Goal: Task Accomplishment & Management: Manage account settings

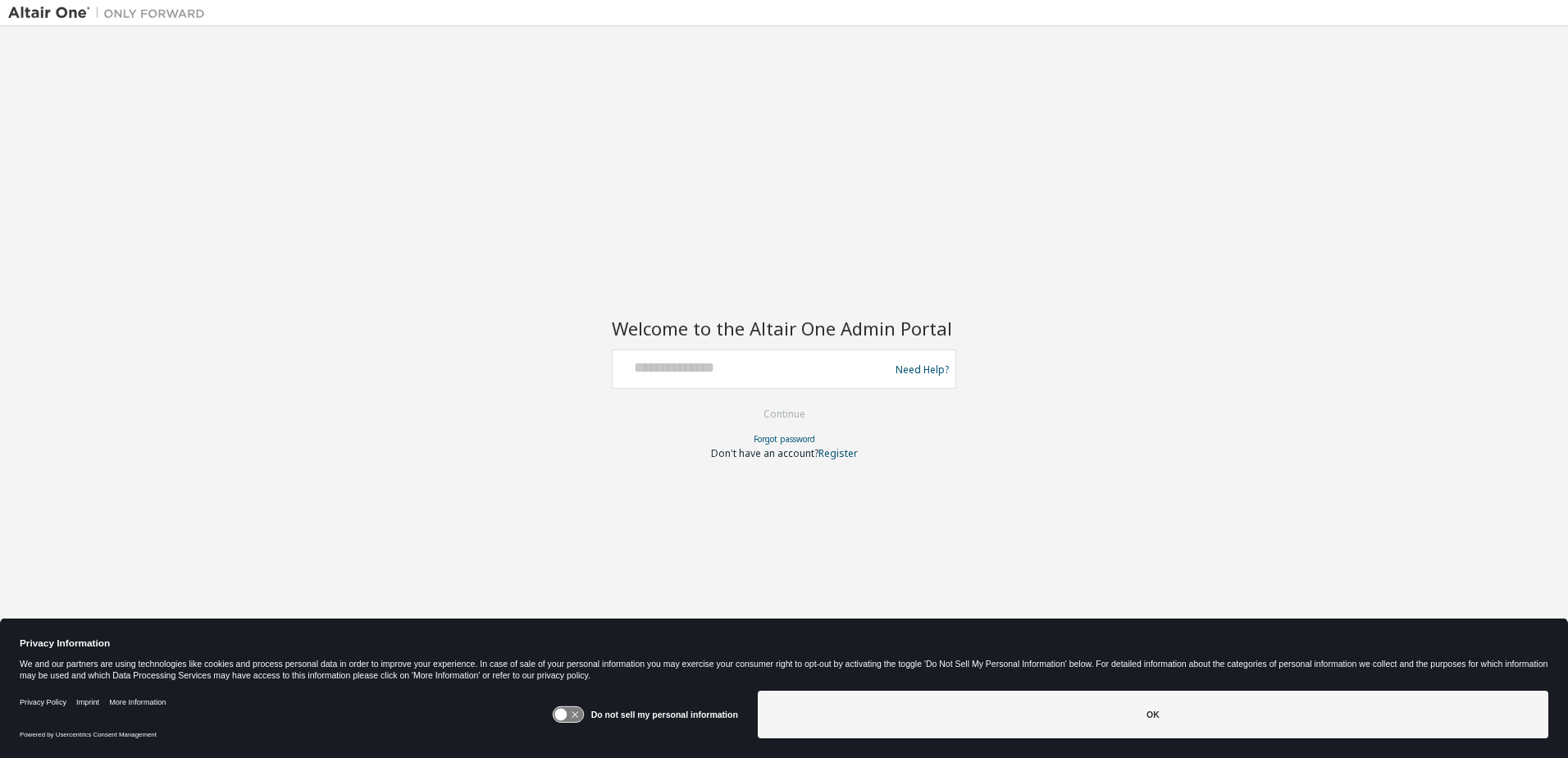
click at [1307, 118] on div "Welcome to the Altair One Admin Portal Need Help? Please make sure that you pro…" at bounding box center [784, 369] width 1552 height 668
click at [700, 369] on input "text" at bounding box center [752, 365] width 268 height 23
type input "**********"
click at [770, 418] on button "Continue" at bounding box center [784, 415] width 76 height 24
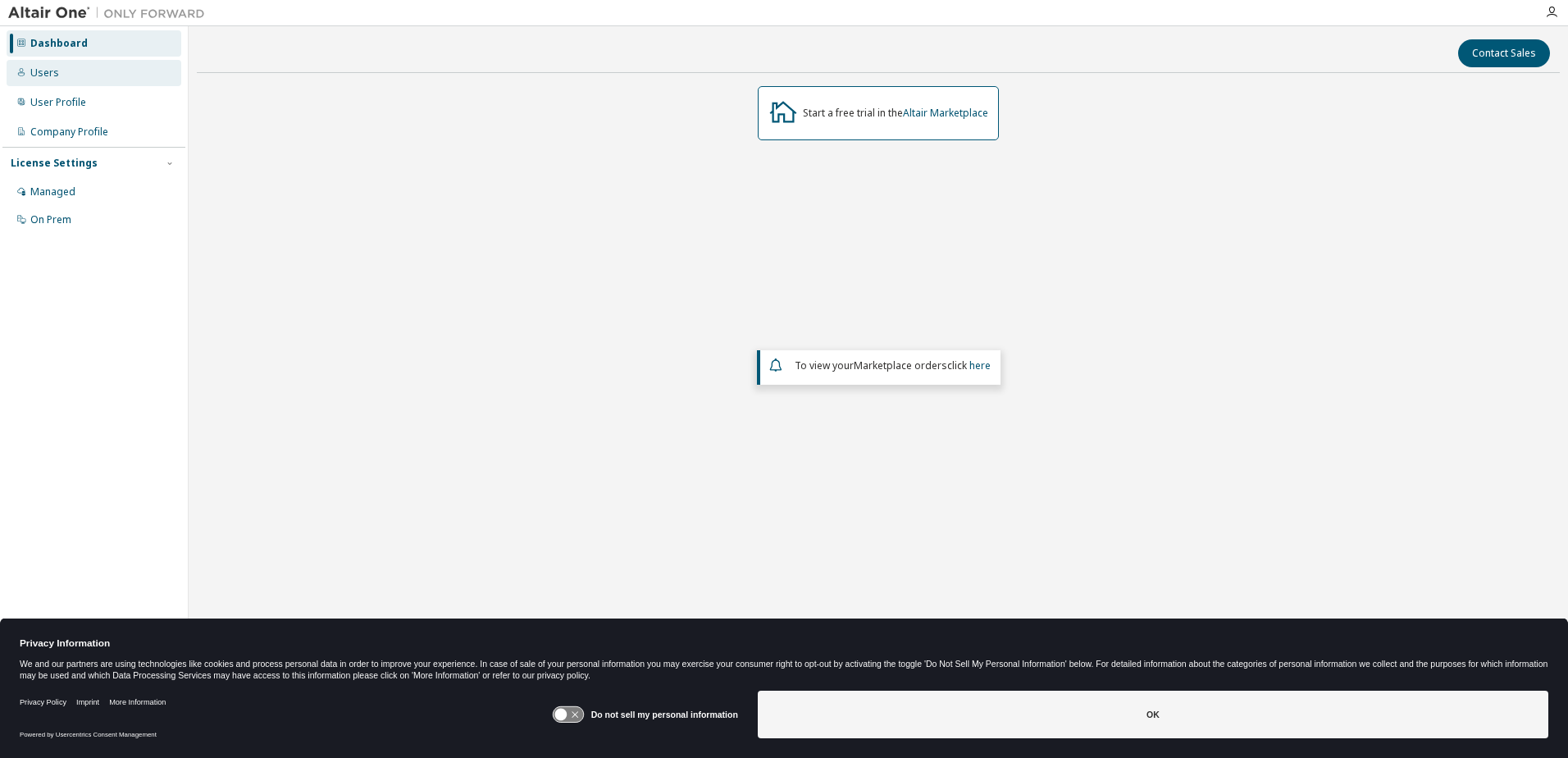
click at [38, 71] on div "Users" at bounding box center [44, 73] width 29 height 13
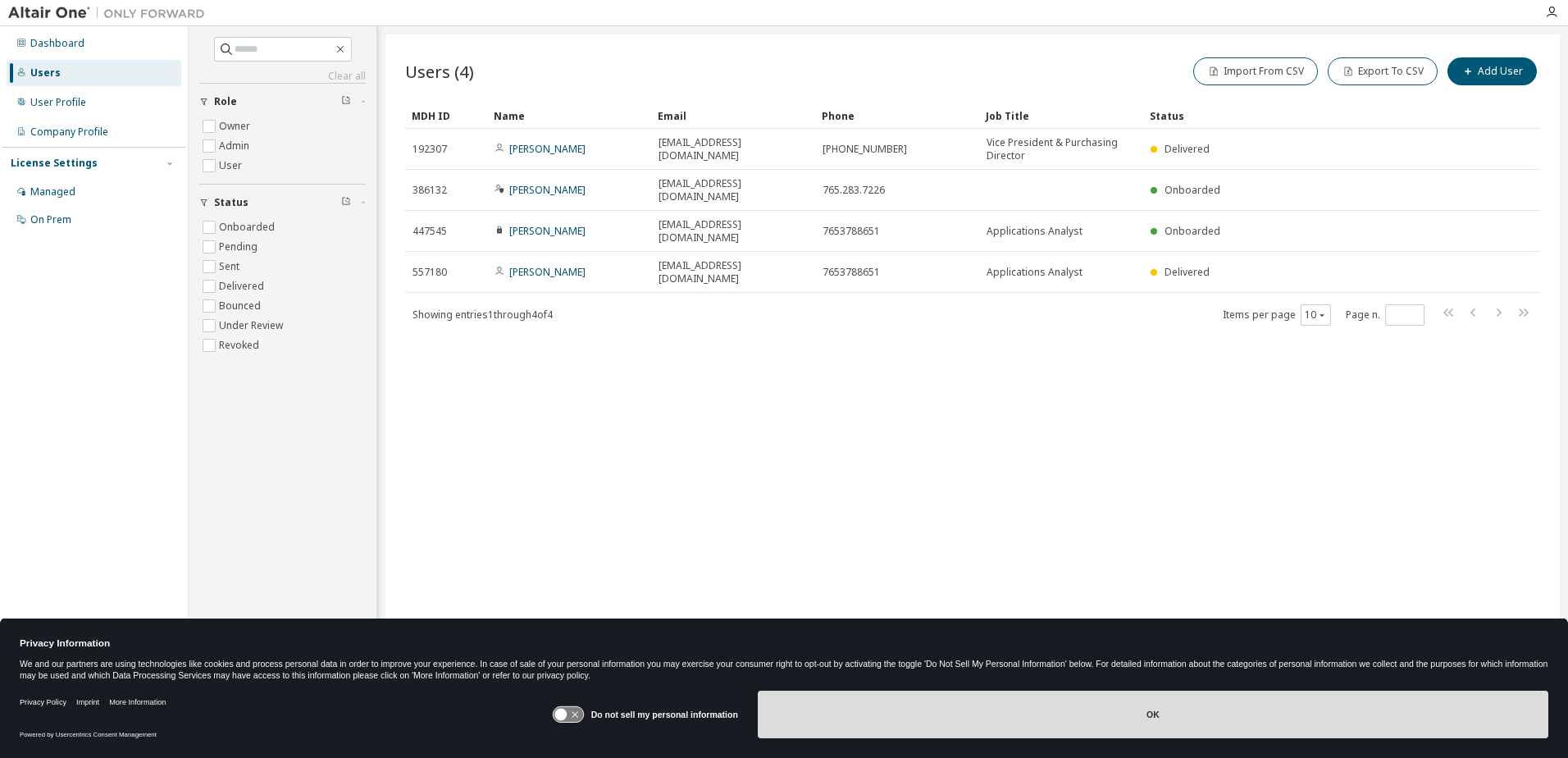
click at [1117, 725] on button "OK" at bounding box center [1153, 715] width 791 height 48
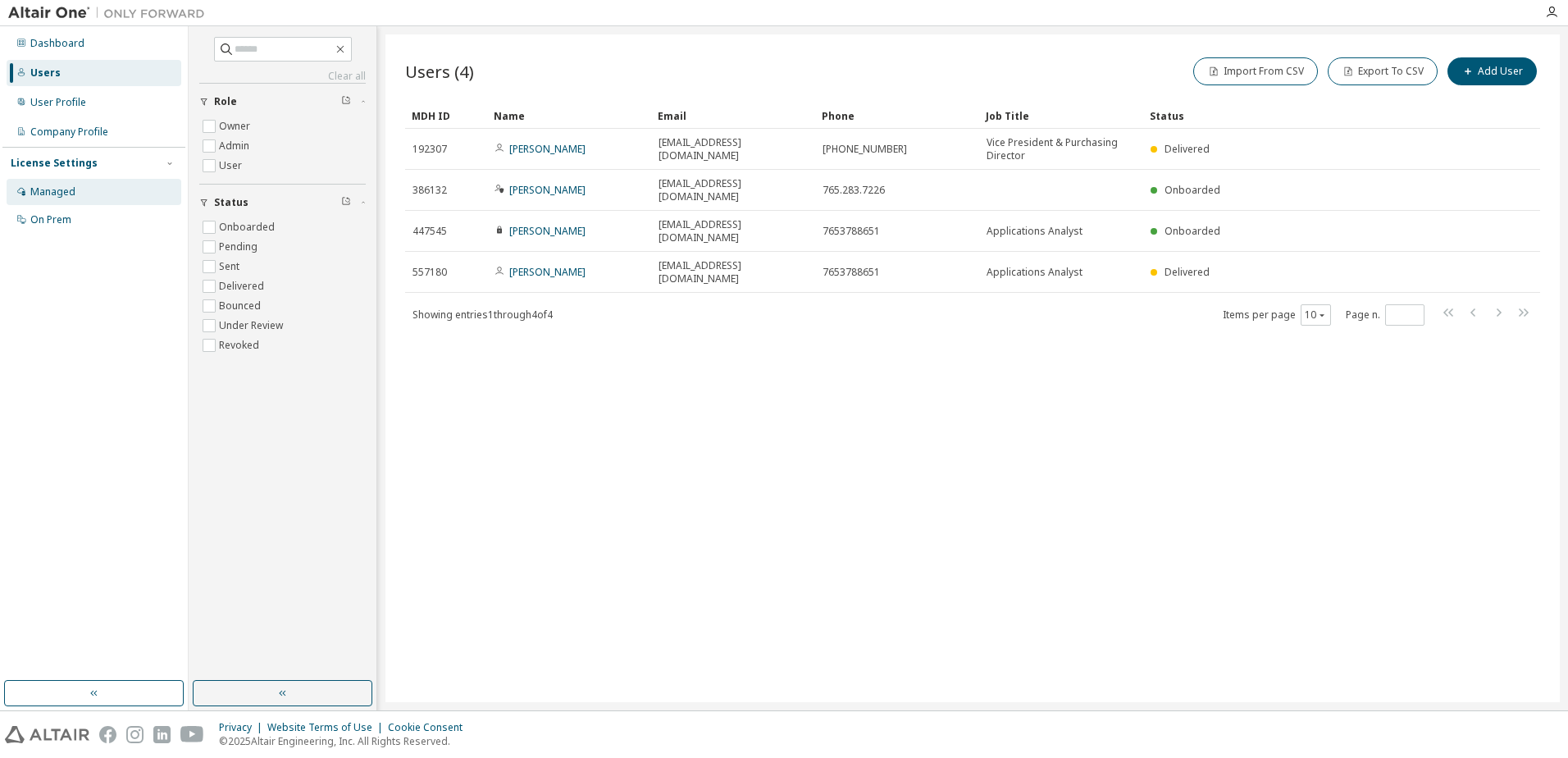
click at [65, 189] on div "Managed" at bounding box center [53, 192] width 45 height 13
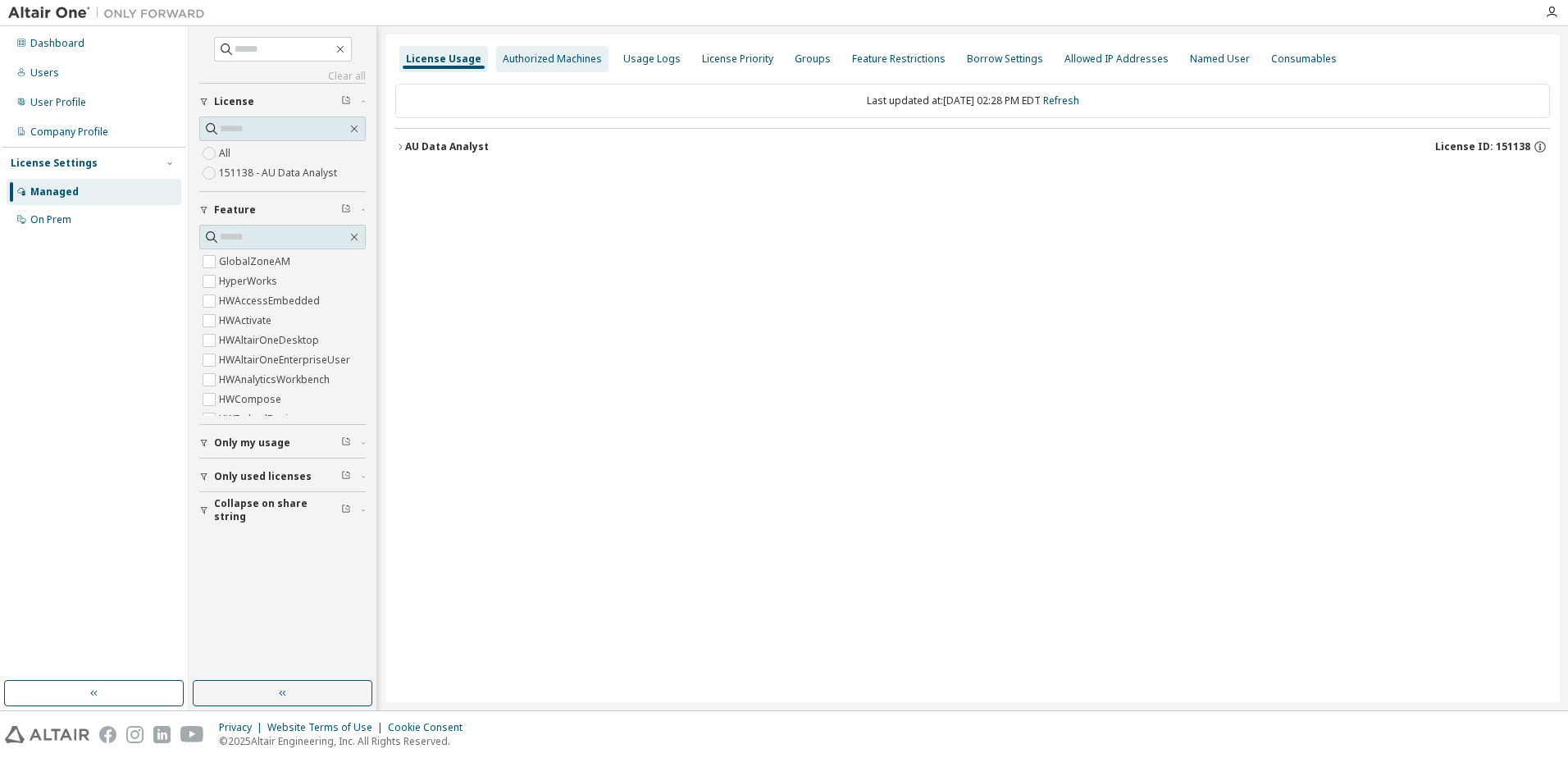
click at [563, 65] on div "Authorized Machines" at bounding box center [552, 59] width 99 height 13
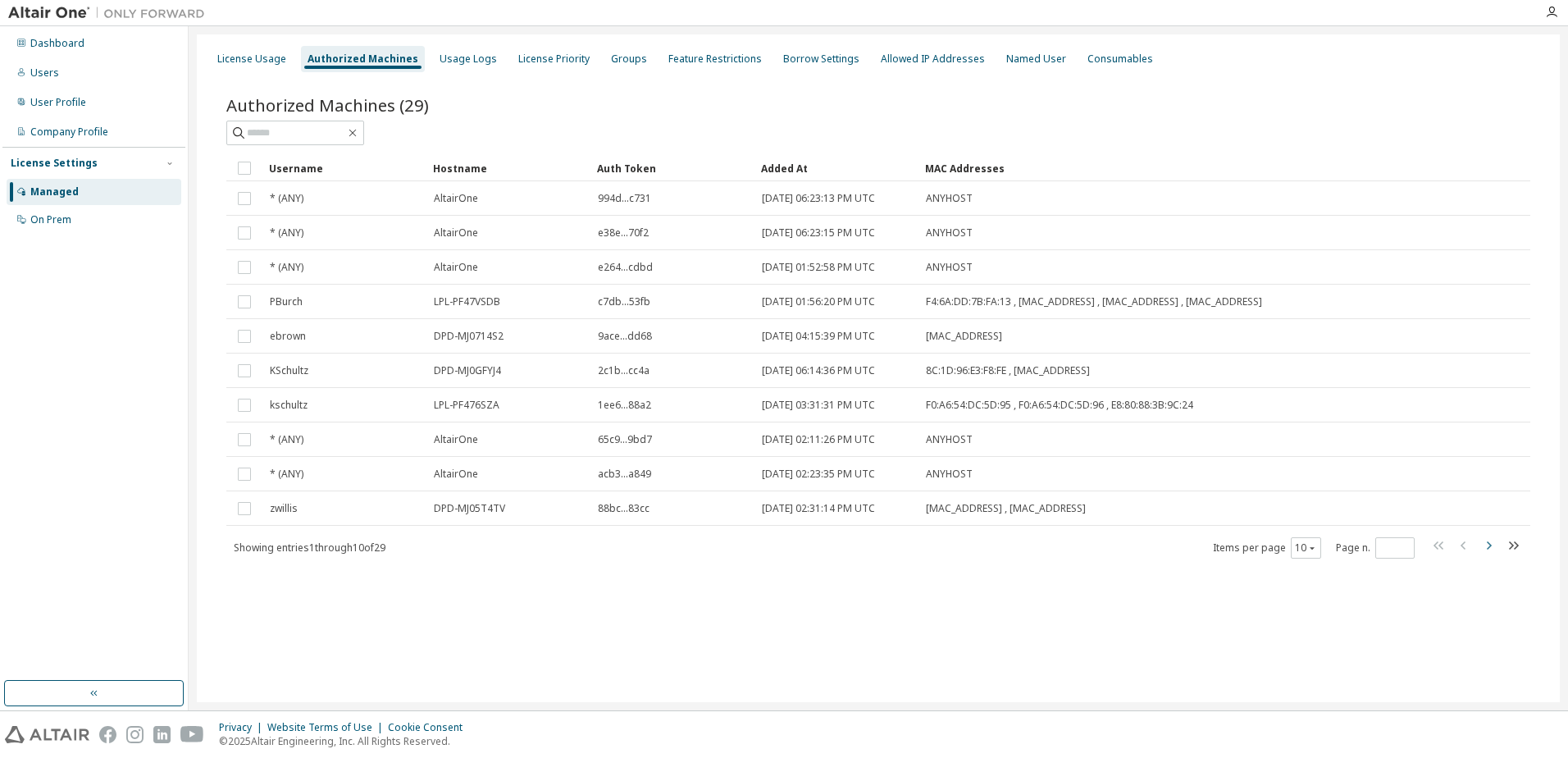
click at [1493, 544] on icon "button" at bounding box center [1488, 546] width 20 height 20
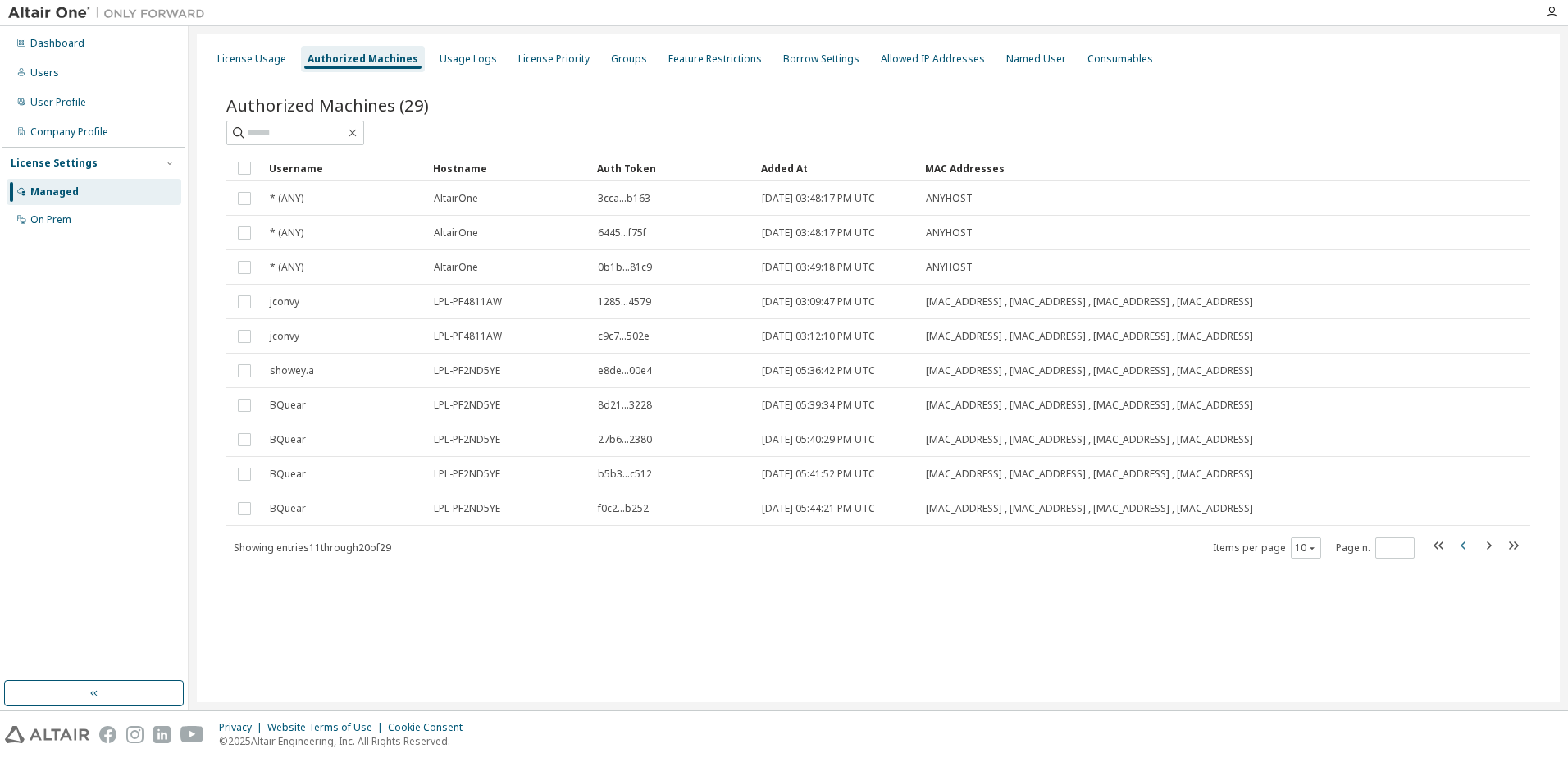
click at [1461, 545] on icon "button" at bounding box center [1463, 545] width 5 height 8
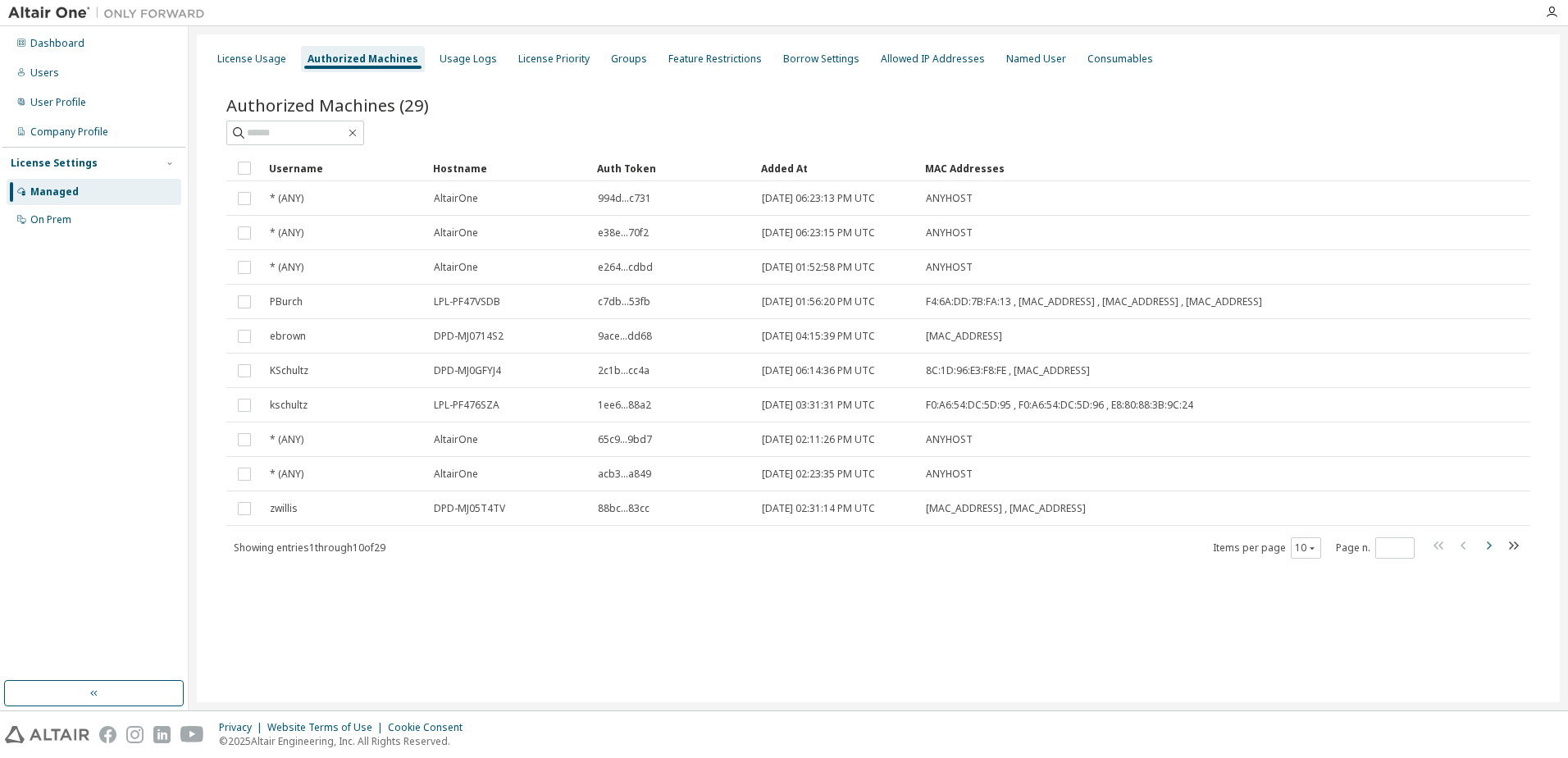
click at [1483, 546] on icon "button" at bounding box center [1488, 546] width 20 height 20
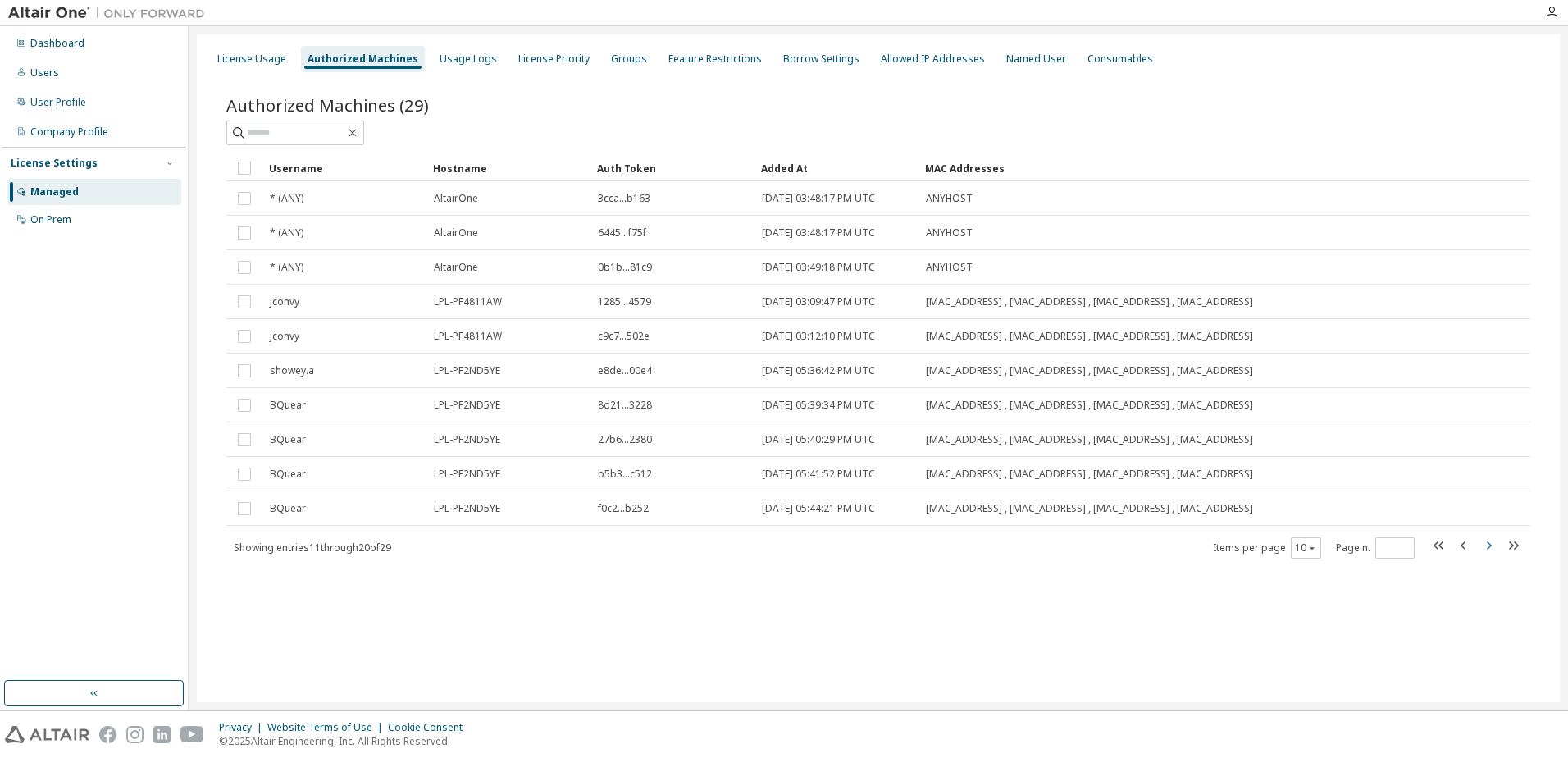
click at [1483, 546] on icon "button" at bounding box center [1488, 546] width 20 height 20
type input "*"
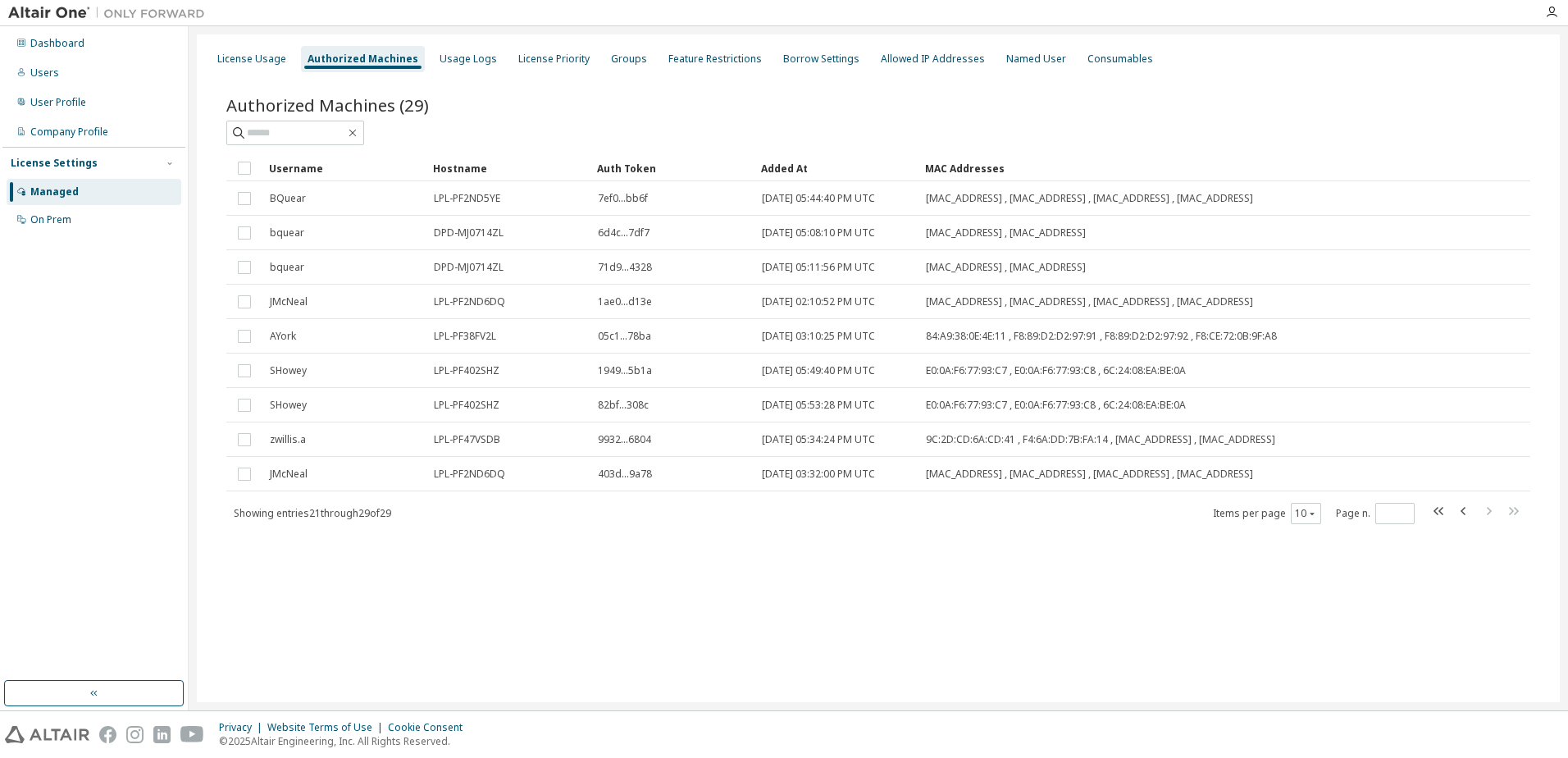
click at [1262, 557] on div "Authorized Machines (29) Clear Load Save Save As Field Operator Value Select fi…" at bounding box center [878, 321] width 1344 height 494
click at [267, 61] on div "License Usage" at bounding box center [251, 59] width 68 height 13
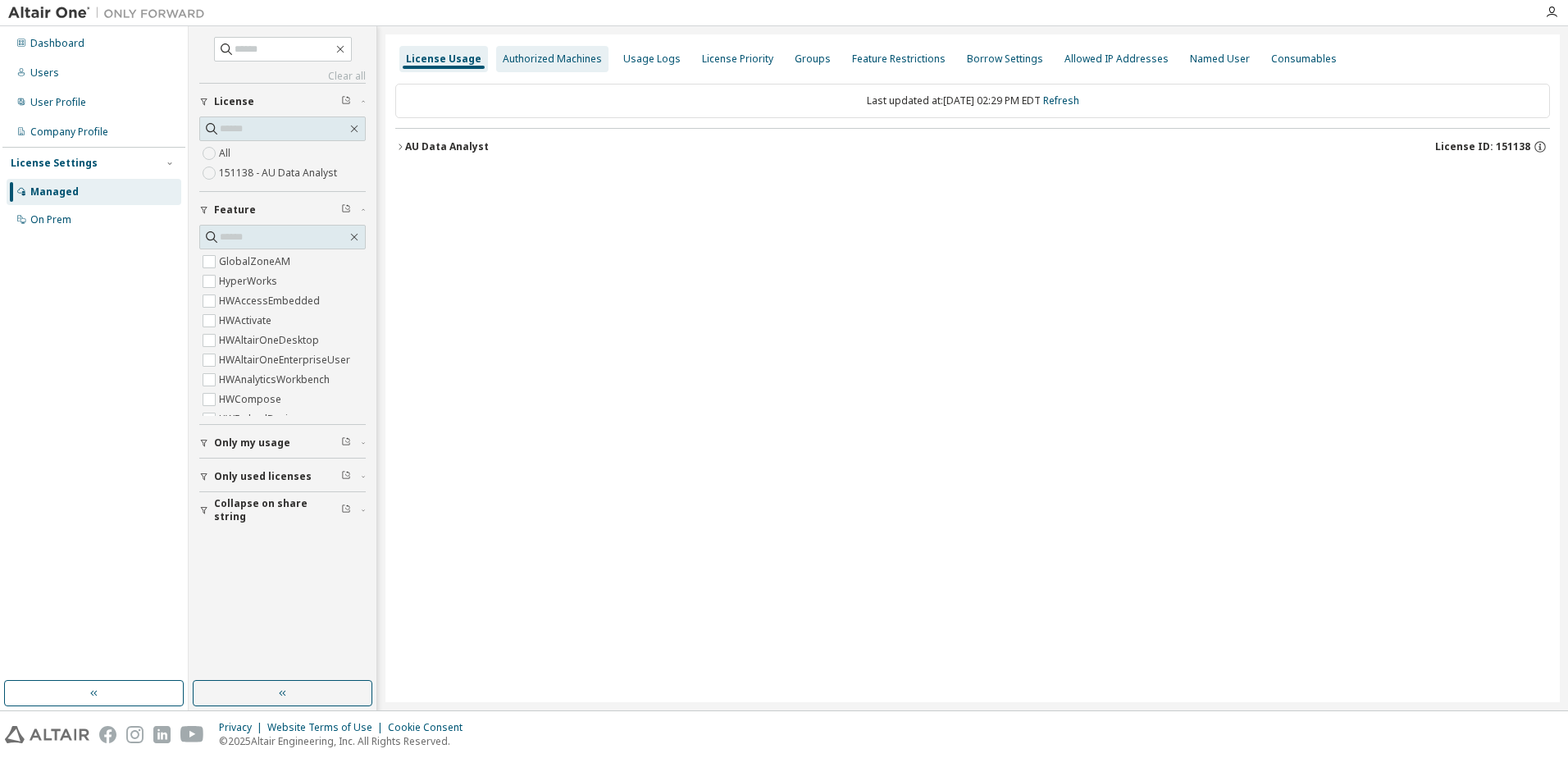
click at [524, 61] on div "Authorized Machines" at bounding box center [552, 59] width 99 height 13
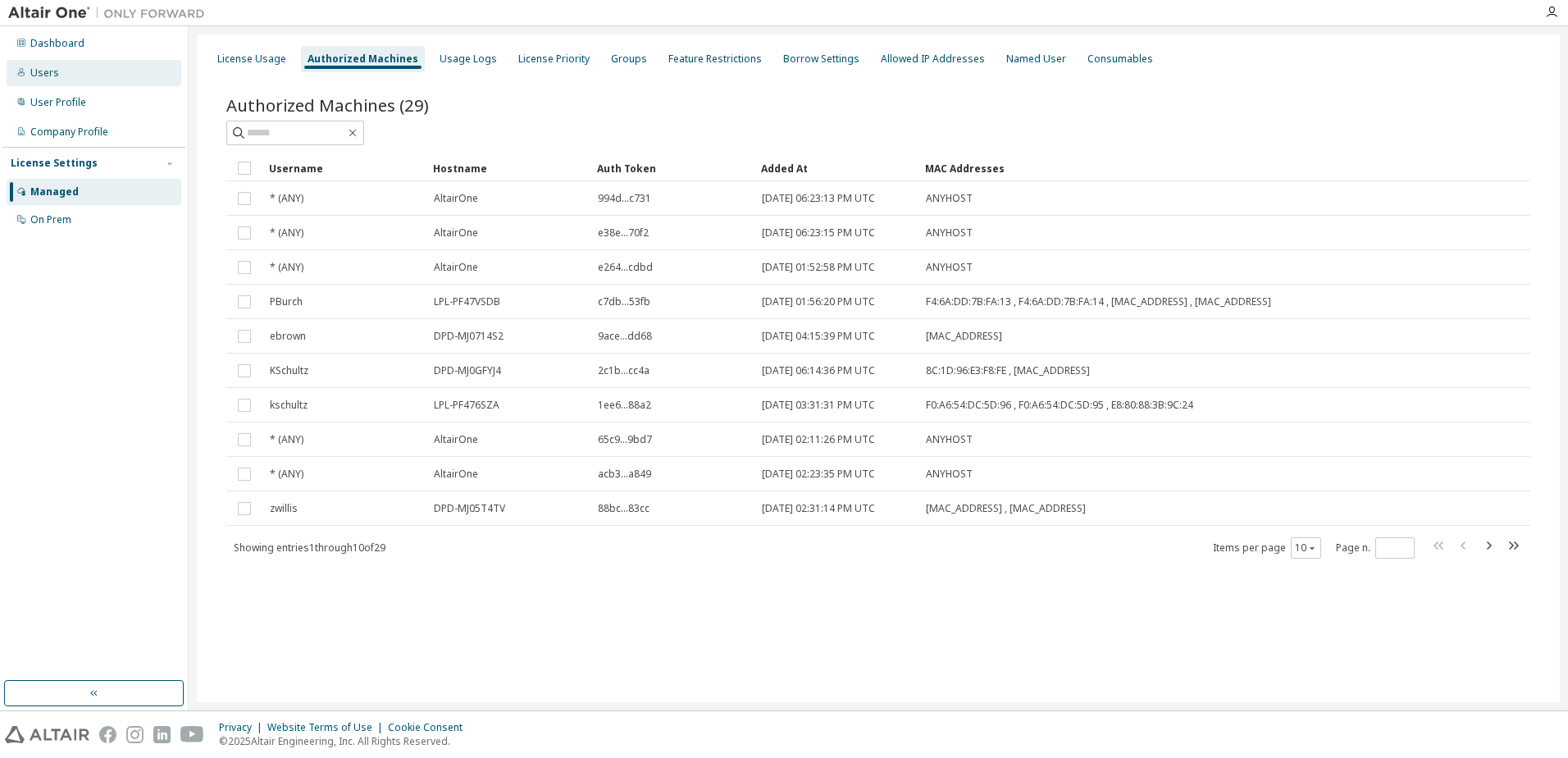
click at [46, 67] on div "Users" at bounding box center [44, 73] width 29 height 13
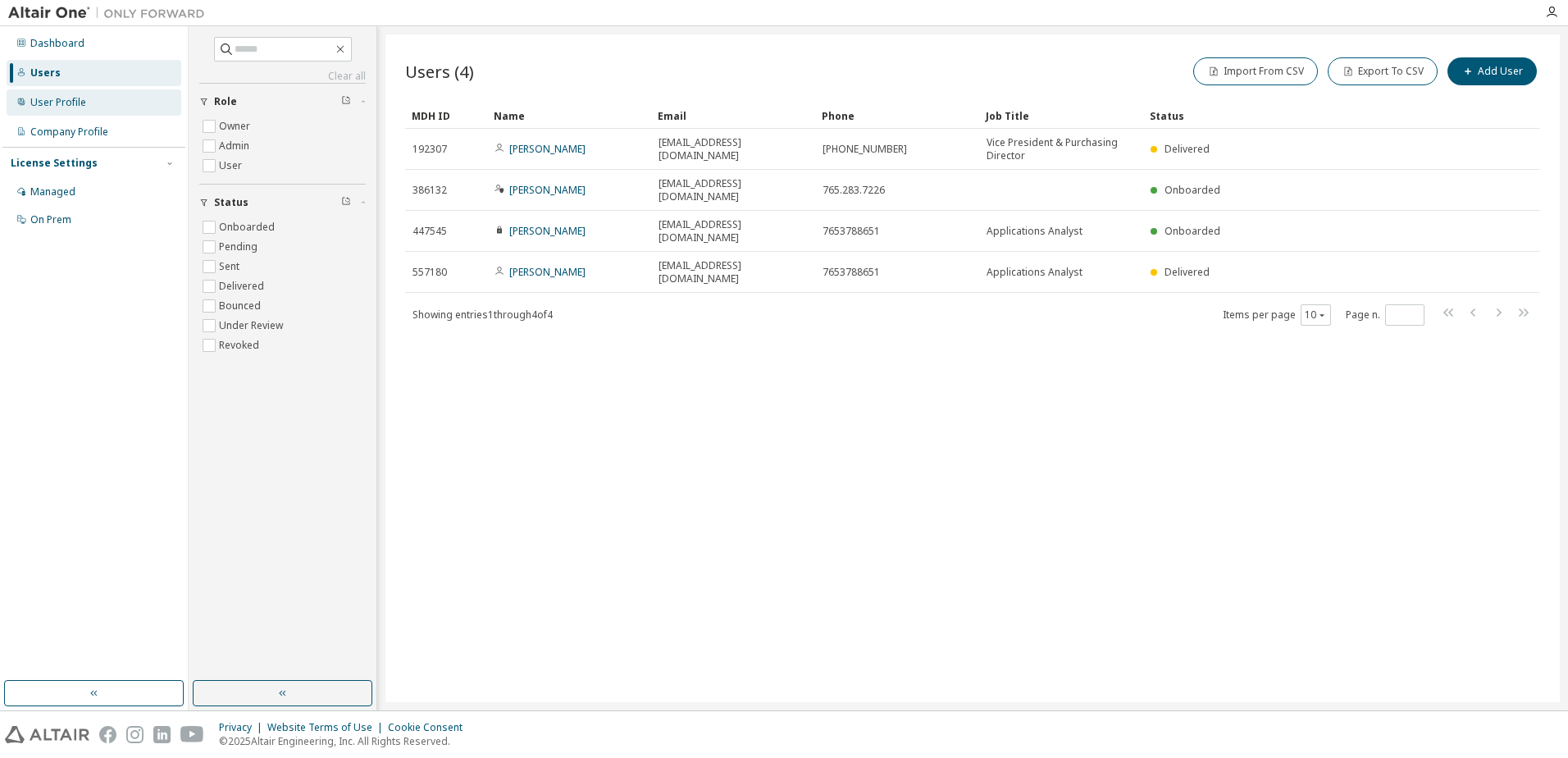
click at [55, 104] on div "User Profile" at bounding box center [58, 102] width 55 height 13
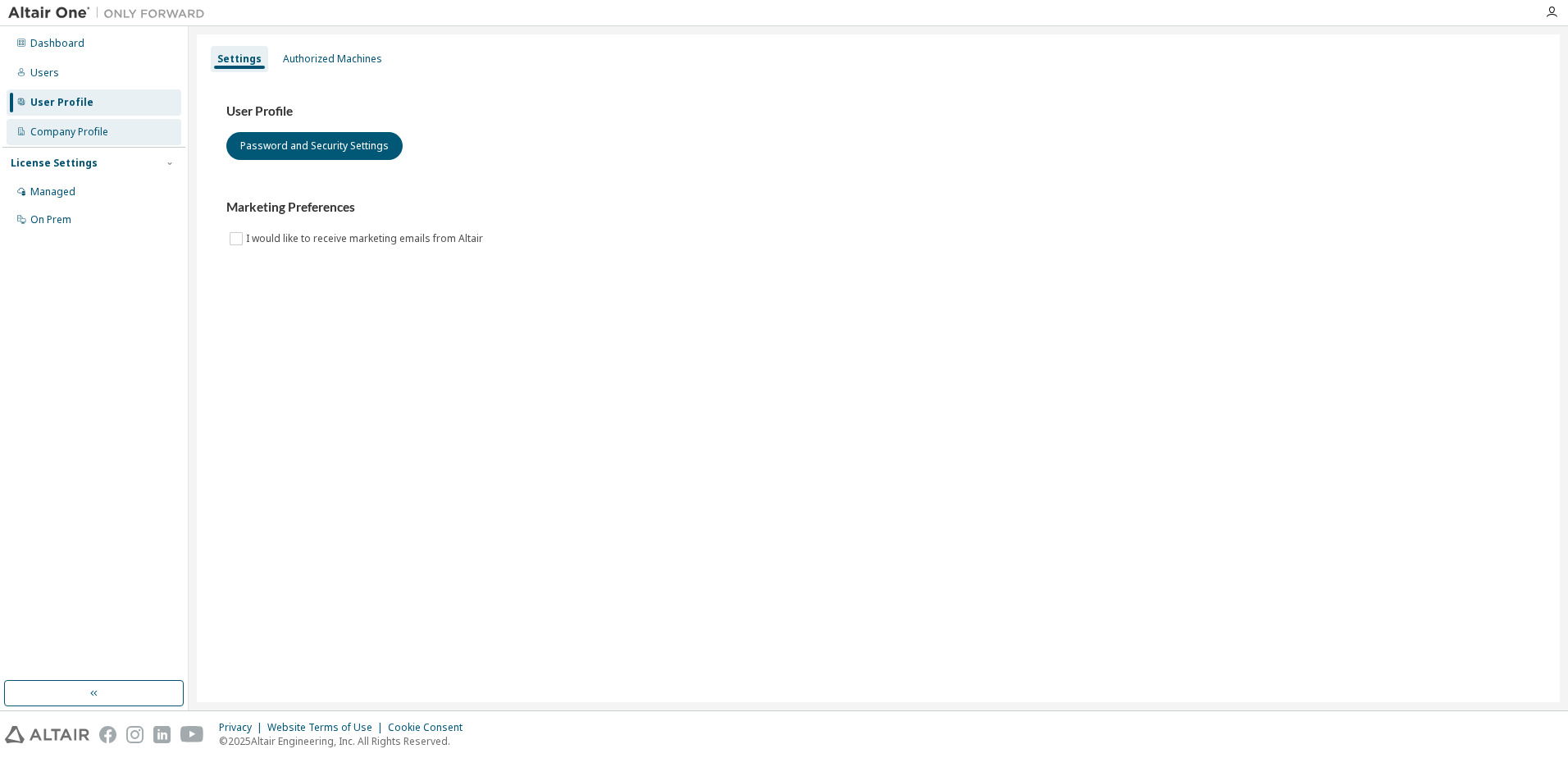
click at [55, 135] on div "Company Profile" at bounding box center [69, 132] width 78 height 13
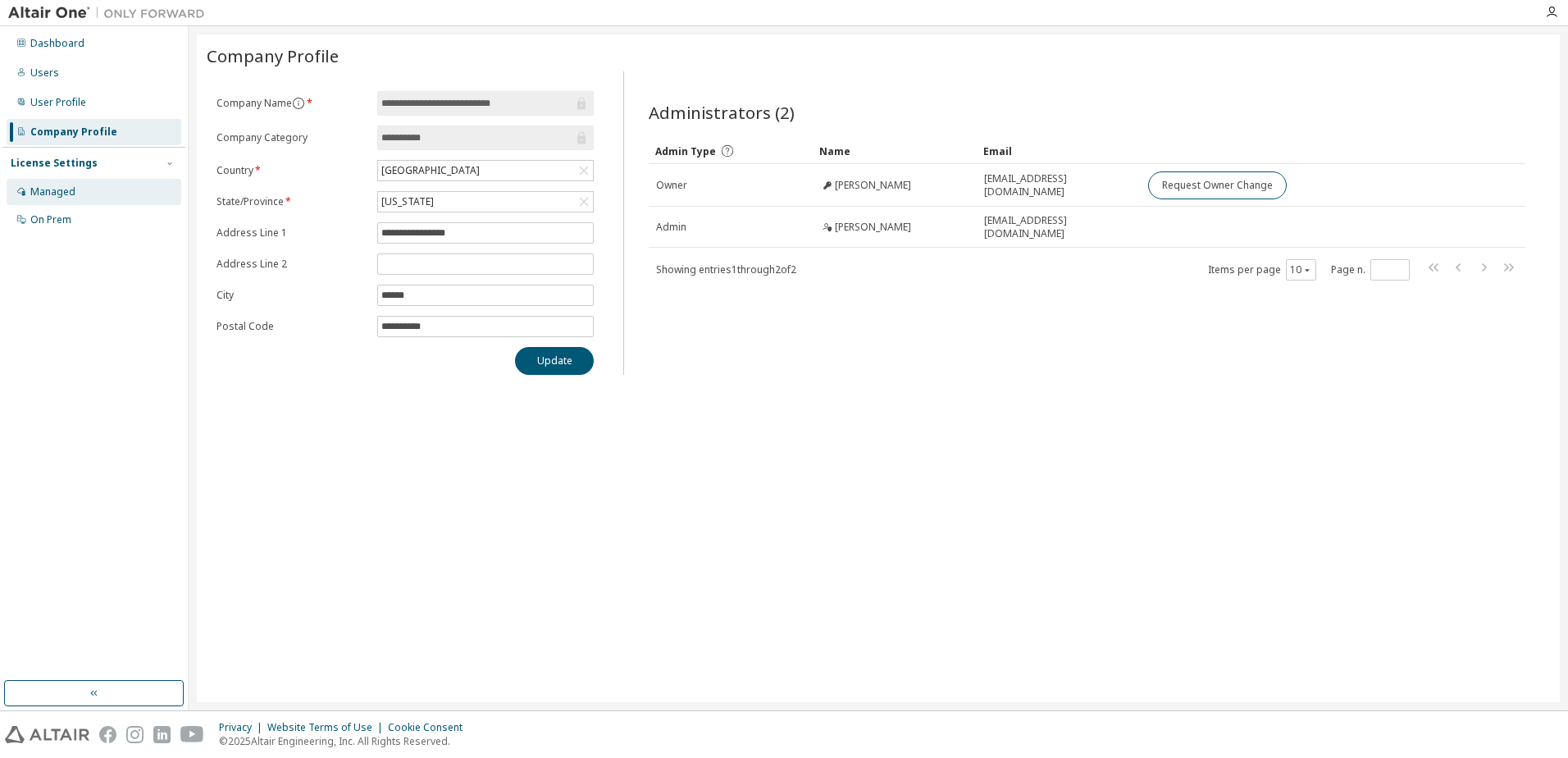
click at [54, 186] on div "Managed" at bounding box center [53, 192] width 45 height 13
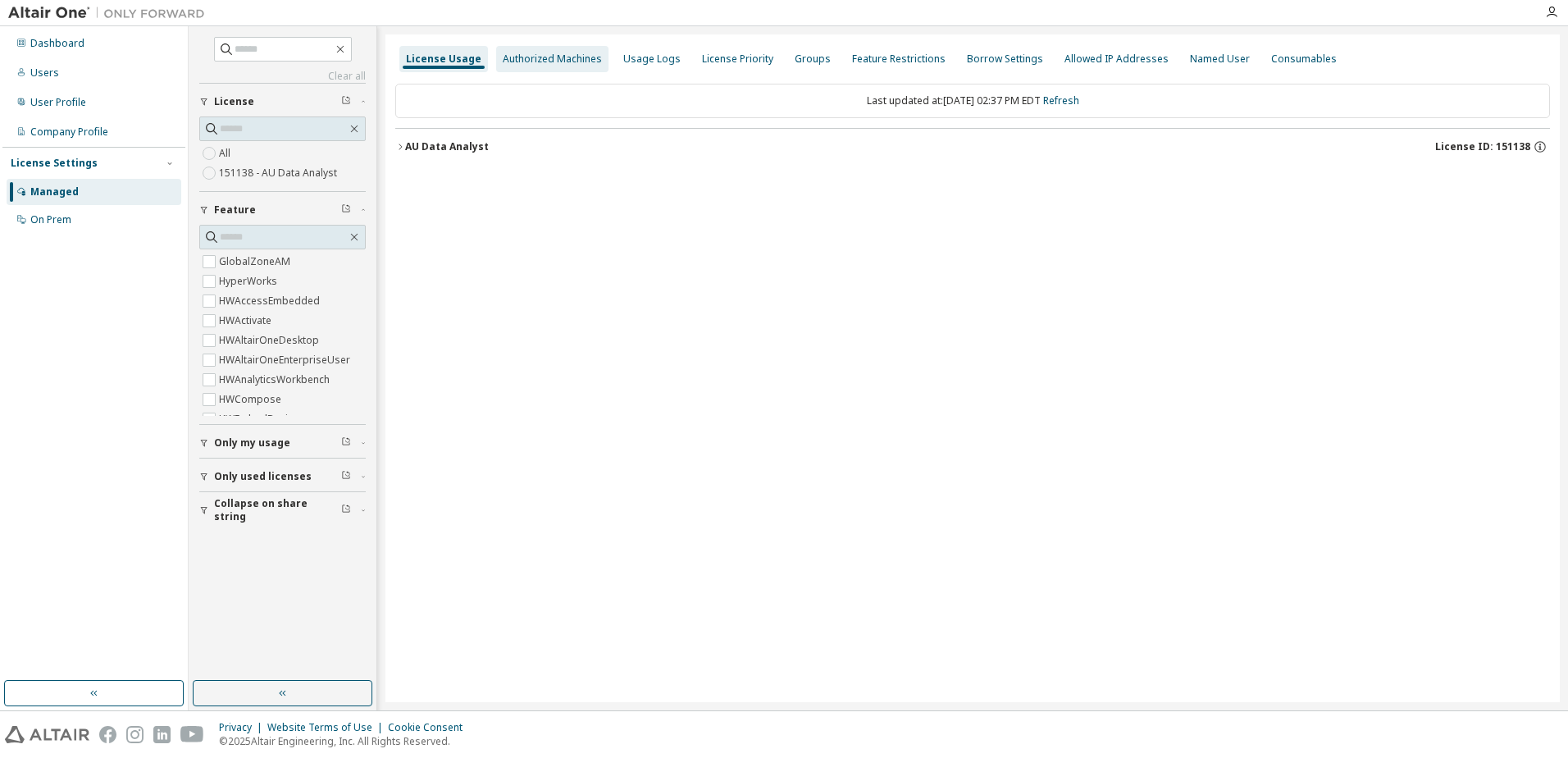
click at [531, 56] on div "Authorized Machines" at bounding box center [552, 59] width 99 height 13
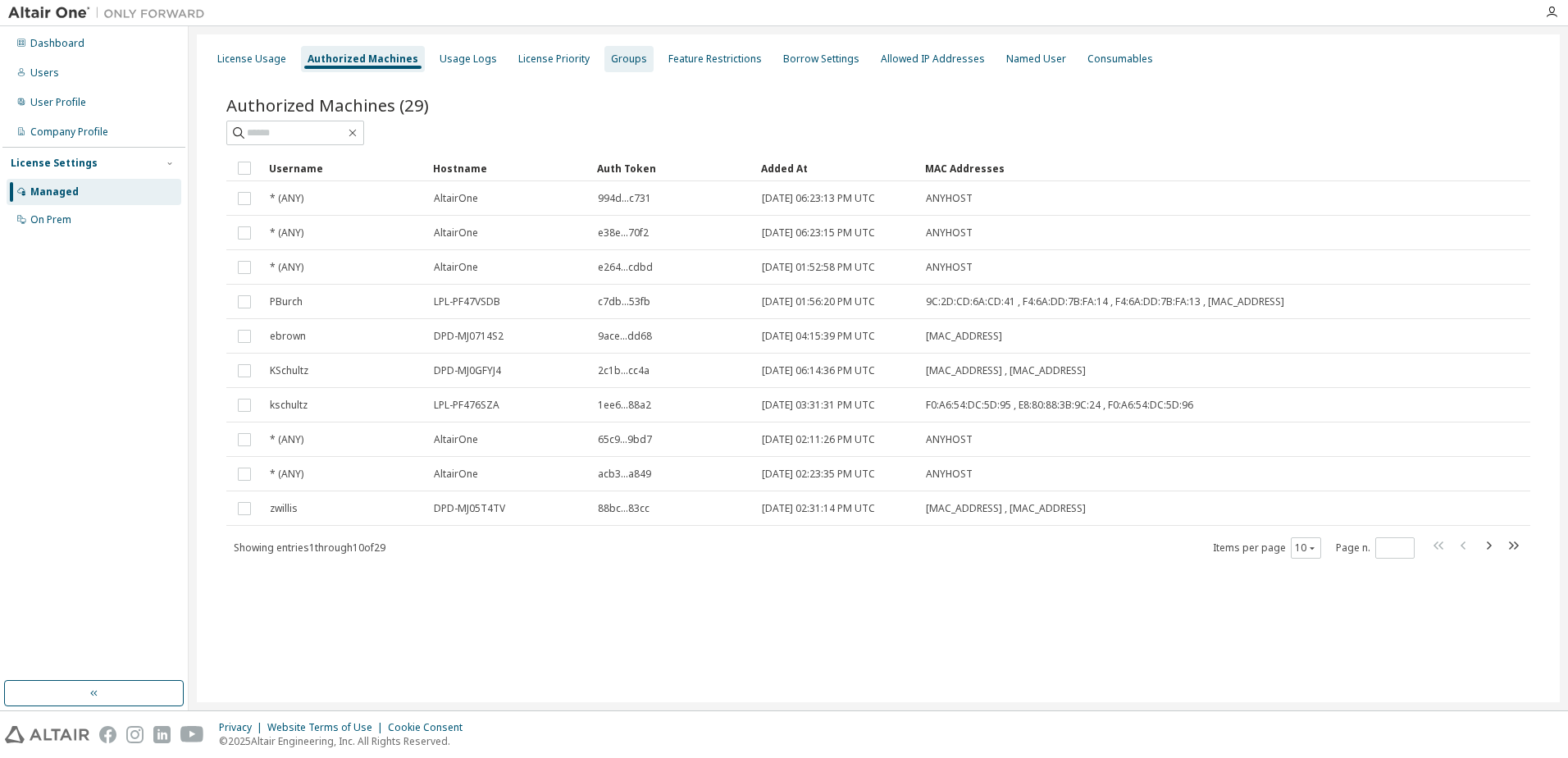
click at [611, 54] on div "Groups" at bounding box center [629, 59] width 36 height 13
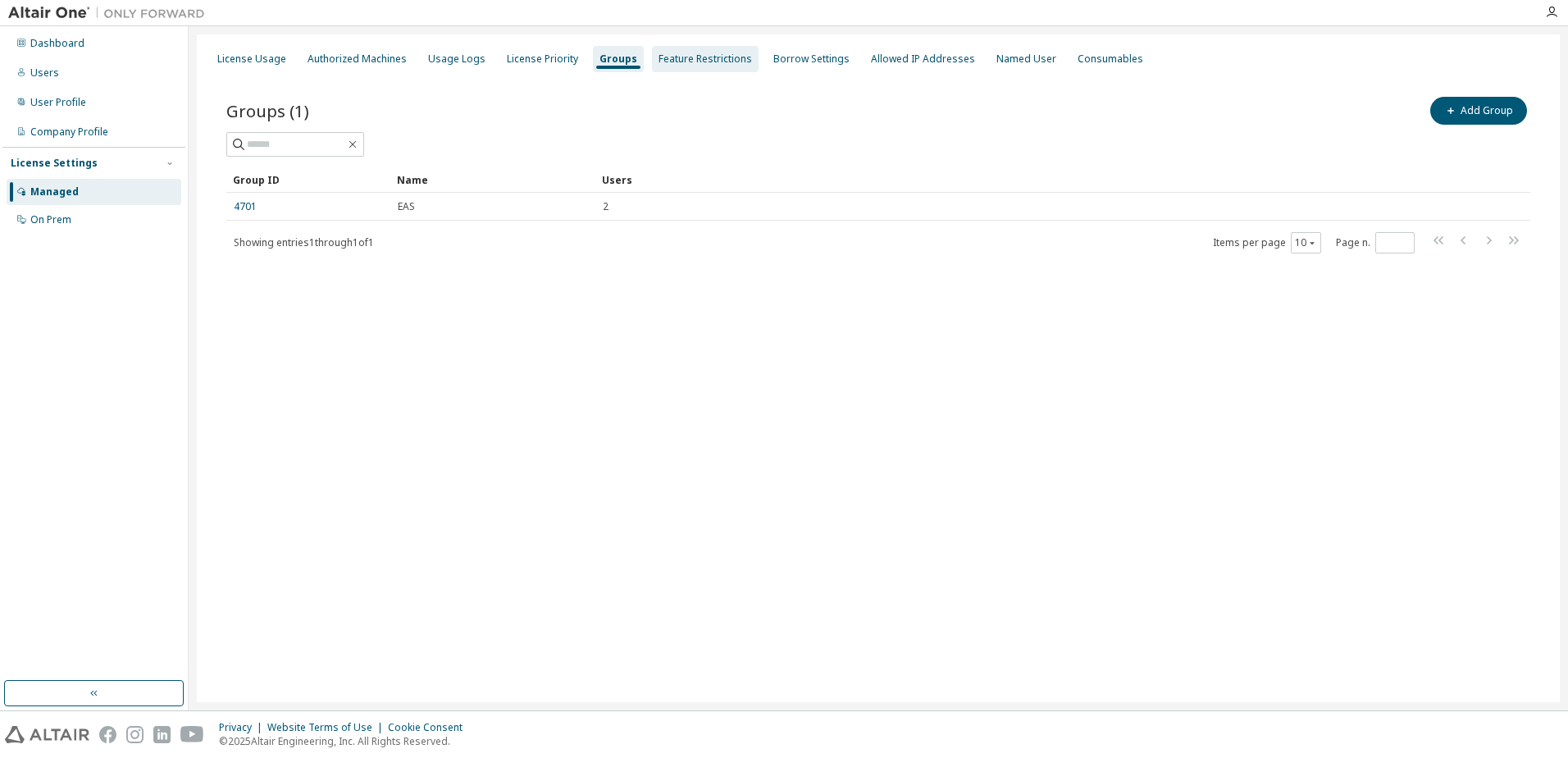
click at [663, 54] on div "Feature Restrictions" at bounding box center [706, 59] width 94 height 13
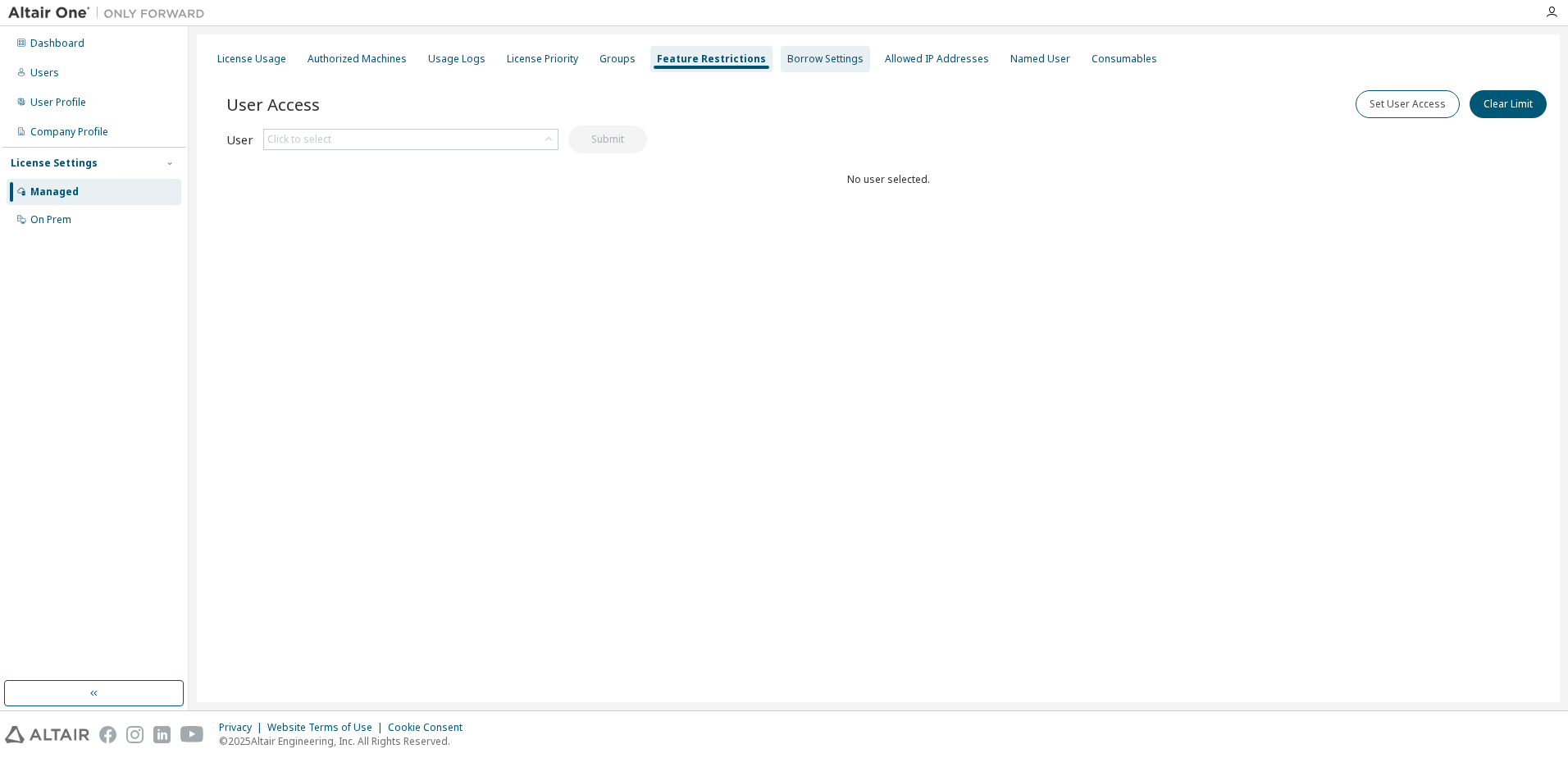
click at [787, 54] on div "Borrow Settings" at bounding box center [825, 59] width 76 height 13
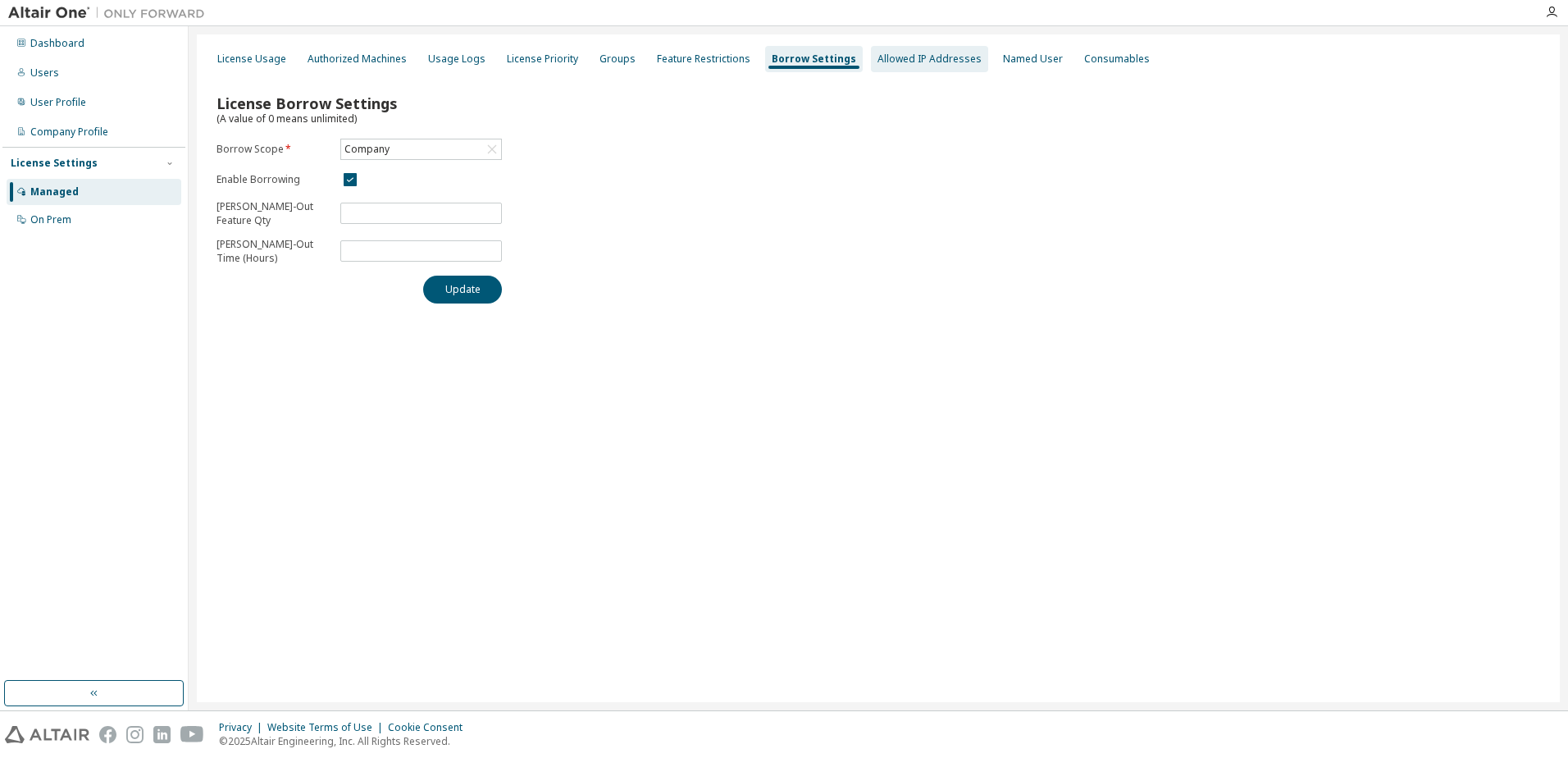
click at [902, 60] on div "Allowed IP Addresses" at bounding box center [929, 59] width 104 height 13
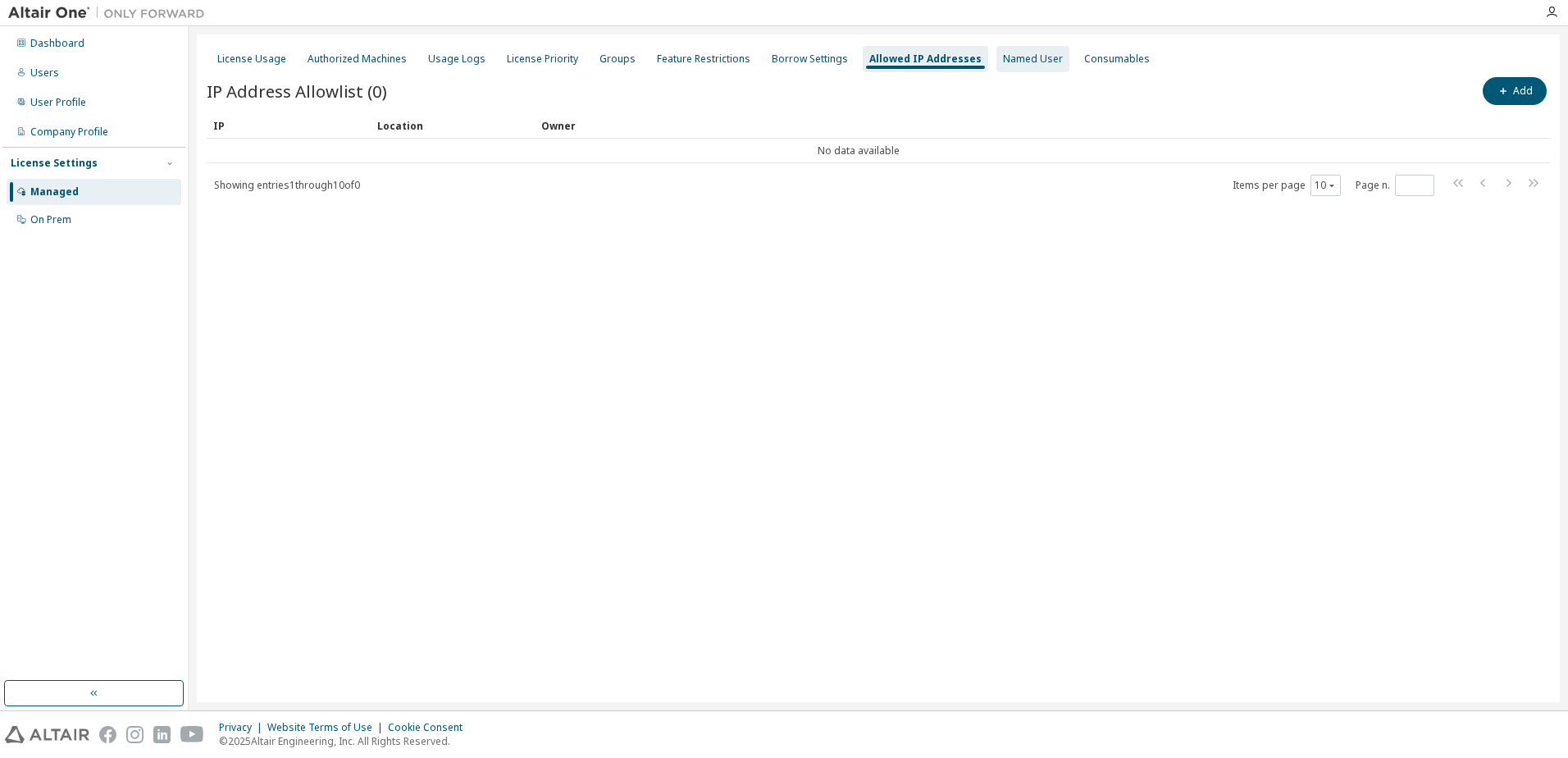
click at [1007, 59] on div "Named User" at bounding box center [1032, 59] width 60 height 13
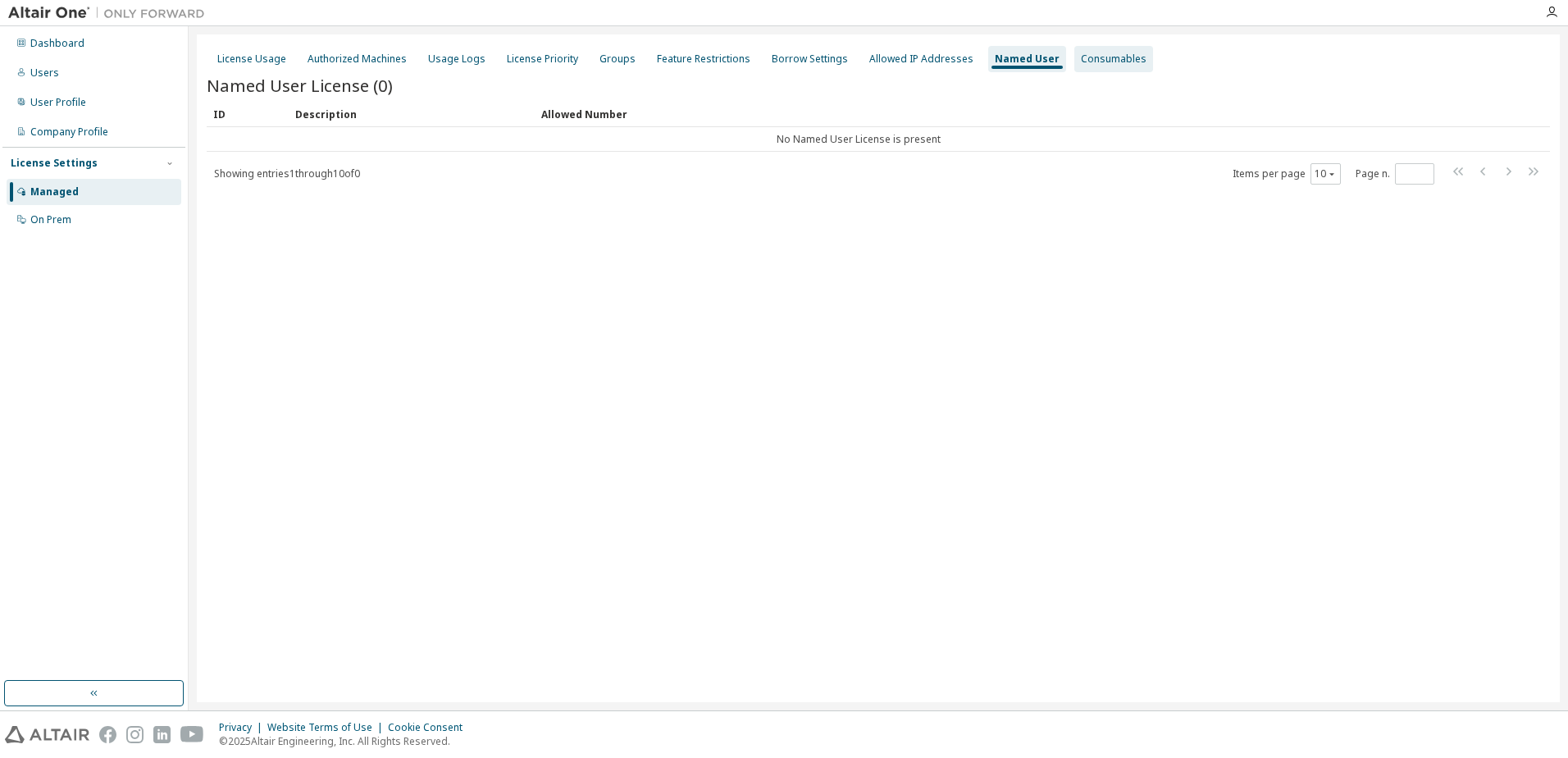
click at [1081, 53] on div "Consumables" at bounding box center [1114, 59] width 66 height 13
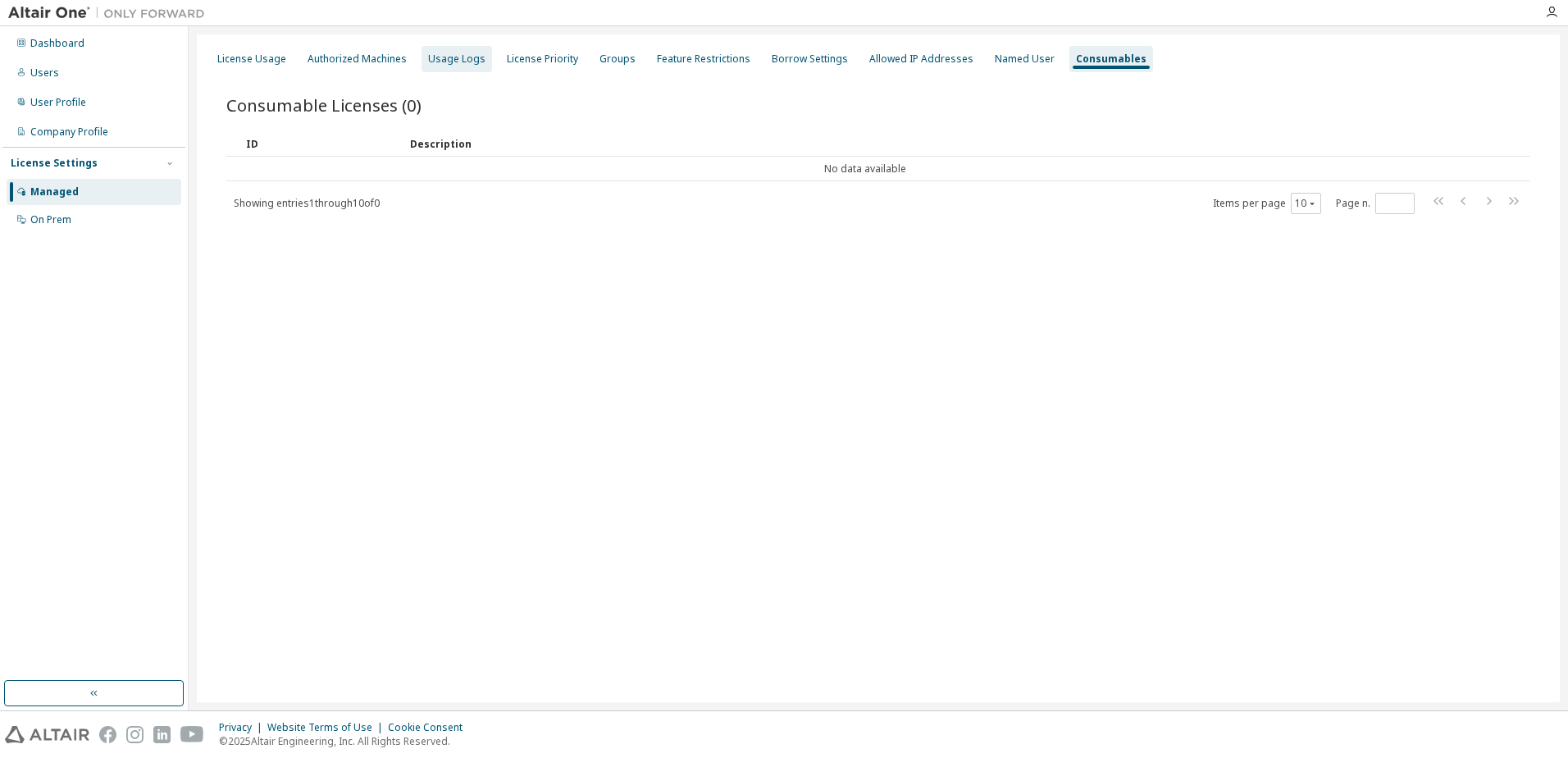
click at [437, 54] on div "Usage Logs" at bounding box center [457, 59] width 57 height 13
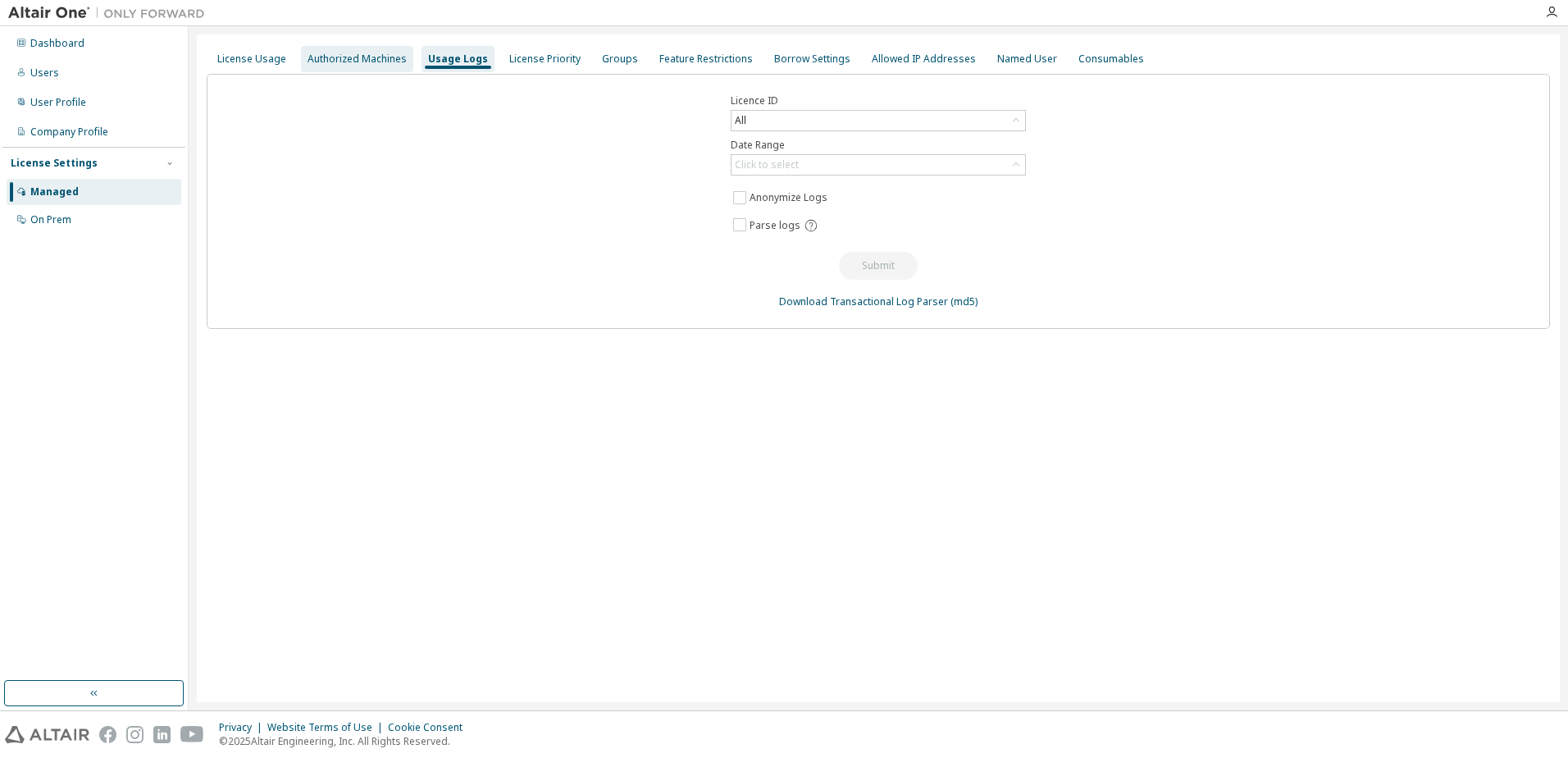
click at [384, 60] on div "Authorized Machines" at bounding box center [357, 59] width 99 height 13
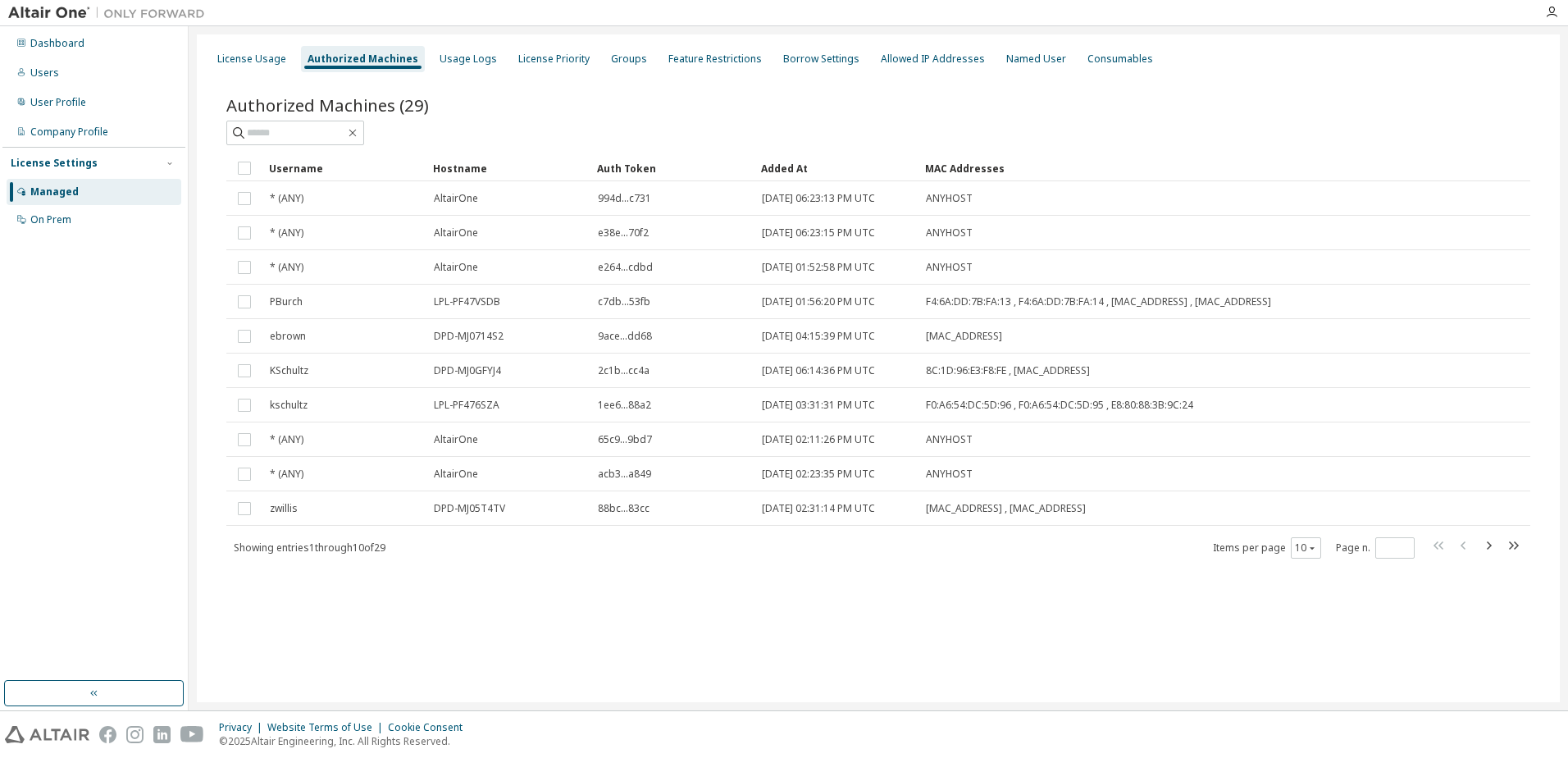
click at [486, 107] on div "Authorized Machines (29)" at bounding box center [878, 105] width 1304 height 23
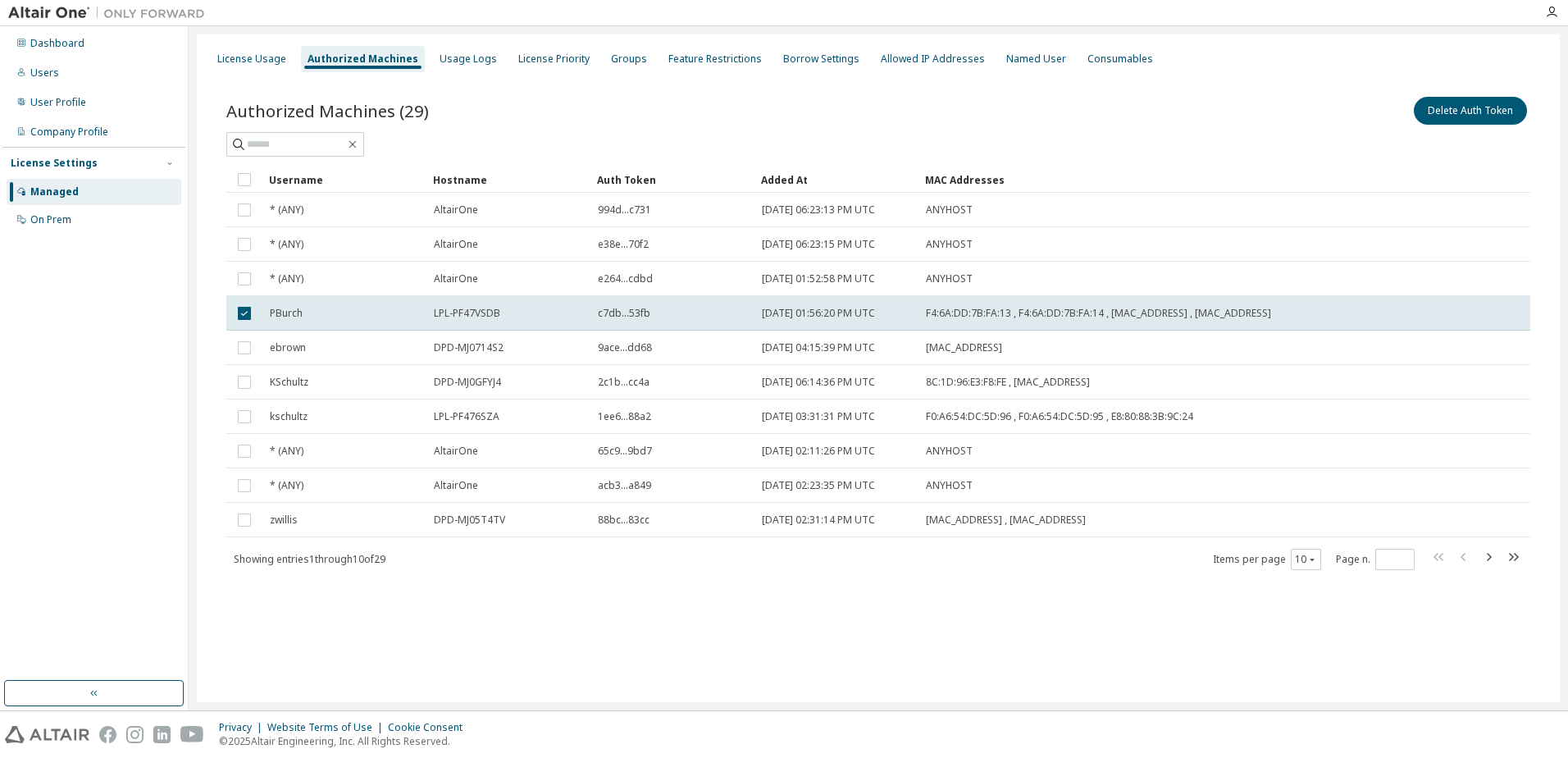
click at [1186, 118] on div "Delete Auth Token" at bounding box center [1204, 111] width 652 height 35
click at [530, 314] on div "LPL-PF47VSDB" at bounding box center [509, 313] width 149 height 13
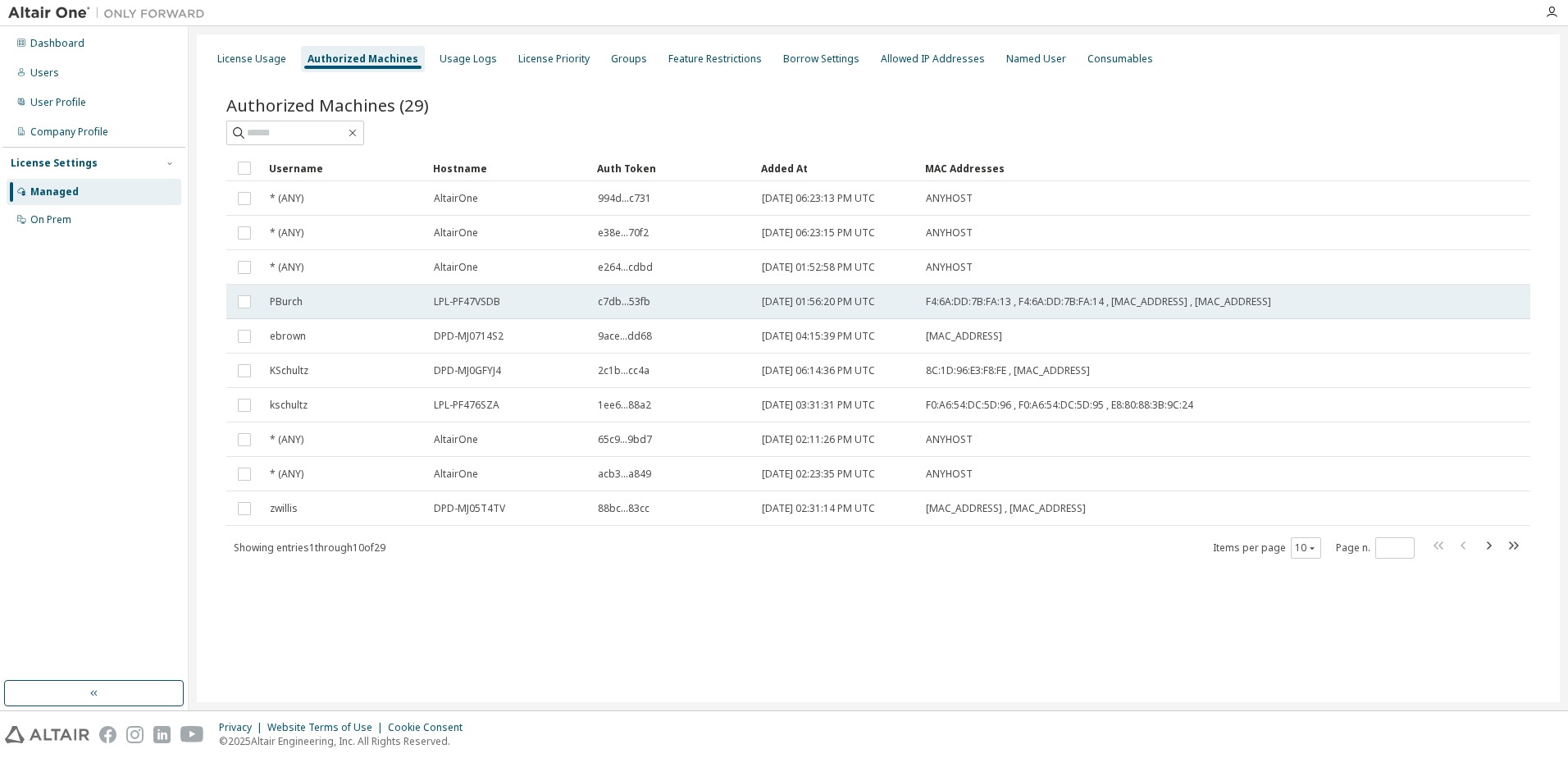
click at [340, 297] on div "PBurch" at bounding box center [344, 302] width 149 height 13
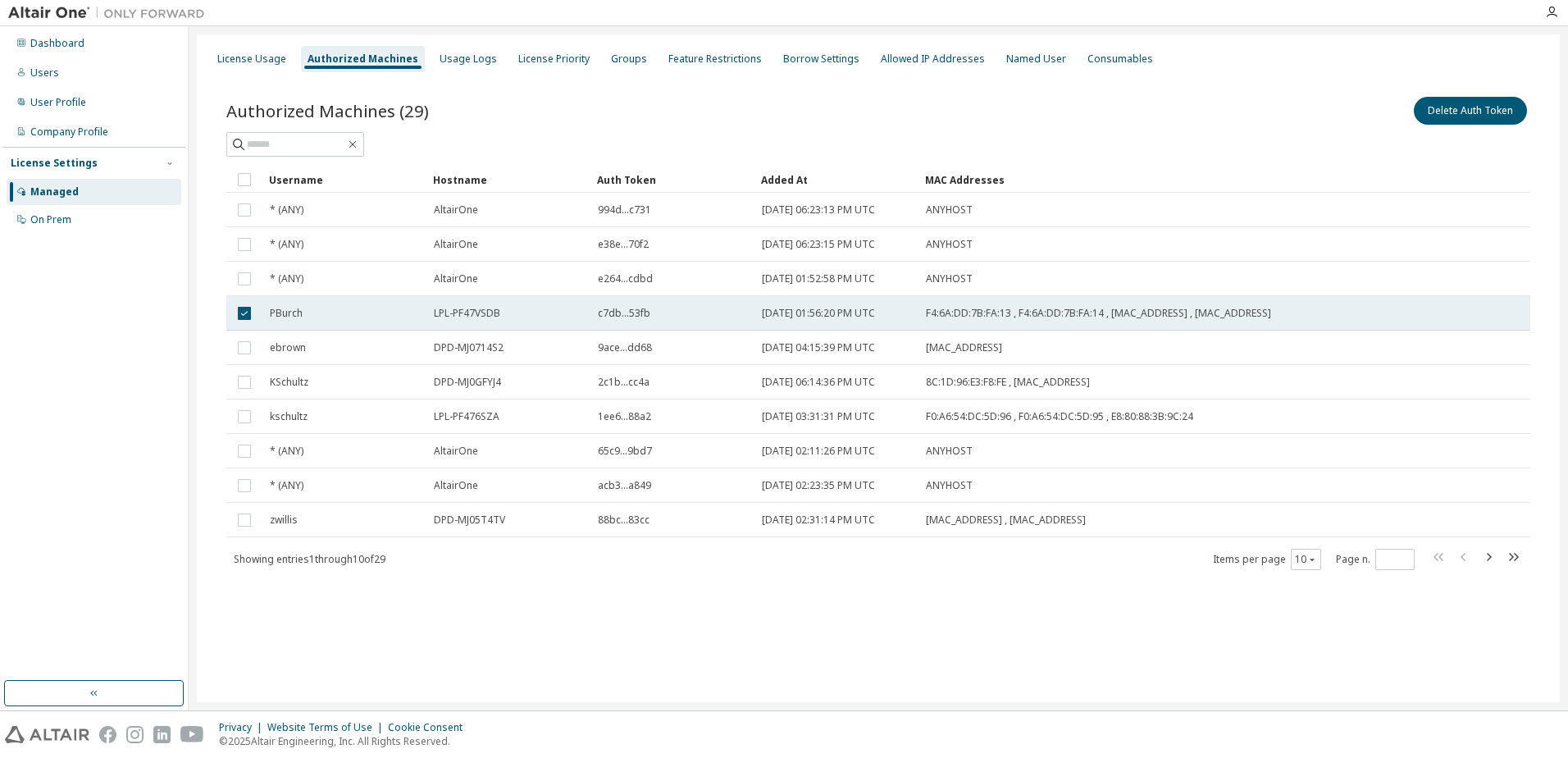
click at [340, 304] on td "PBurch" at bounding box center [344, 314] width 164 height 35
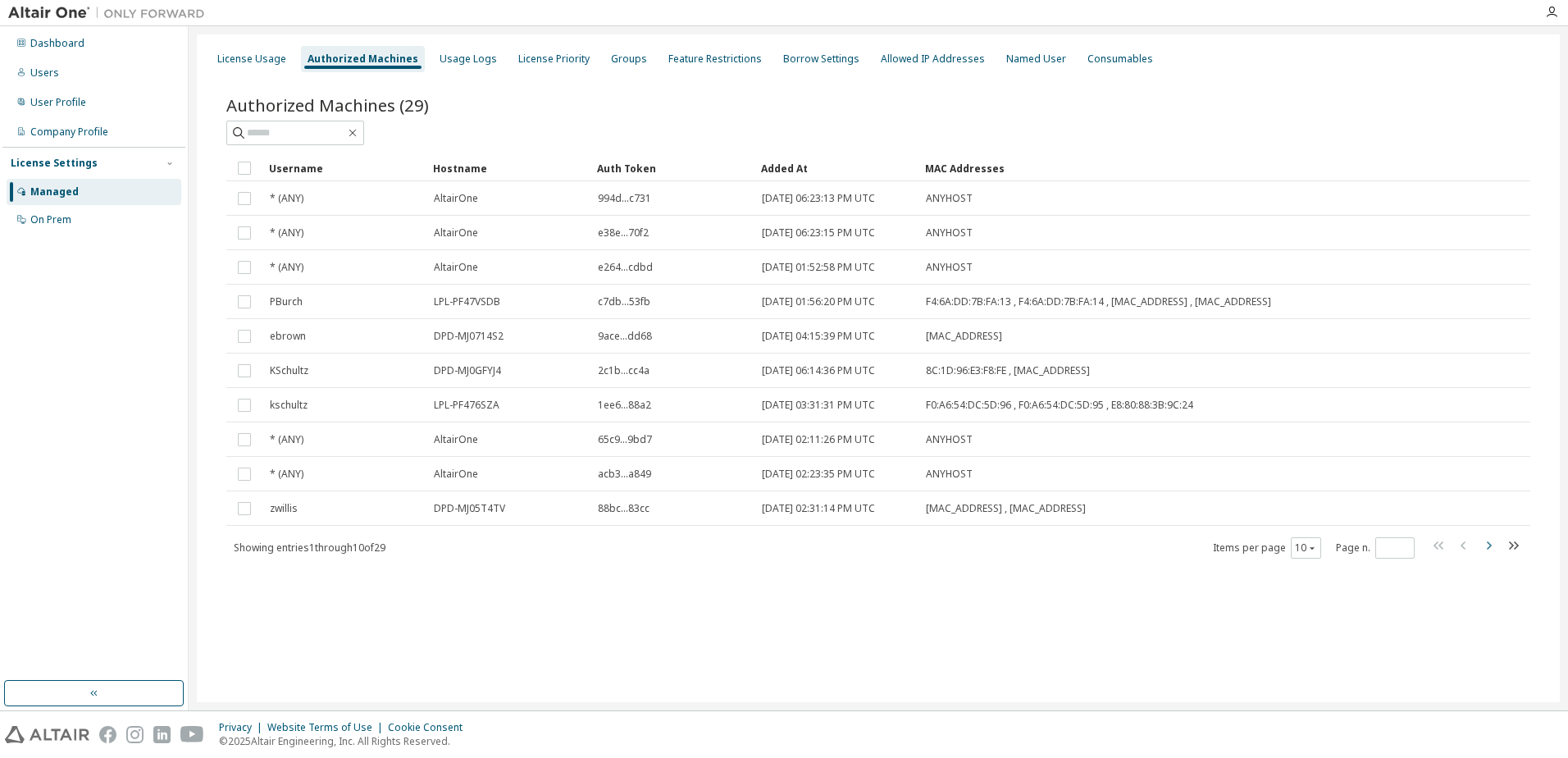
click at [1493, 541] on icon "button" at bounding box center [1488, 546] width 20 height 20
type input "*"
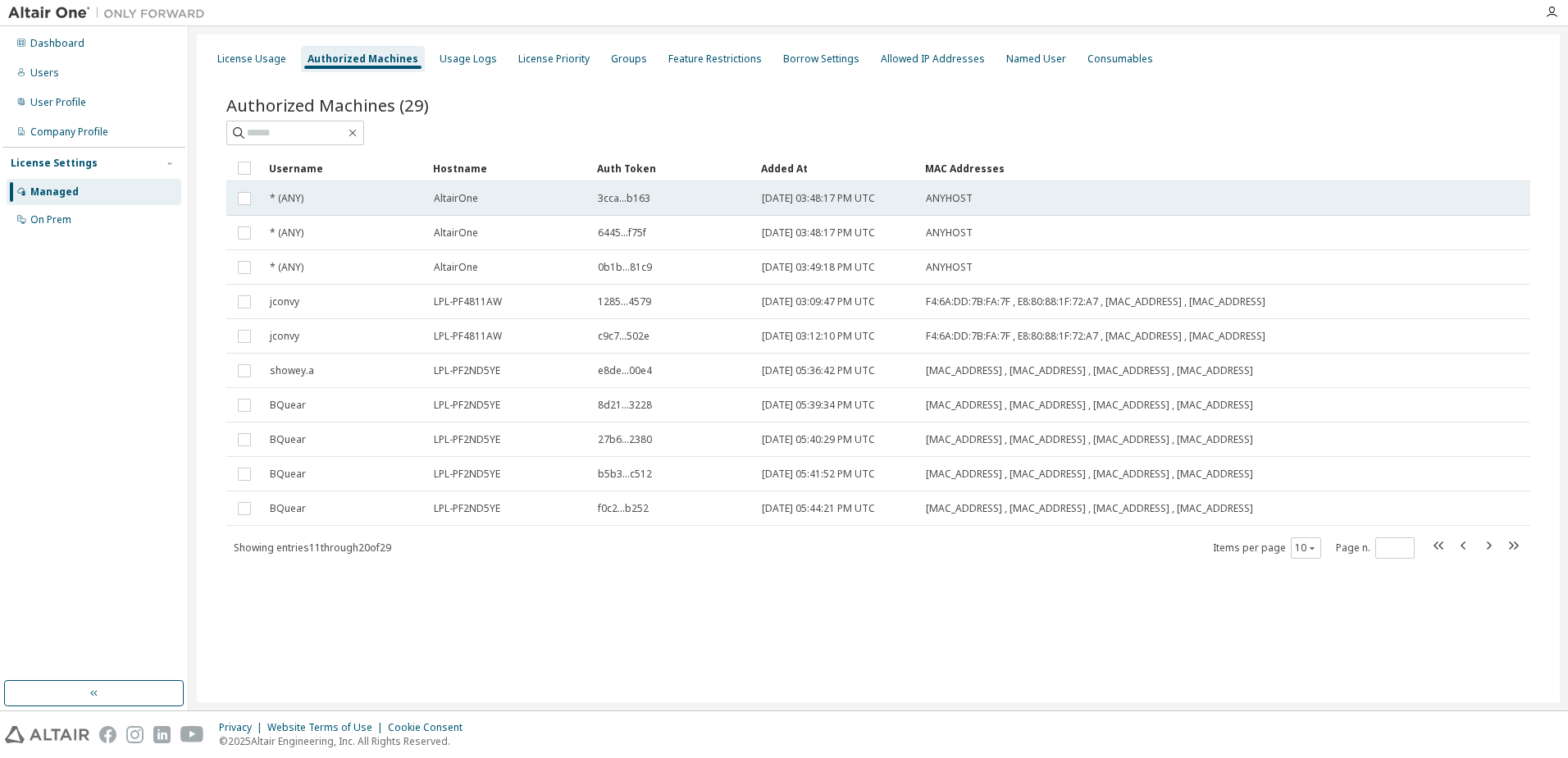
click at [388, 206] on td "* (ANY)" at bounding box center [344, 199] width 164 height 35
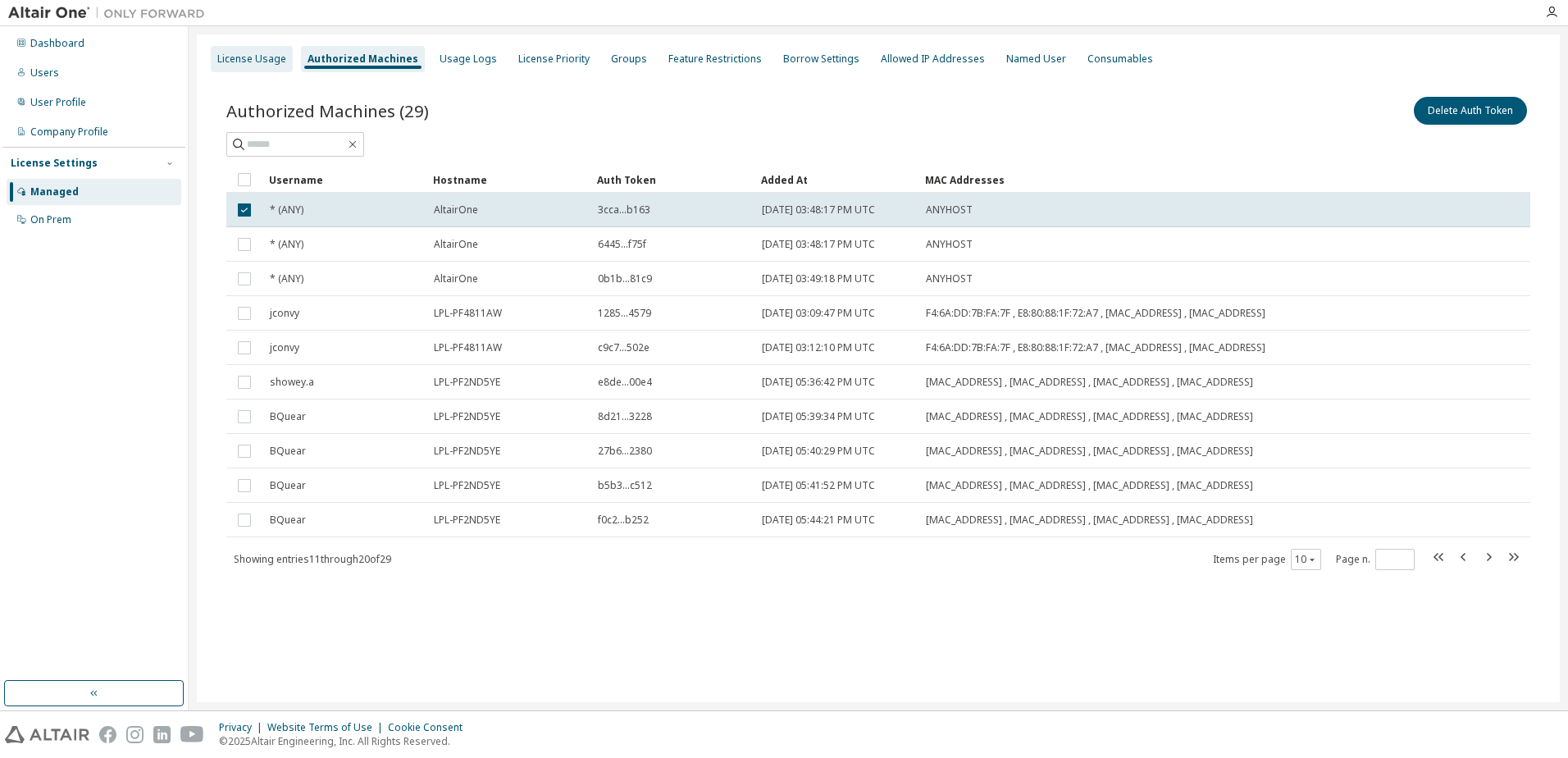
click at [249, 64] on div "License Usage" at bounding box center [251, 59] width 68 height 13
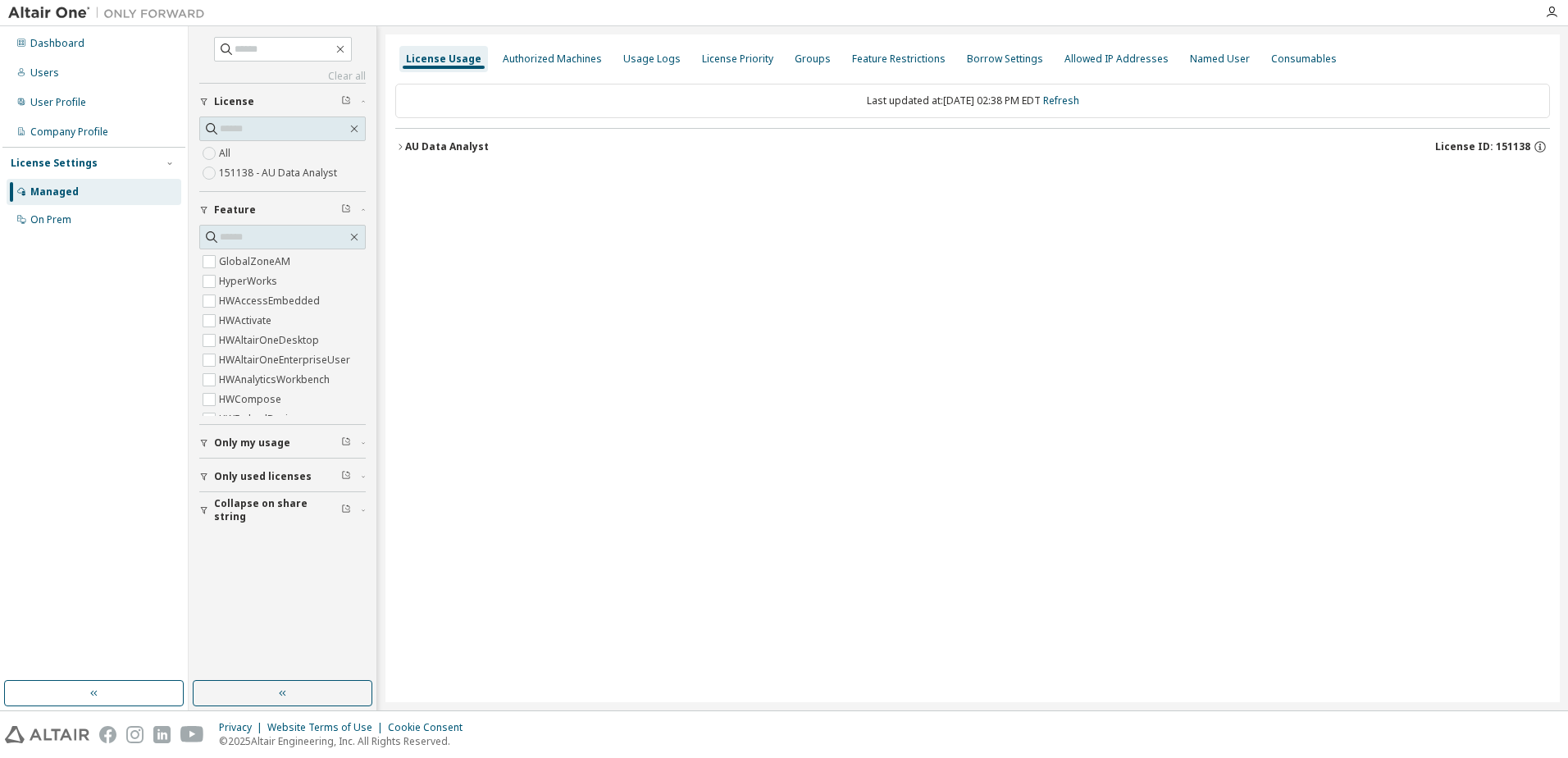
click at [404, 148] on icon "button" at bounding box center [400, 147] width 10 height 10
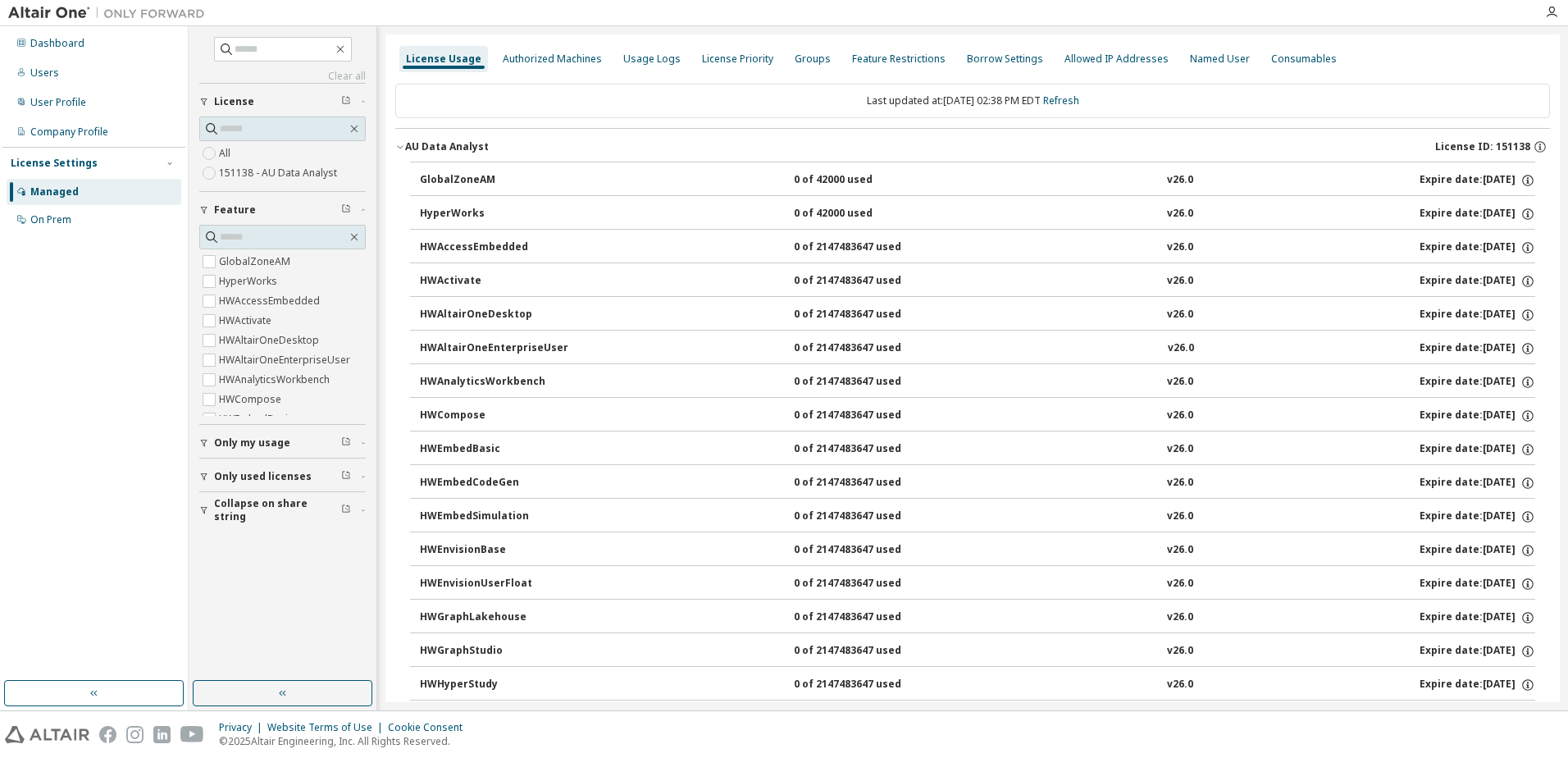
click at [400, 145] on icon "button" at bounding box center [400, 147] width 10 height 10
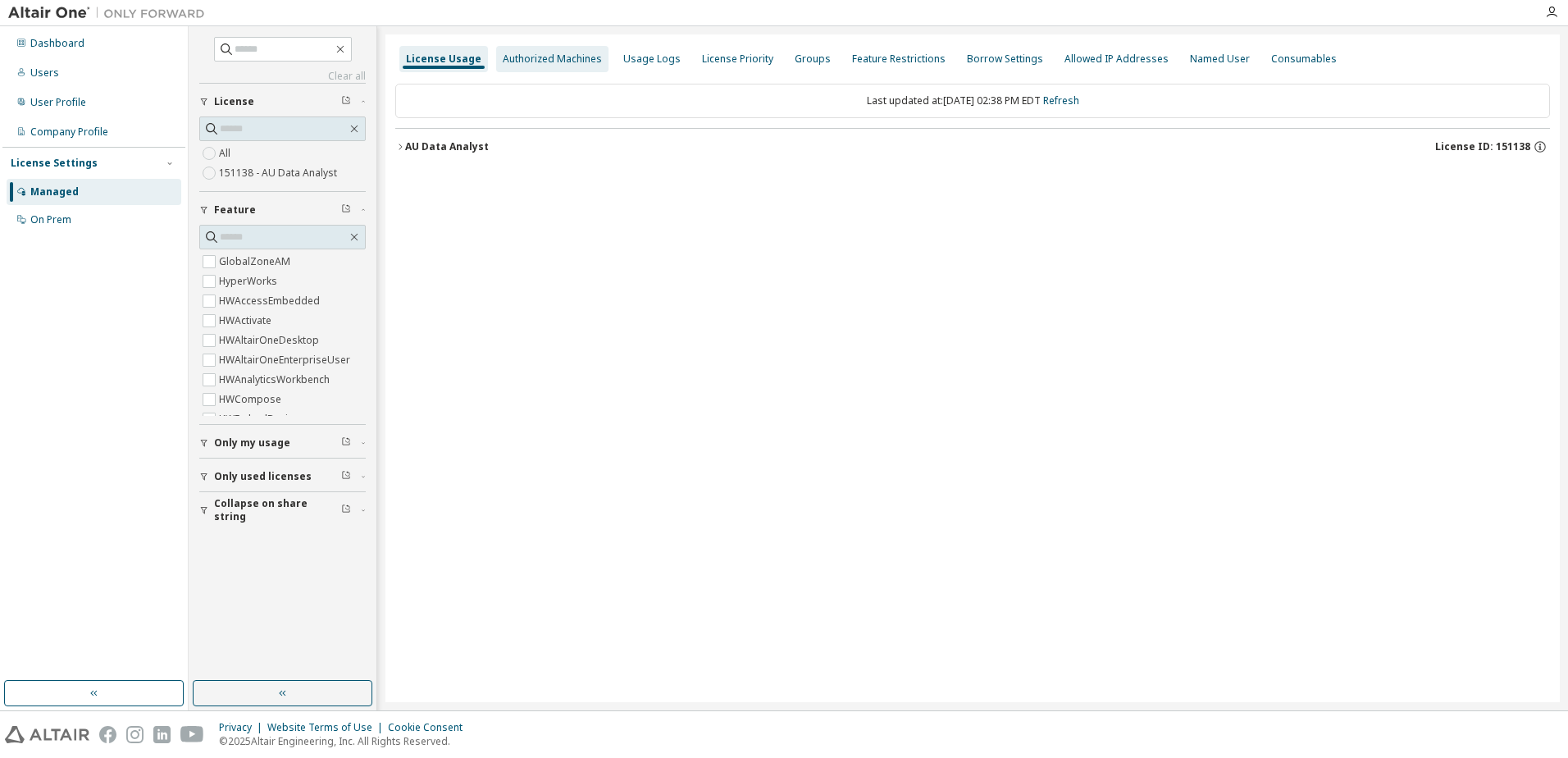
click at [550, 62] on div "Authorized Machines" at bounding box center [552, 59] width 99 height 13
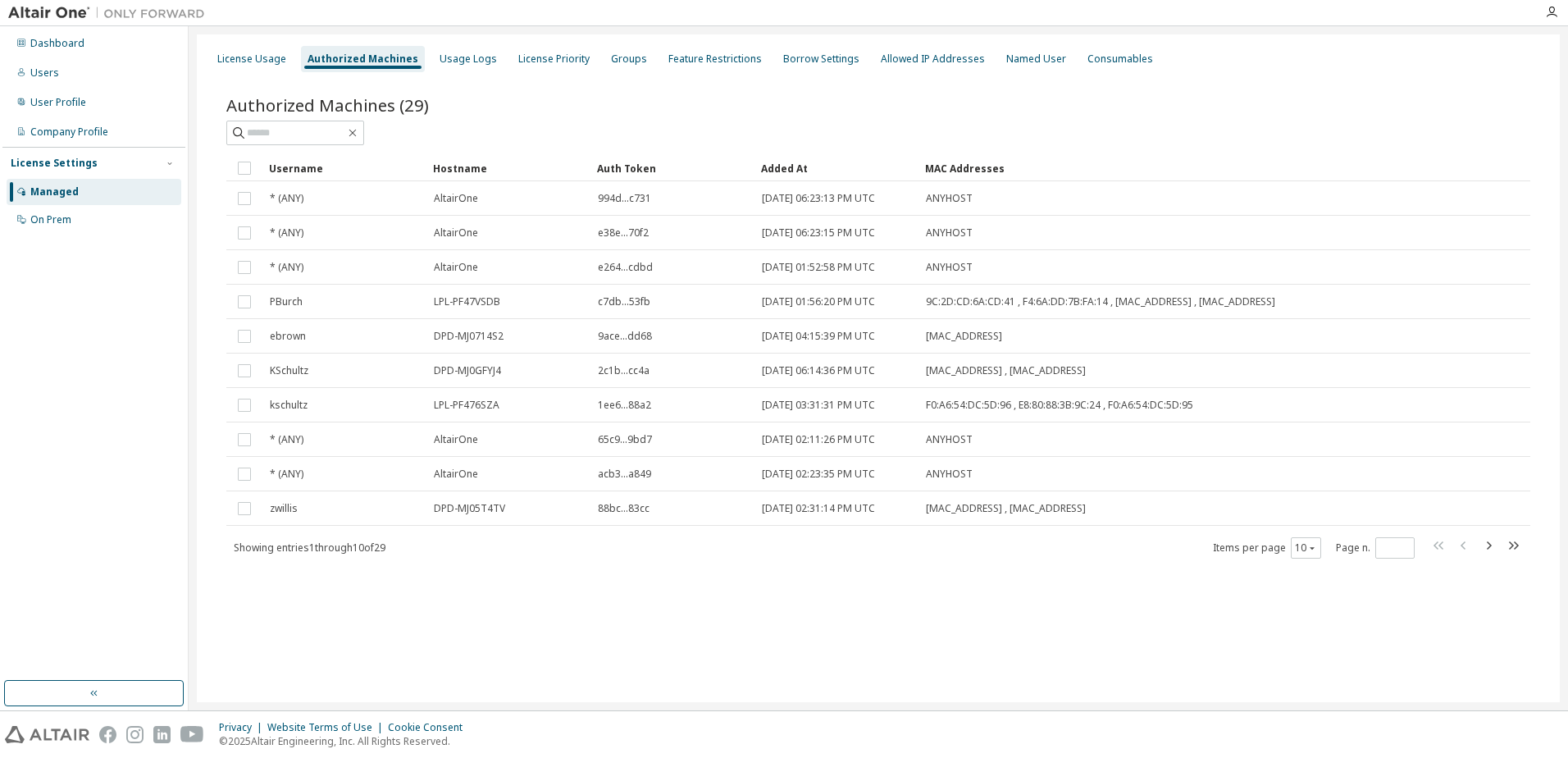
click at [422, 618] on div "License Usage Authorized Machines Usage Logs License Priority Groups Feature Re…" at bounding box center [878, 369] width 1363 height 668
click at [415, 588] on div "Authorized Machines (29) Clear Load Save Save As Field Operator Value Select fi…" at bounding box center [878, 337] width 1344 height 528
click at [49, 75] on div "Users" at bounding box center [44, 73] width 29 height 13
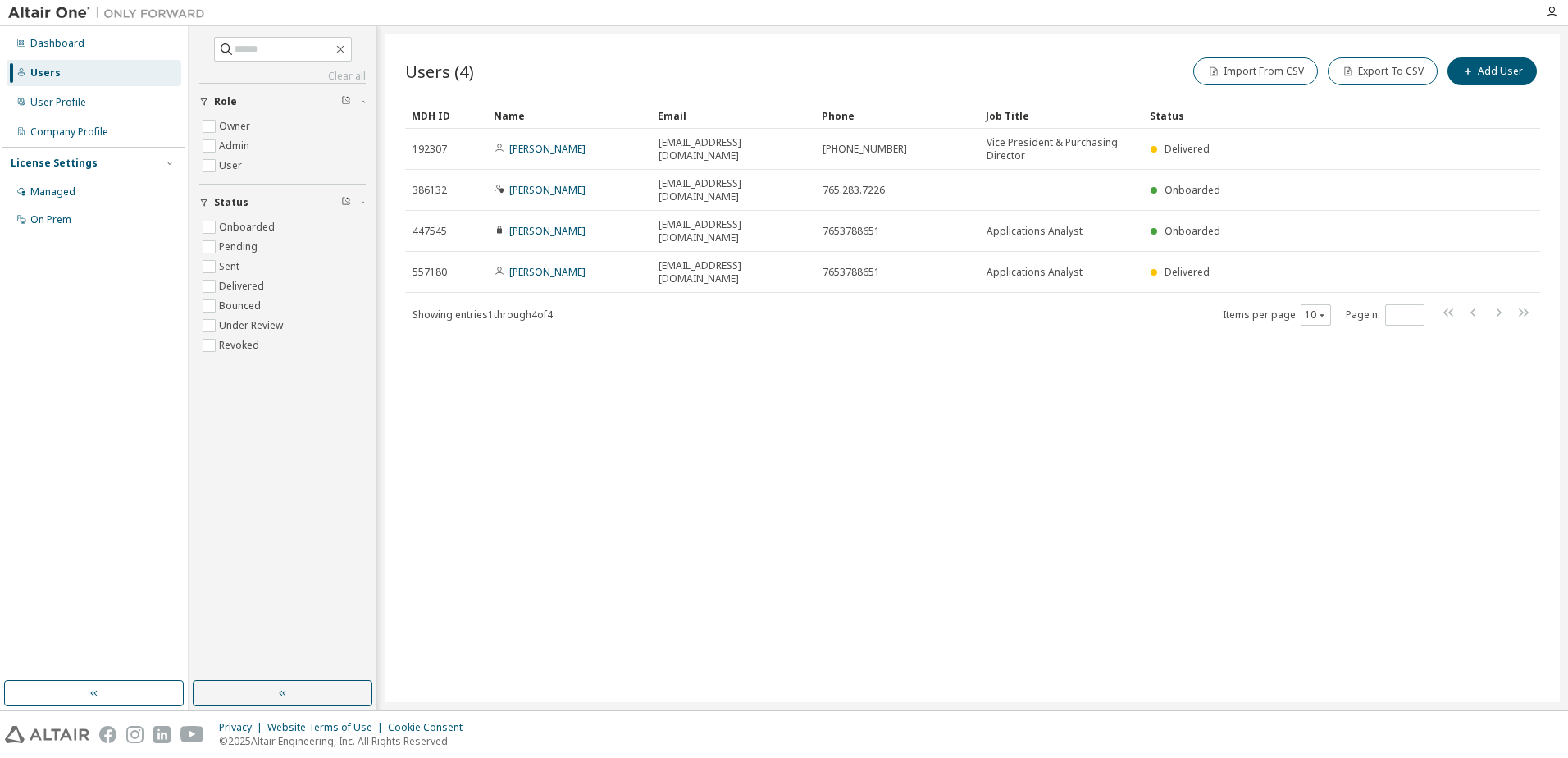
click at [634, 429] on div "Users (4) Import From CSV Export To CSV Add User Clear Load Save Save As Field …" at bounding box center [973, 369] width 1174 height 668
click at [49, 218] on div "On Prem" at bounding box center [50, 219] width 41 height 13
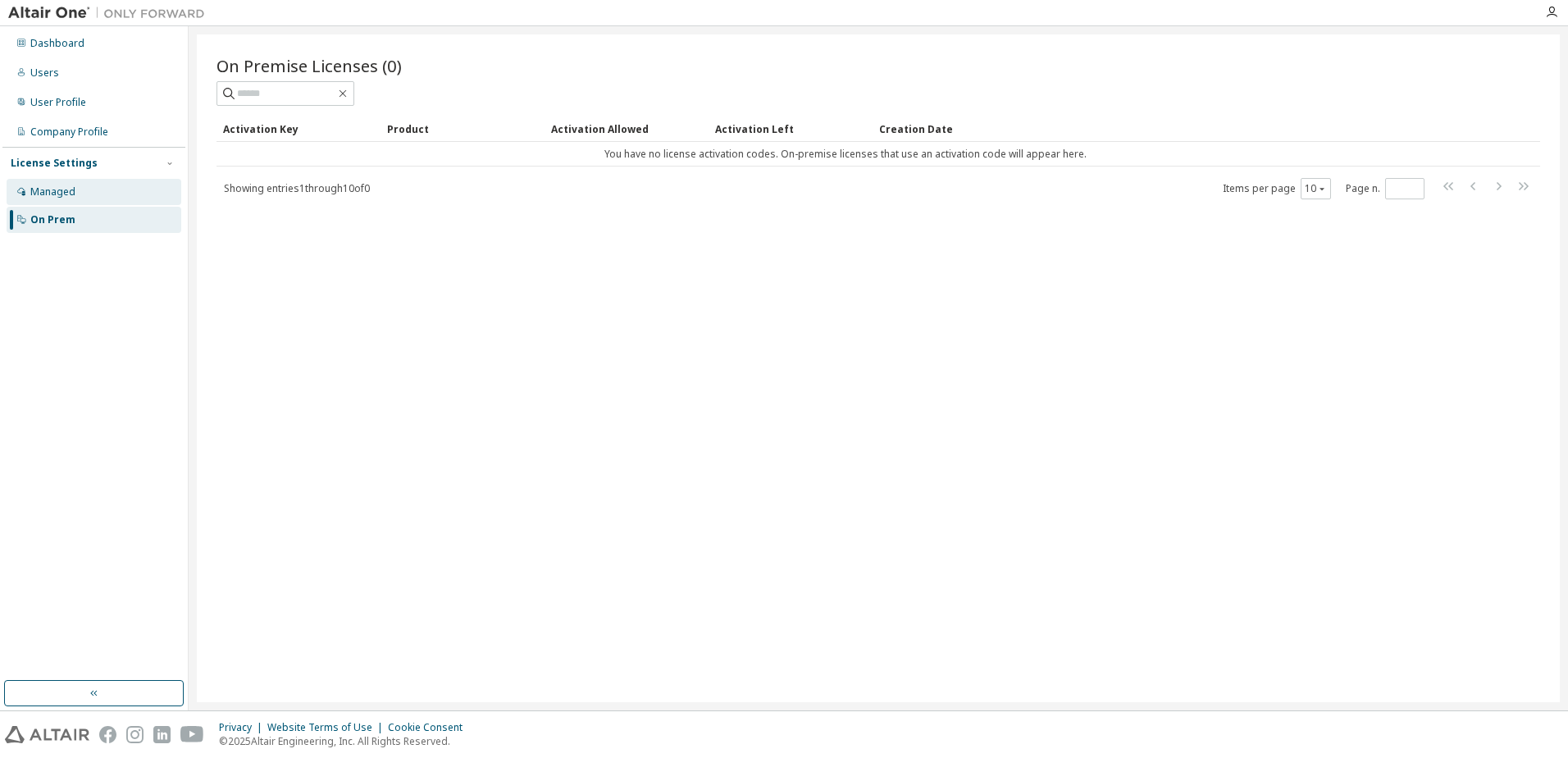
click at [44, 192] on div "Managed" at bounding box center [53, 192] width 45 height 13
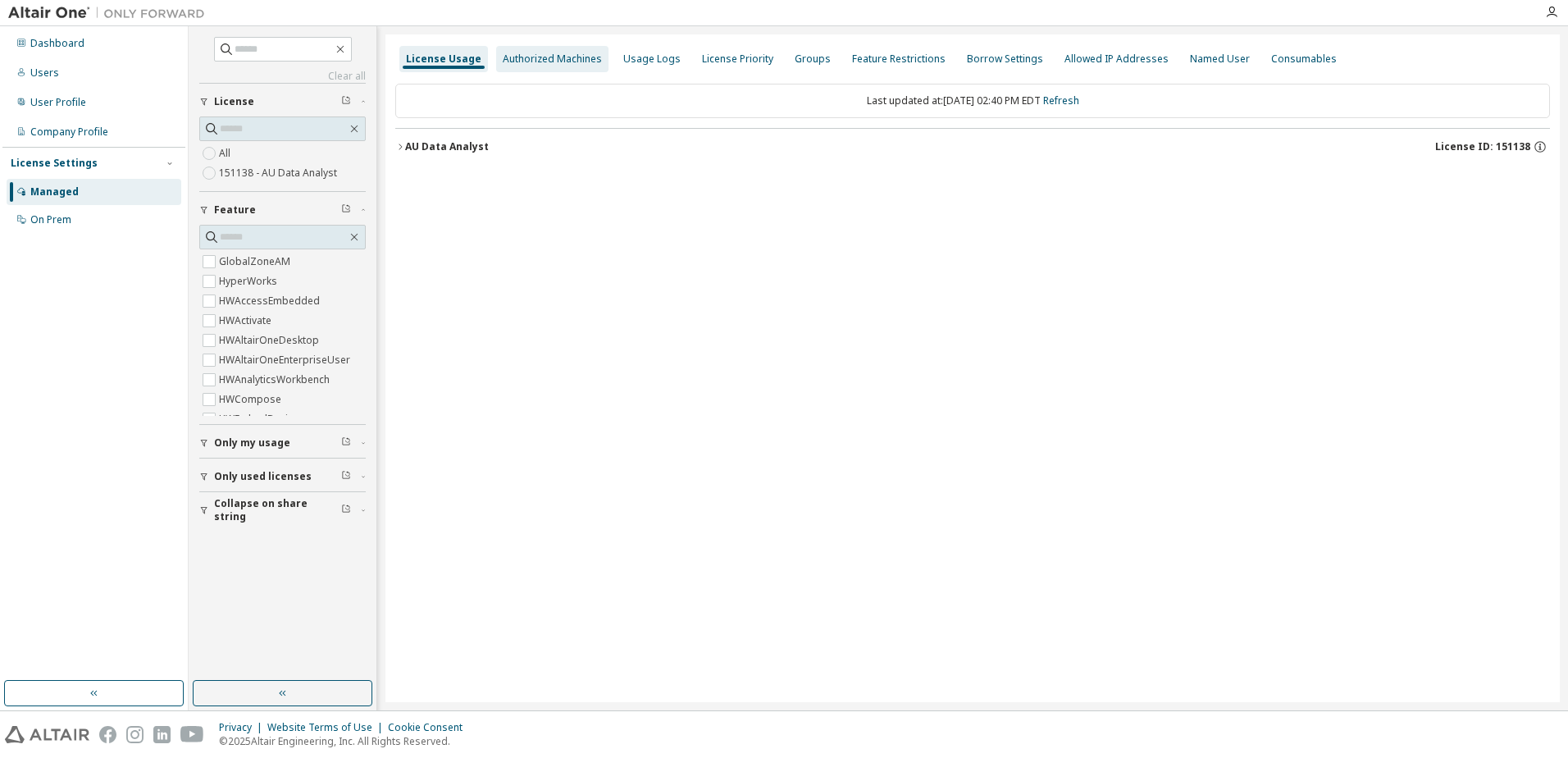
click at [516, 68] on div "Authorized Machines" at bounding box center [552, 59] width 113 height 26
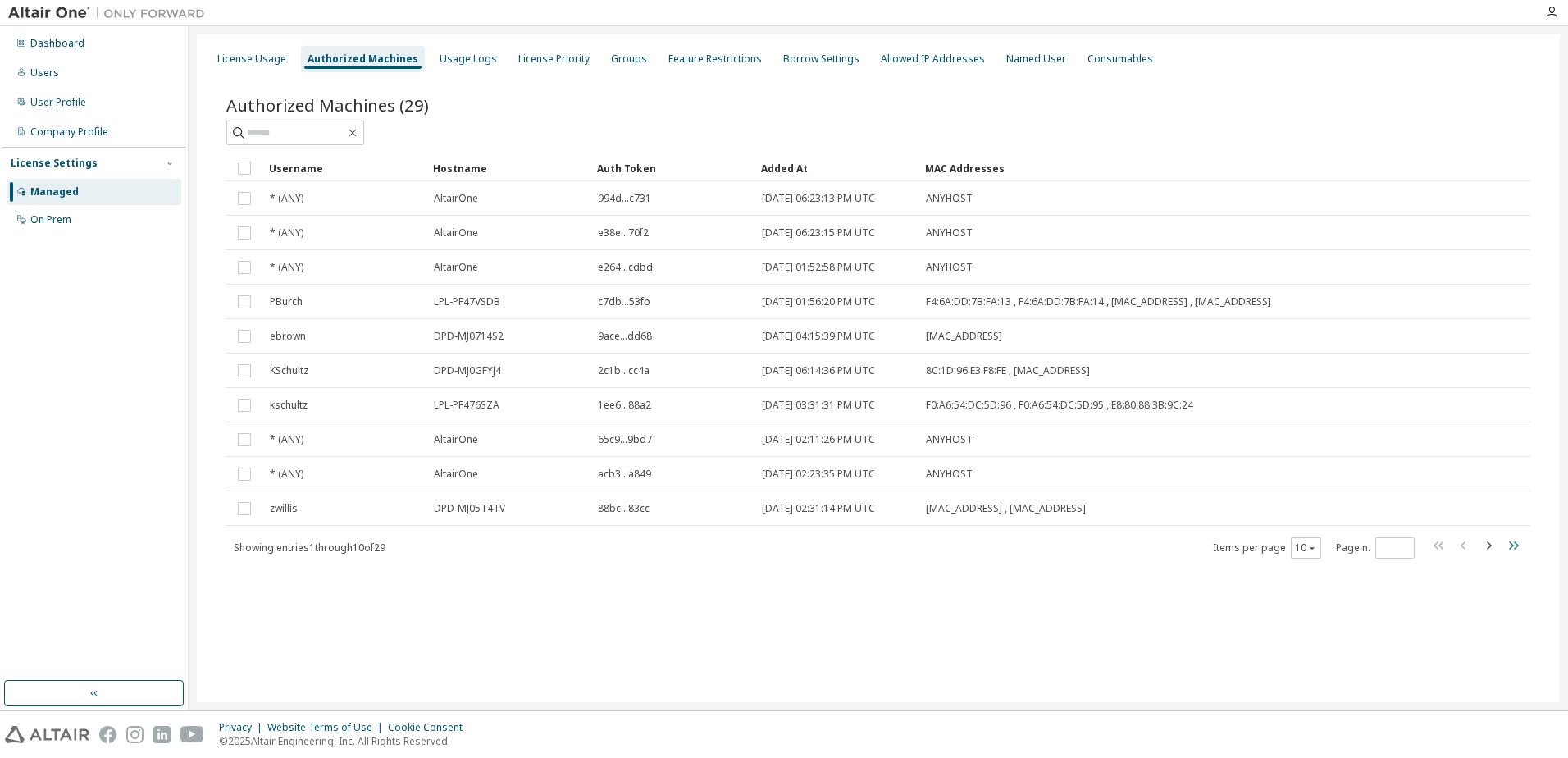
click at [1507, 552] on icon "button" at bounding box center [1513, 546] width 20 height 20
type input "*"
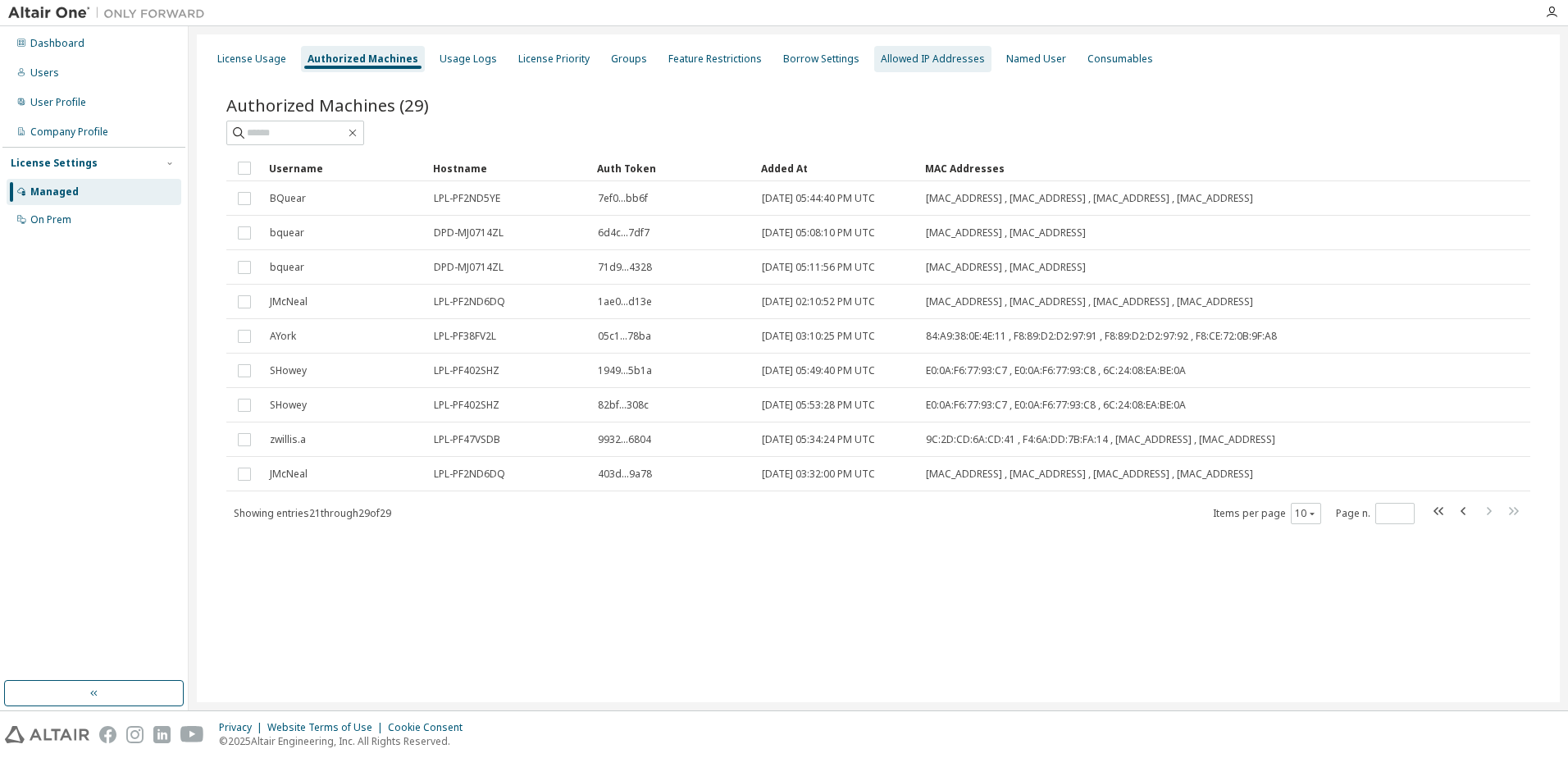
click at [881, 62] on div "Allowed IP Addresses" at bounding box center [933, 59] width 104 height 13
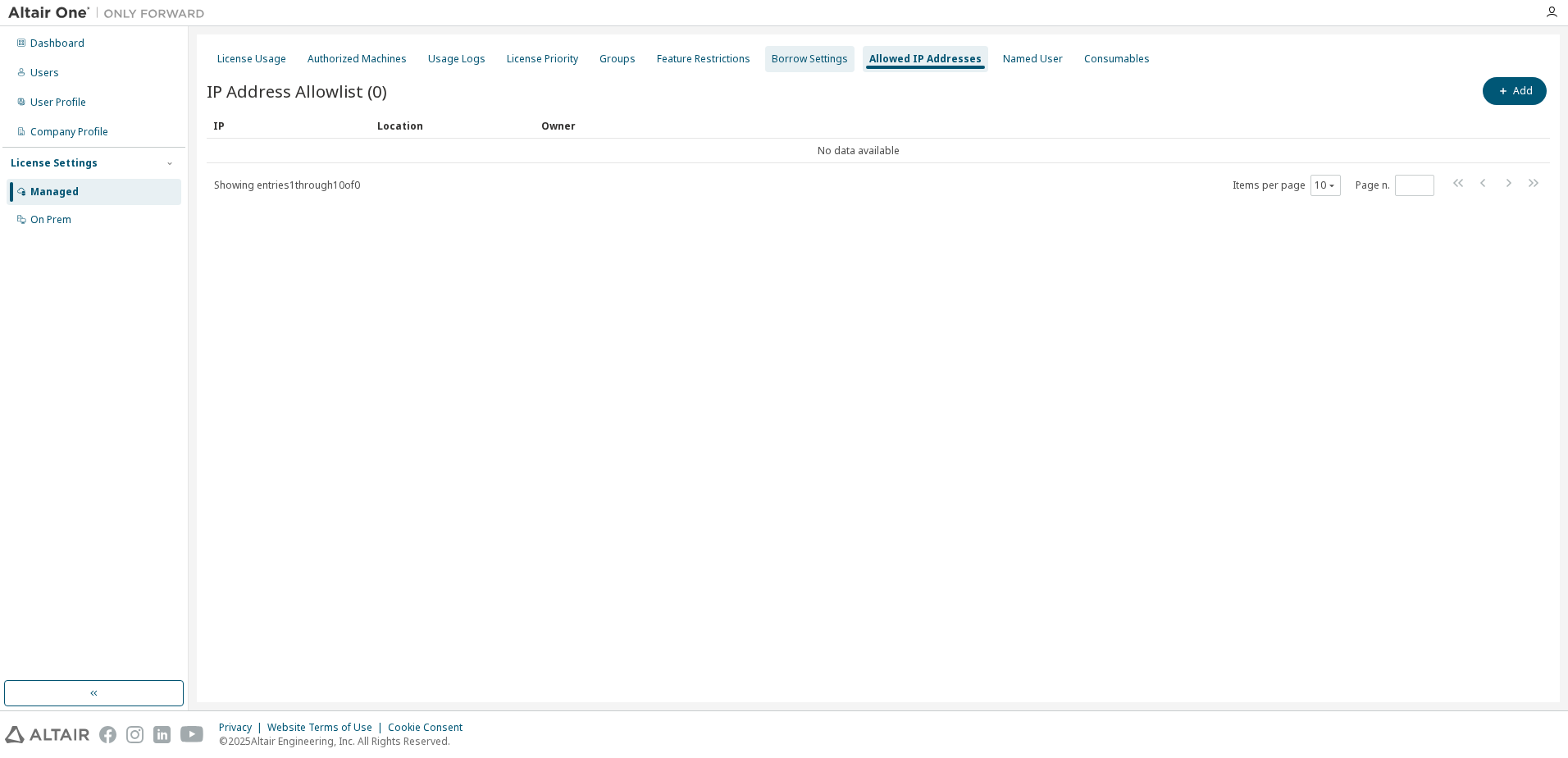
click at [791, 56] on div "Borrow Settings" at bounding box center [810, 59] width 76 height 13
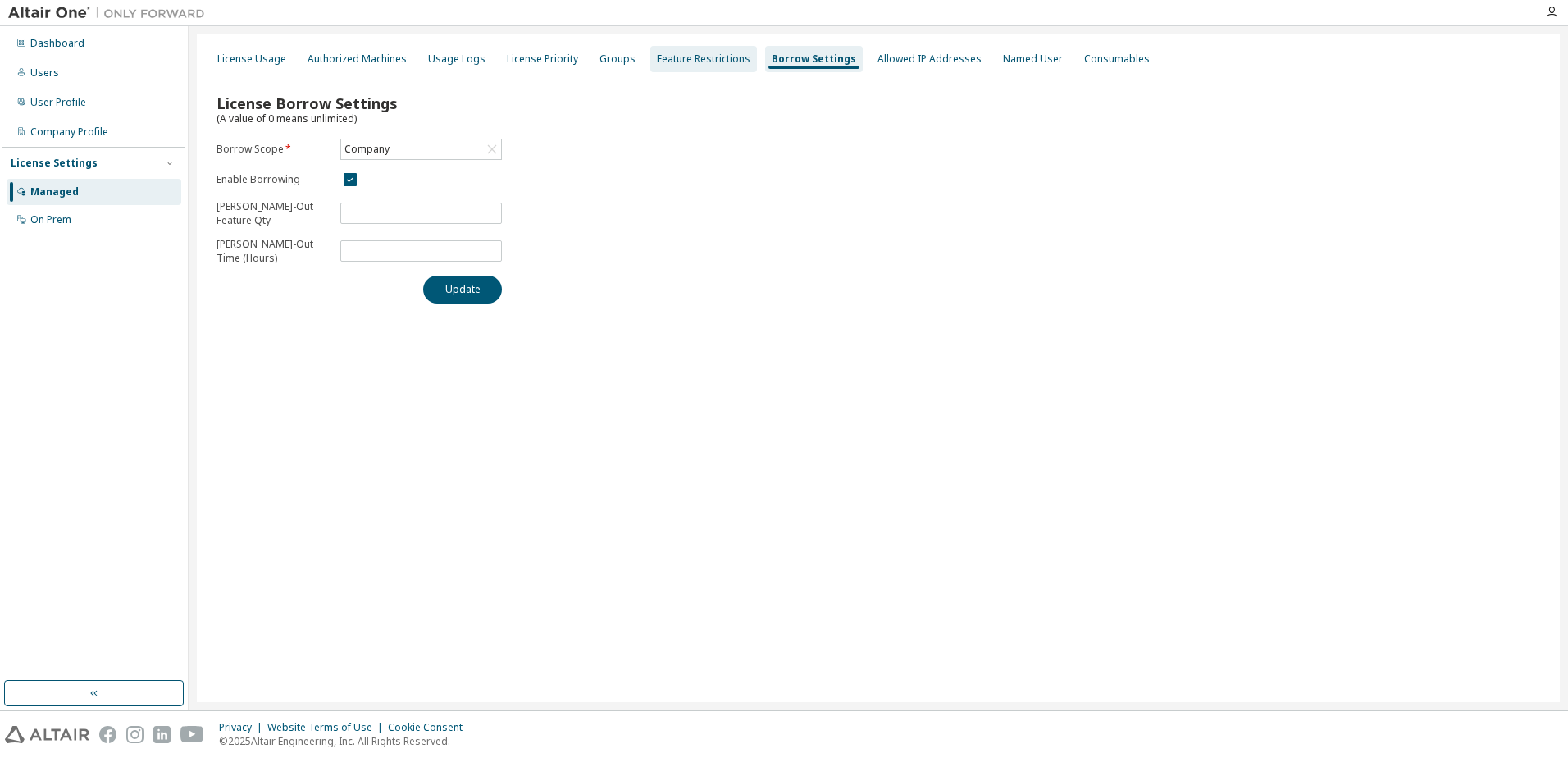
click at [691, 60] on div "Feature Restrictions" at bounding box center [704, 59] width 94 height 13
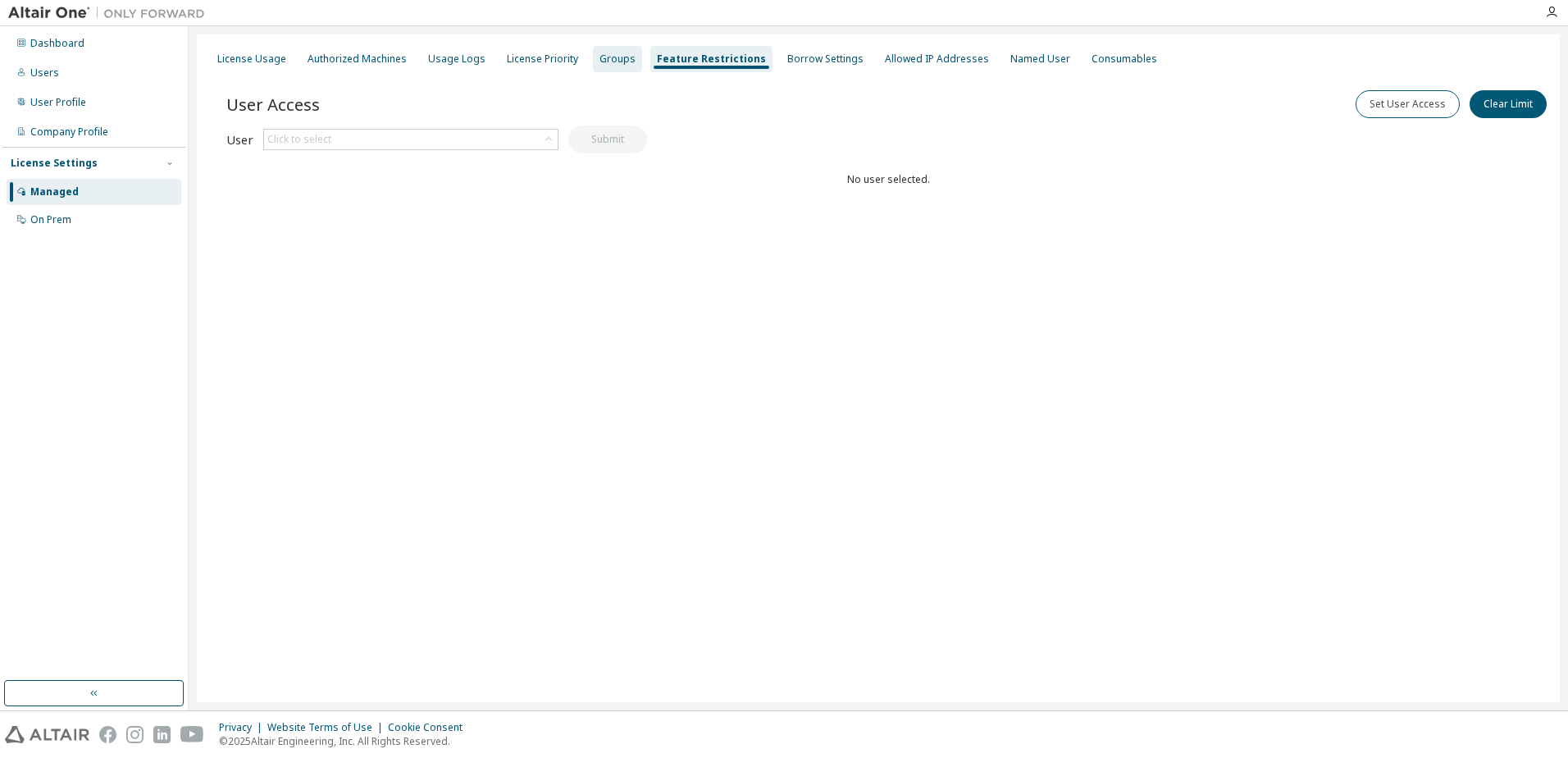
click at [600, 62] on div "Groups" at bounding box center [618, 59] width 36 height 13
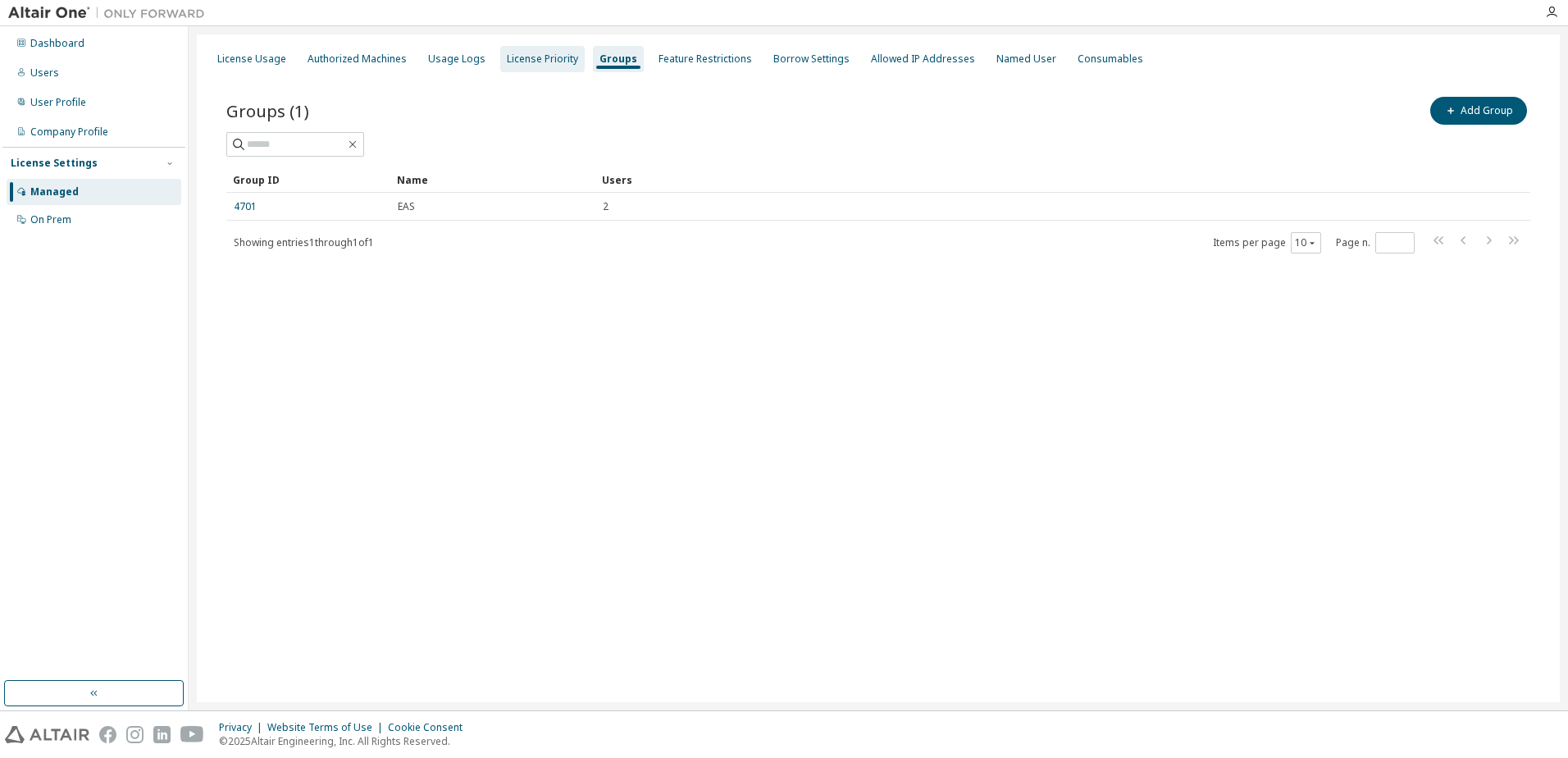
click at [530, 63] on div "License Priority" at bounding box center [543, 59] width 71 height 13
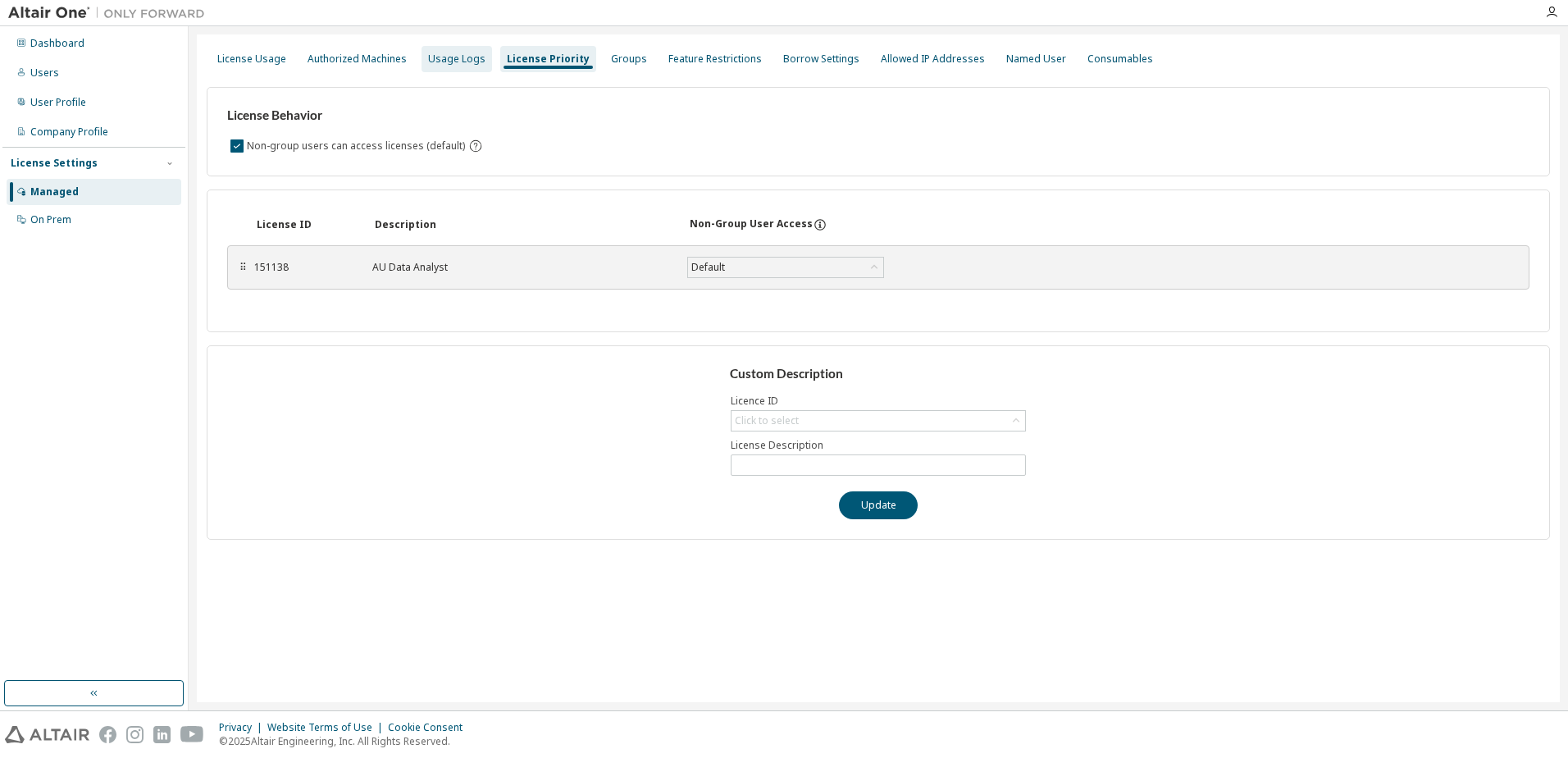
click at [461, 63] on div "Usage Logs" at bounding box center [457, 59] width 57 height 13
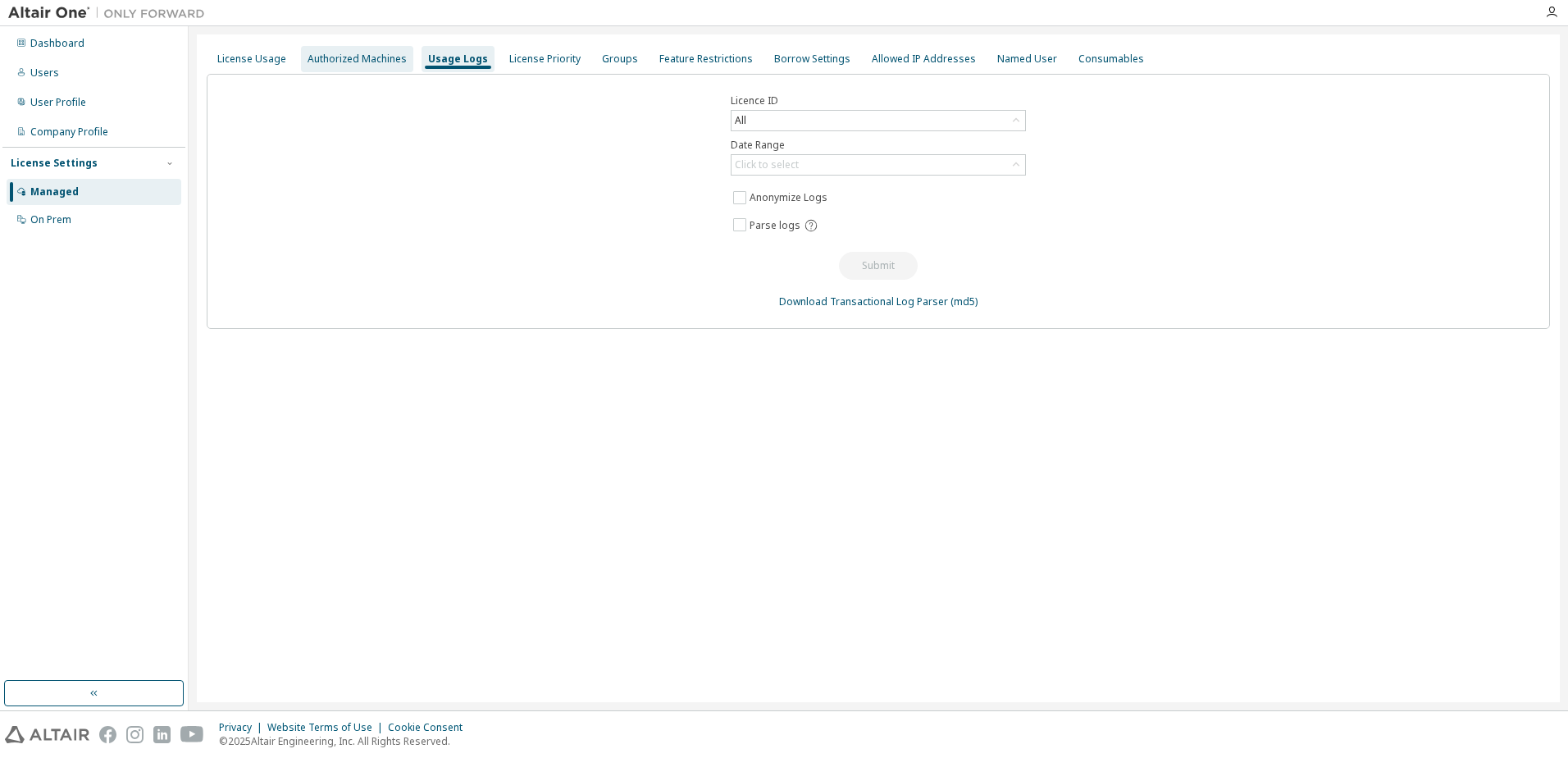
click at [363, 66] on div "Authorized Machines" at bounding box center [357, 59] width 113 height 26
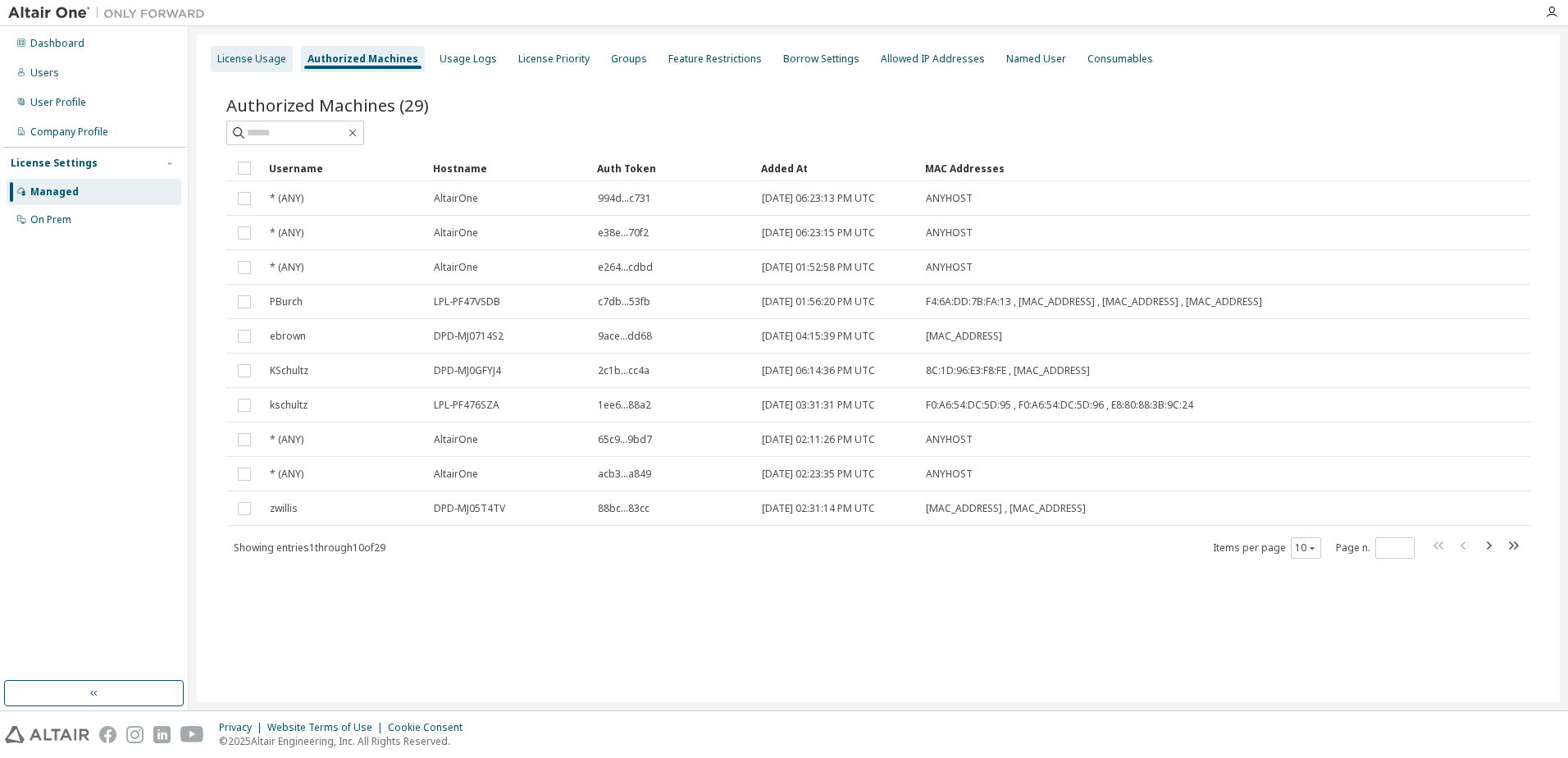
click at [258, 58] on div "License Usage" at bounding box center [251, 59] width 68 height 13
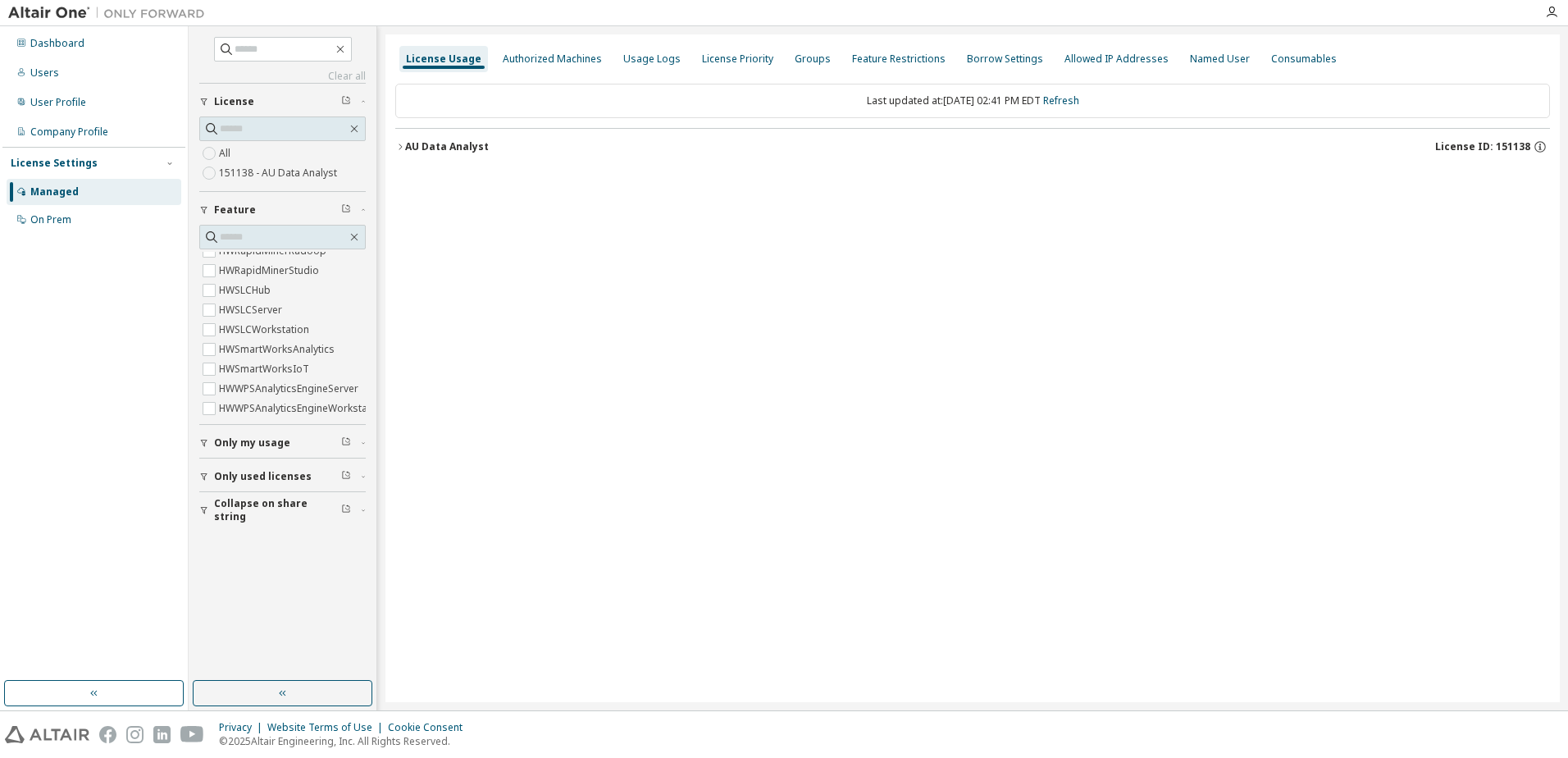
scroll to position [730, 0]
drag, startPoint x: 515, startPoint y: 56, endPoint x: 492, endPoint y: 305, distance: 250.1
click at [492, 305] on div "License Usage Authorized Machines Usage Logs License Priority Groups Feature Re…" at bounding box center [973, 369] width 1174 height 668
click at [524, 63] on div "Authorized Machines" at bounding box center [552, 59] width 99 height 13
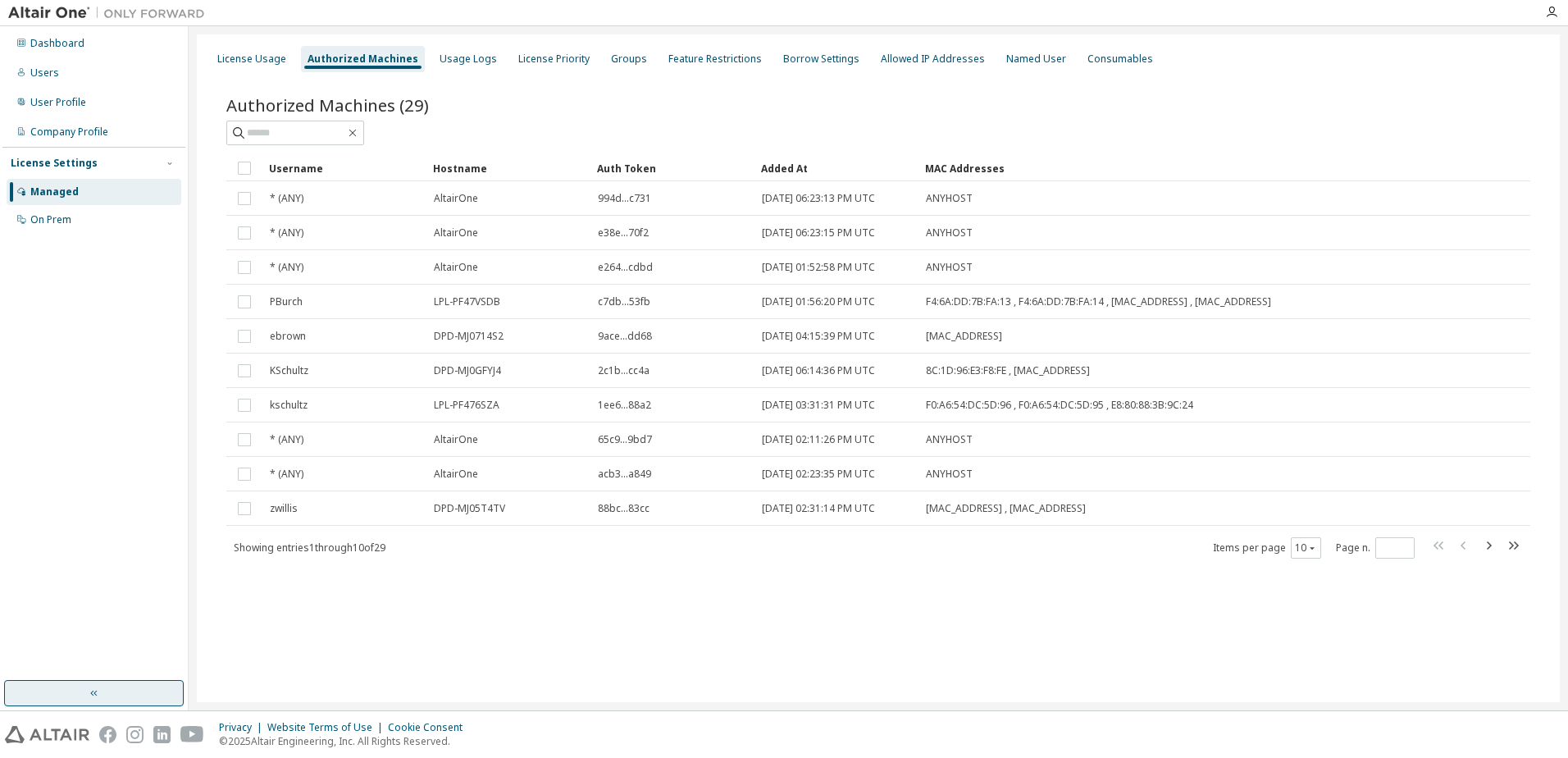
click at [153, 702] on button "button" at bounding box center [94, 693] width 179 height 26
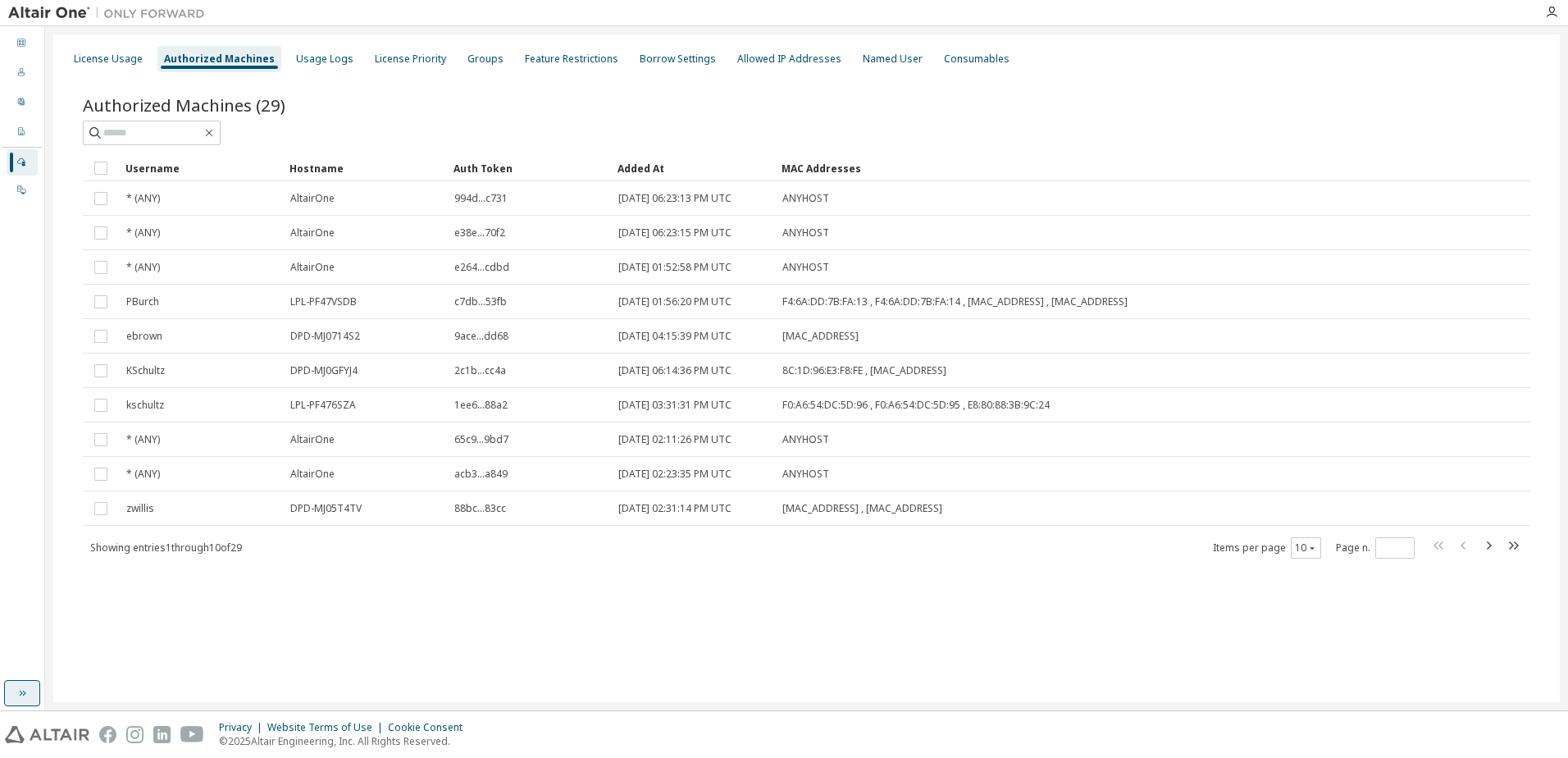
click at [27, 694] on icon "button" at bounding box center [22, 693] width 13 height 13
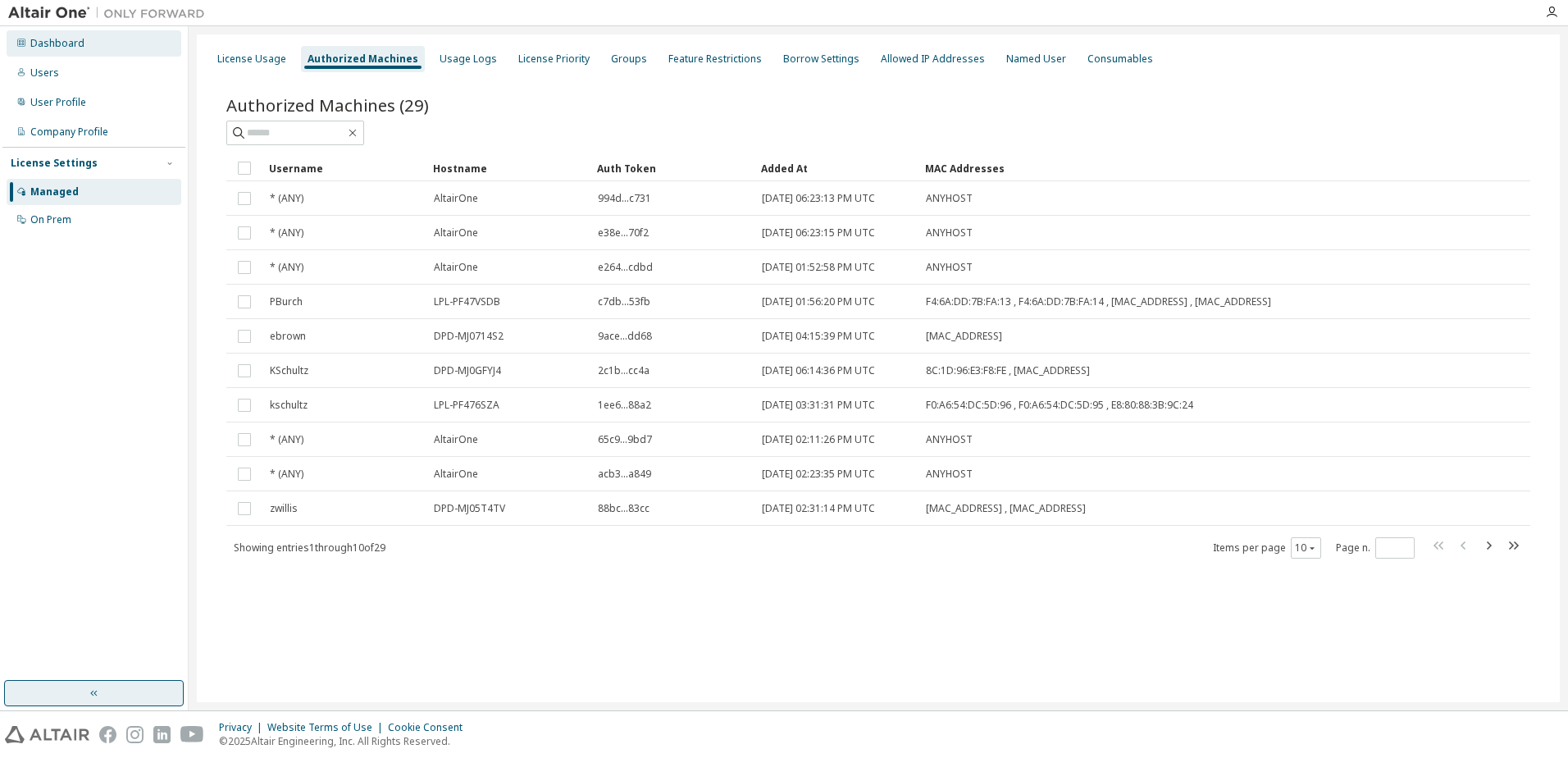
click at [54, 46] on div "Dashboard" at bounding box center [57, 43] width 54 height 13
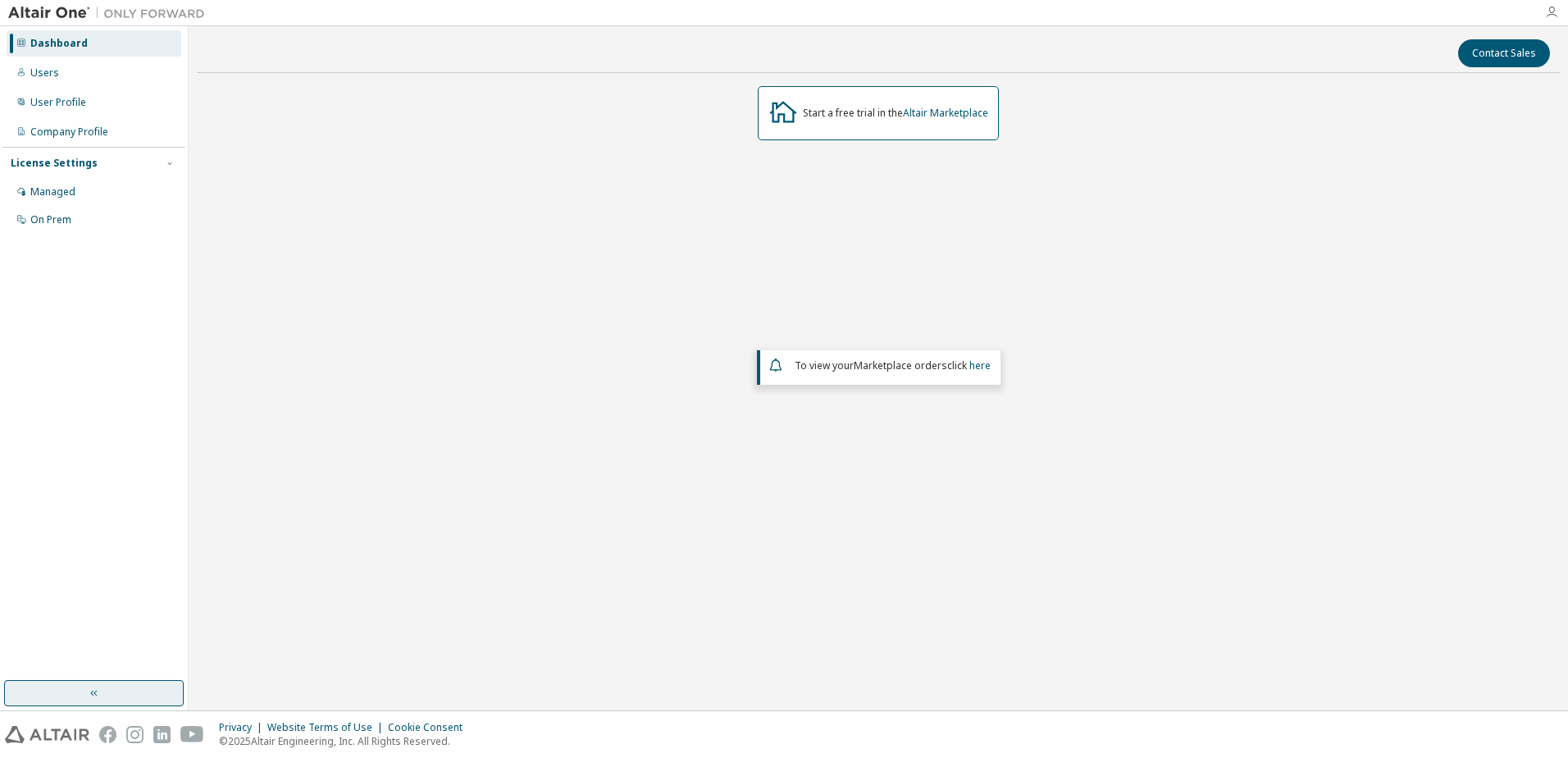
click at [1552, 16] on icon "button" at bounding box center [1552, 12] width 13 height 13
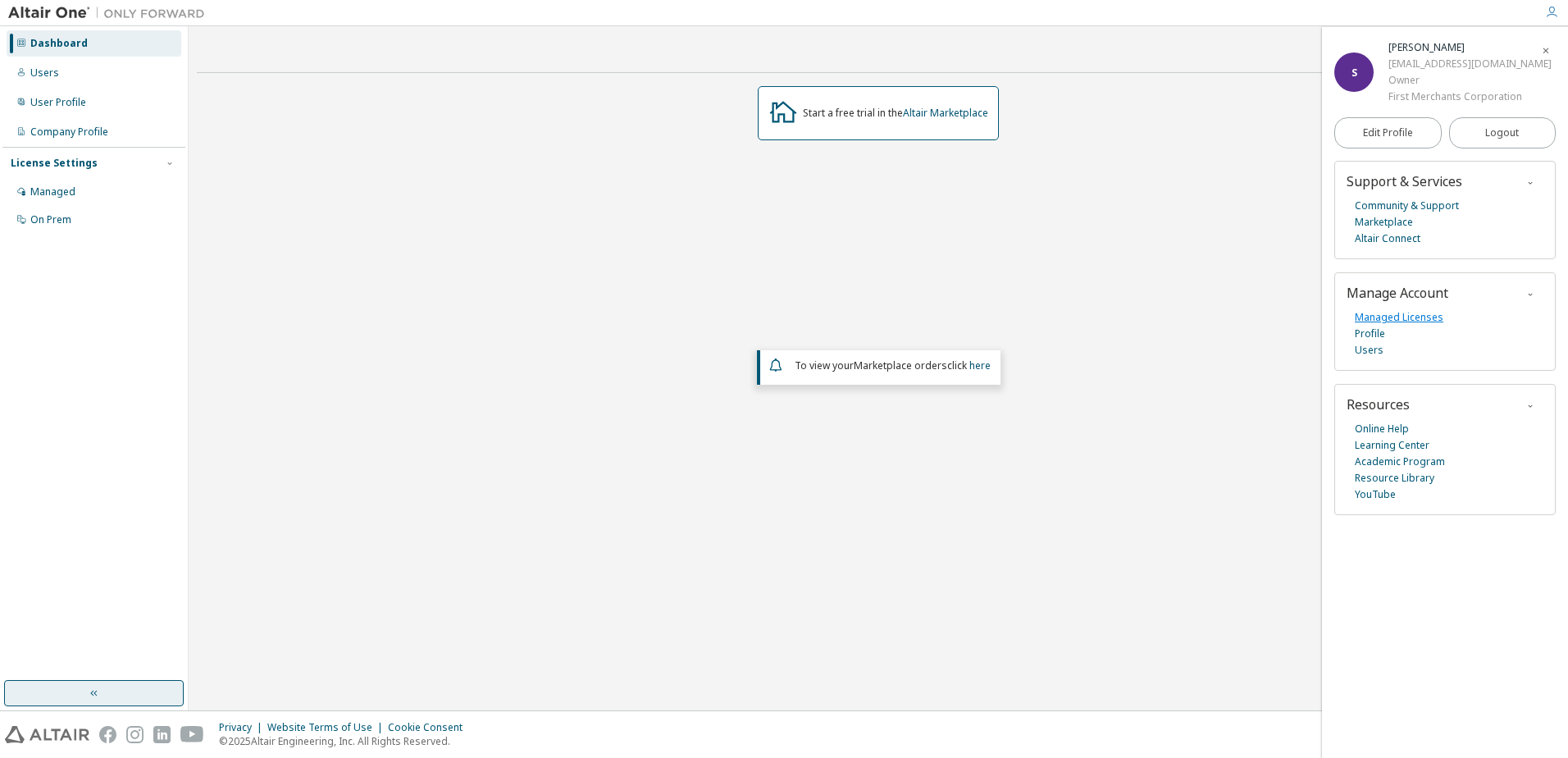
click at [1404, 318] on link "Managed Licenses" at bounding box center [1399, 317] width 88 height 16
click at [703, 259] on div "Start a free trial in the Altair Marketplace To view your Marketplace orders cl…" at bounding box center [878, 332] width 1363 height 493
click at [1551, 54] on span "button" at bounding box center [1545, 50] width 16 height 26
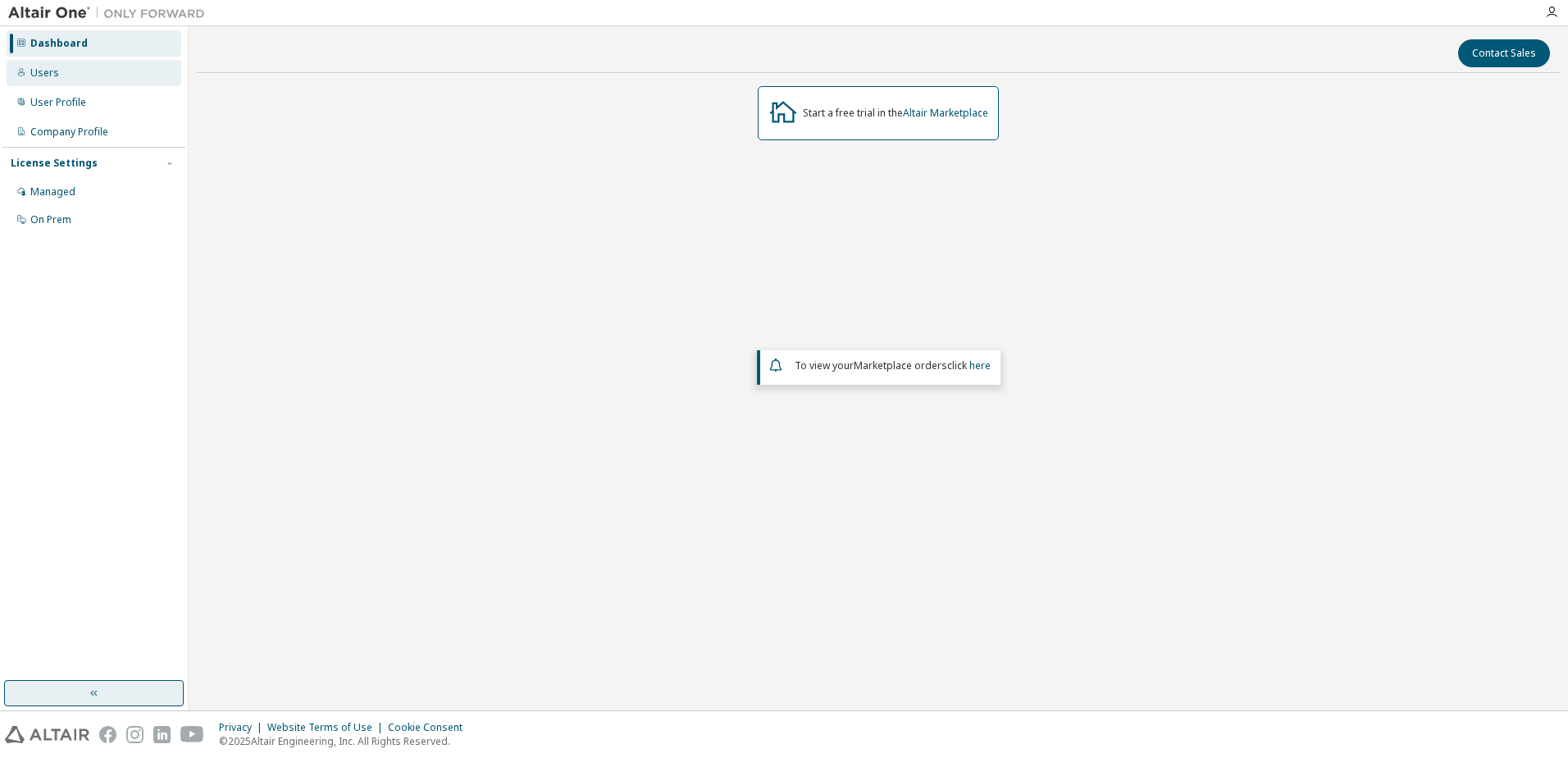
click at [39, 72] on div "Users" at bounding box center [44, 73] width 29 height 13
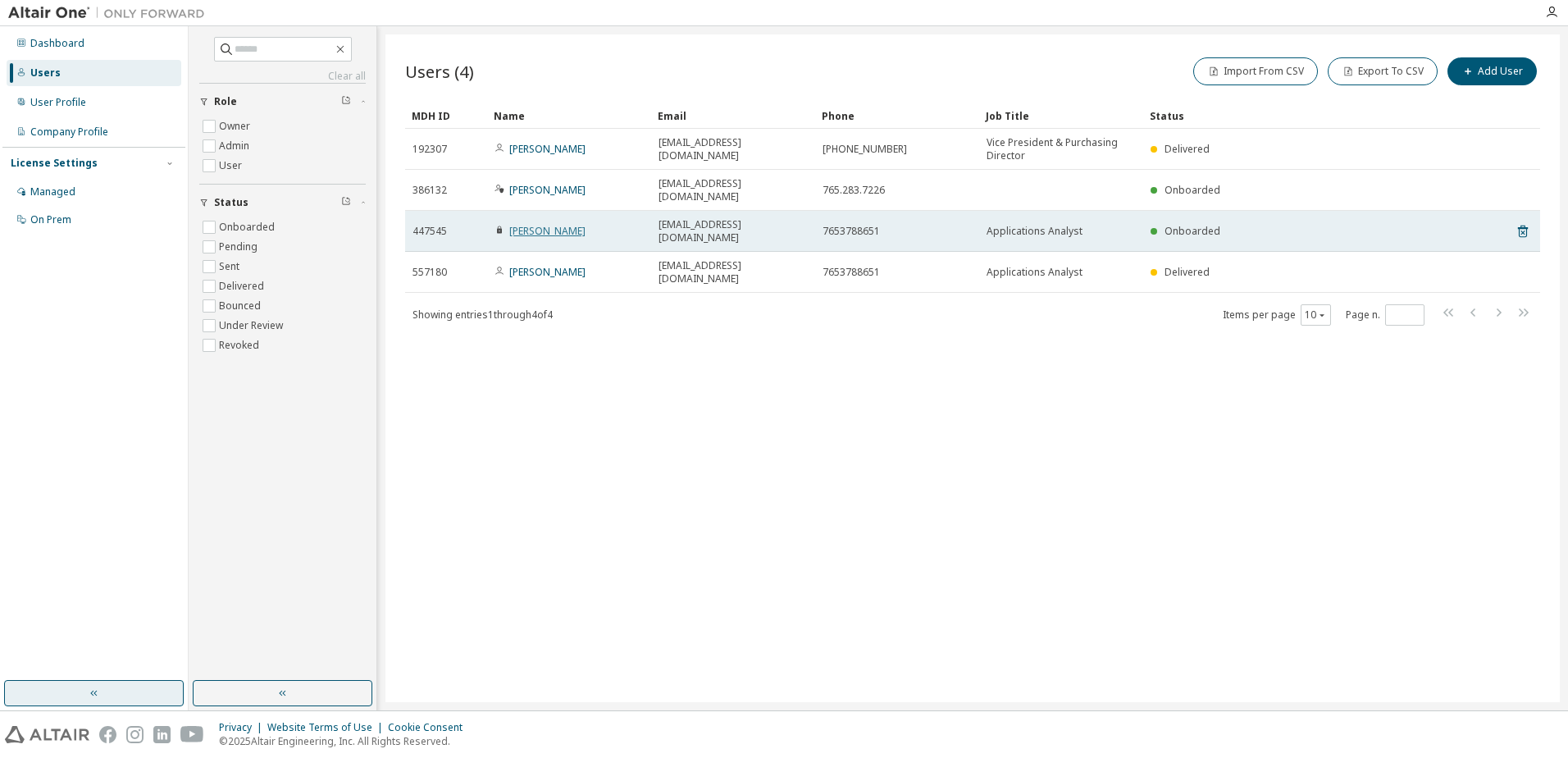
click at [534, 224] on link "Steven Howey" at bounding box center [548, 231] width 76 height 14
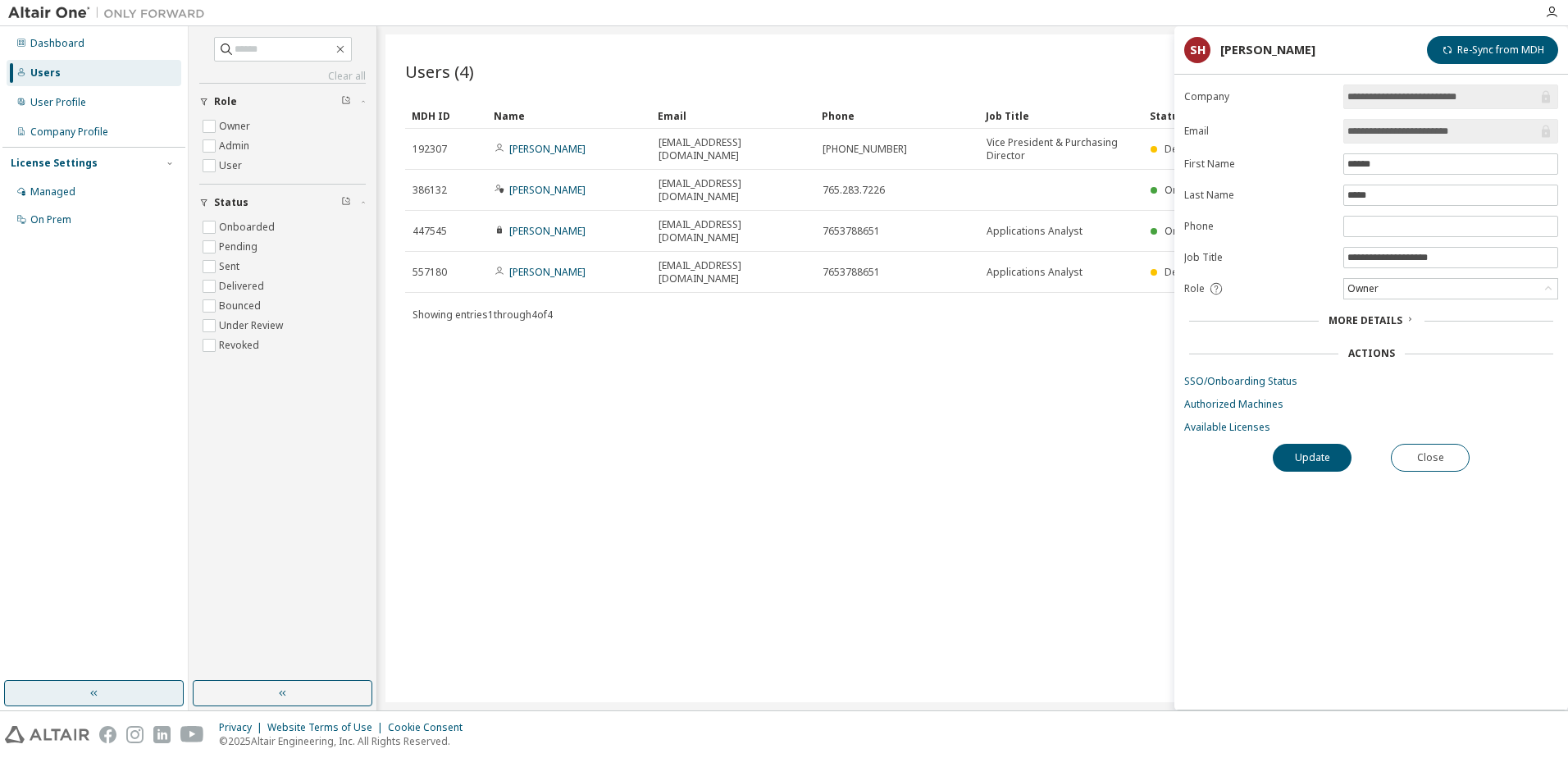
click at [1383, 322] on span "More Details" at bounding box center [1365, 320] width 74 height 14
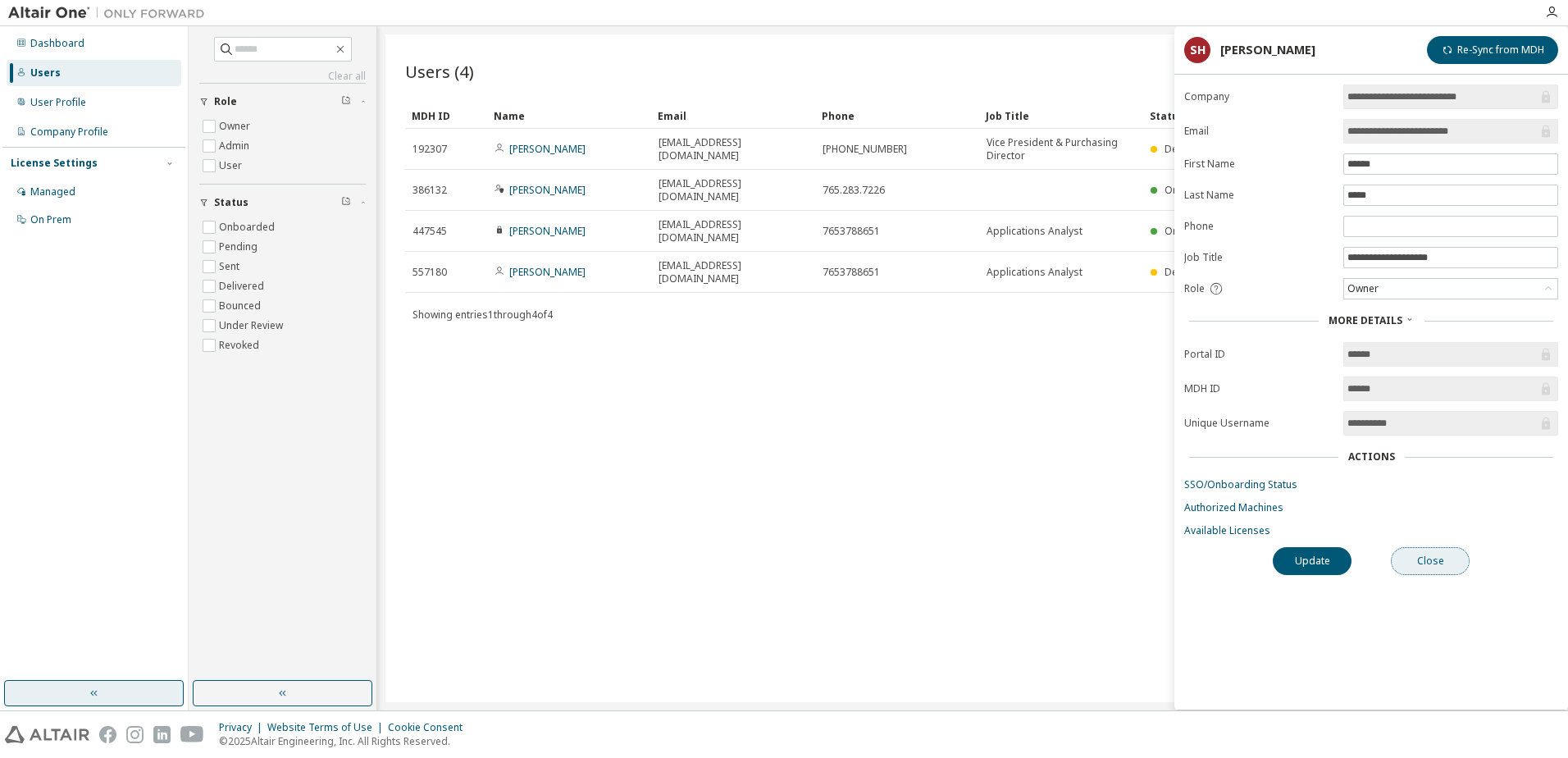
click at [1429, 574] on button "Close" at bounding box center [1430, 561] width 79 height 28
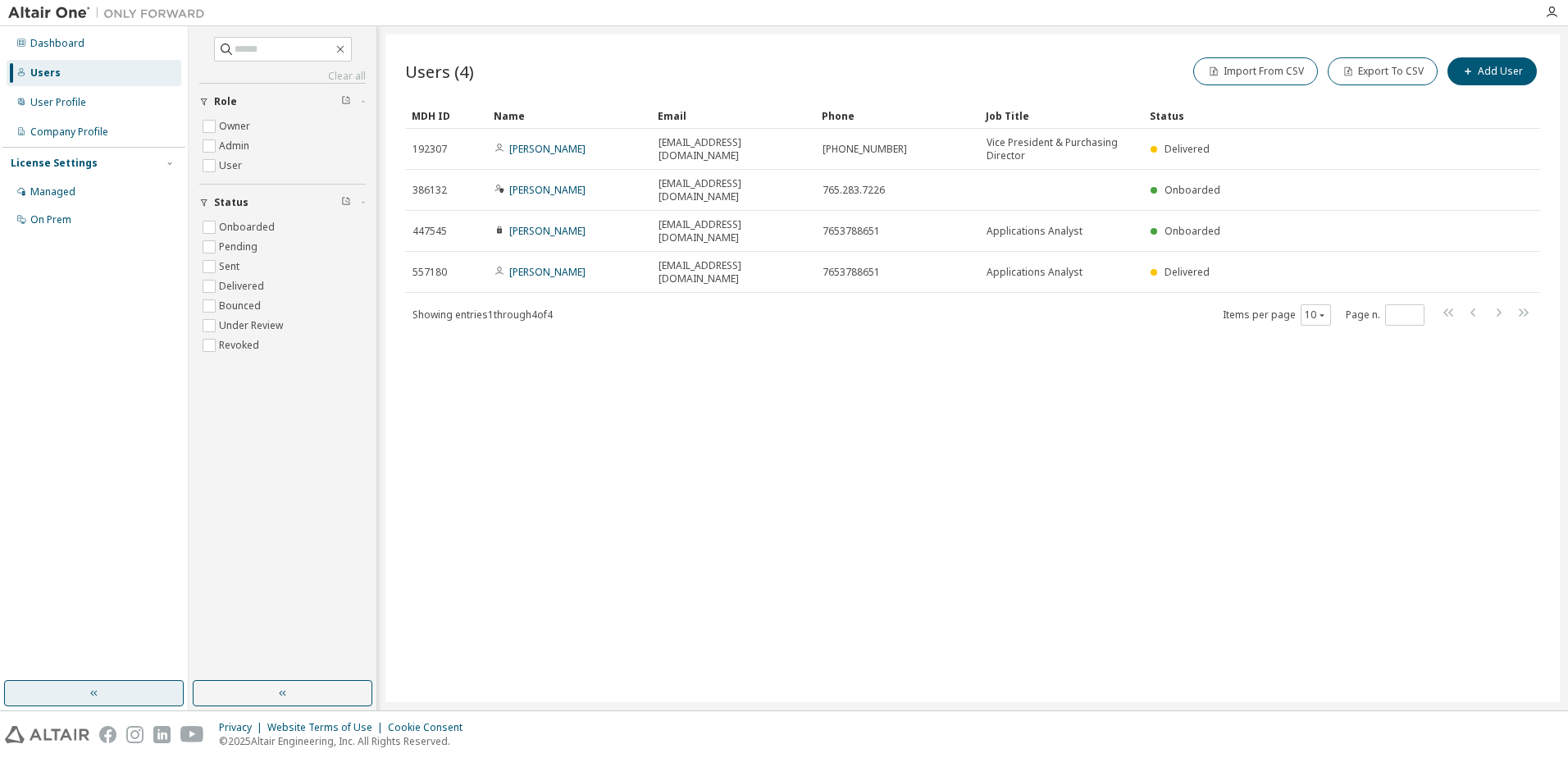
click at [550, 372] on div "Users (4) Import From CSV Export To CSV Add User Clear Load Save Save As Field …" at bounding box center [973, 369] width 1174 height 668
click at [1488, 74] on button "Add User" at bounding box center [1492, 71] width 89 height 28
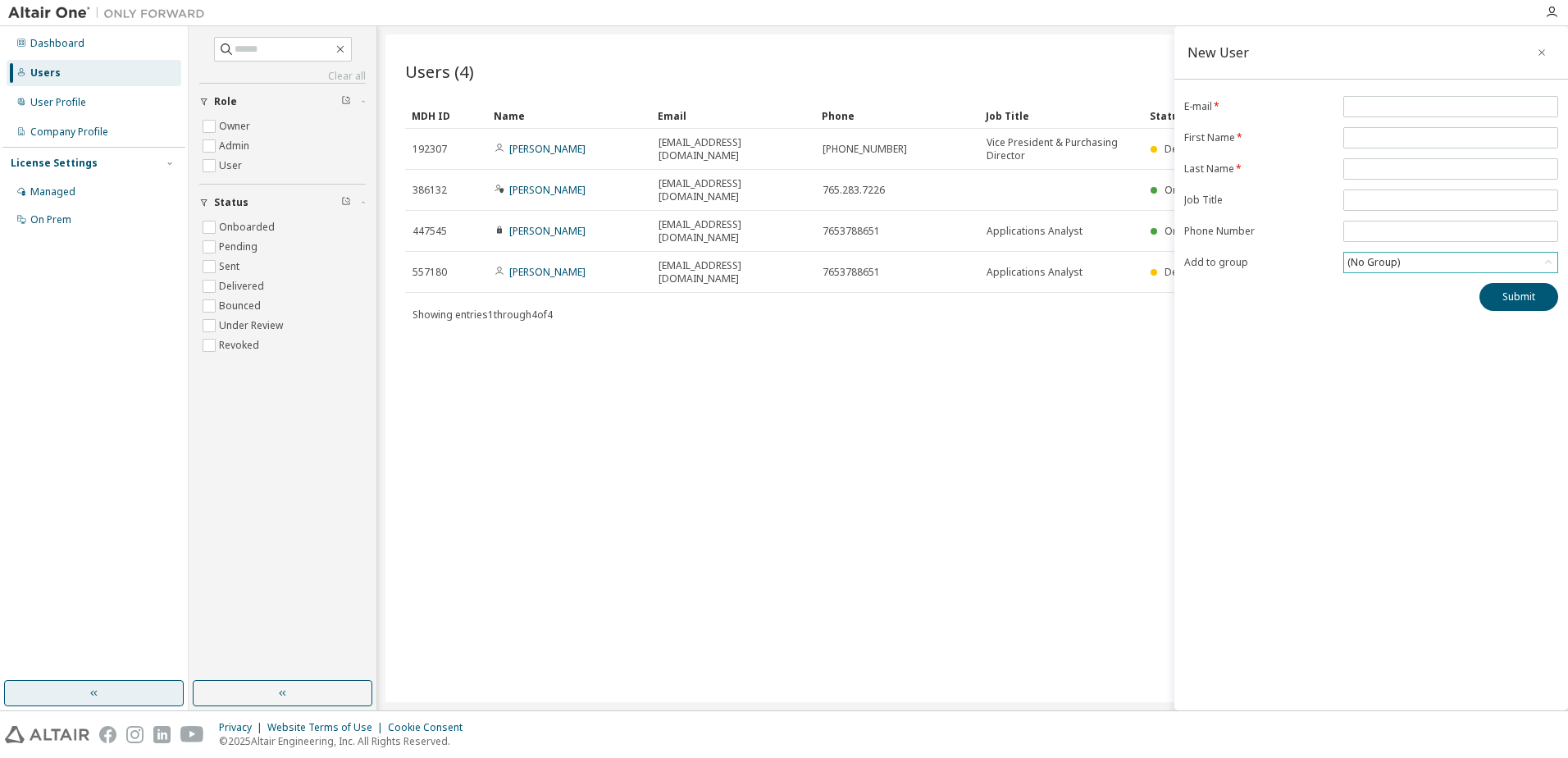
click at [1408, 265] on div "(No Group)" at bounding box center [1451, 262] width 213 height 20
click at [1274, 361] on div "New User E-mail * First Name * Last Name * Job Title Phone Number Add to group …" at bounding box center [1371, 368] width 394 height 684
click at [1542, 53] on icon "button" at bounding box center [1542, 53] width 7 height 7
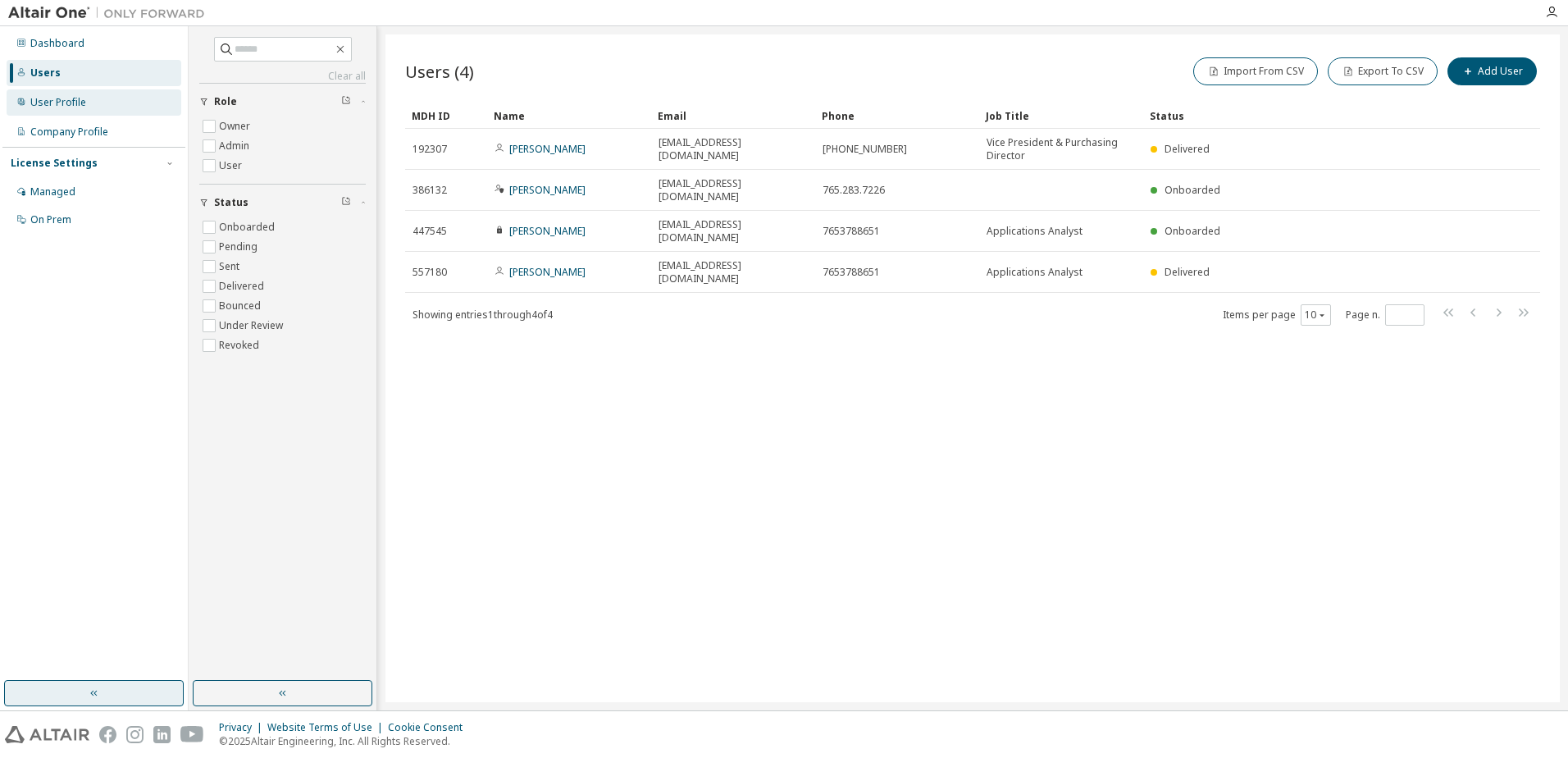
click at [63, 96] on div "User Profile" at bounding box center [58, 102] width 55 height 13
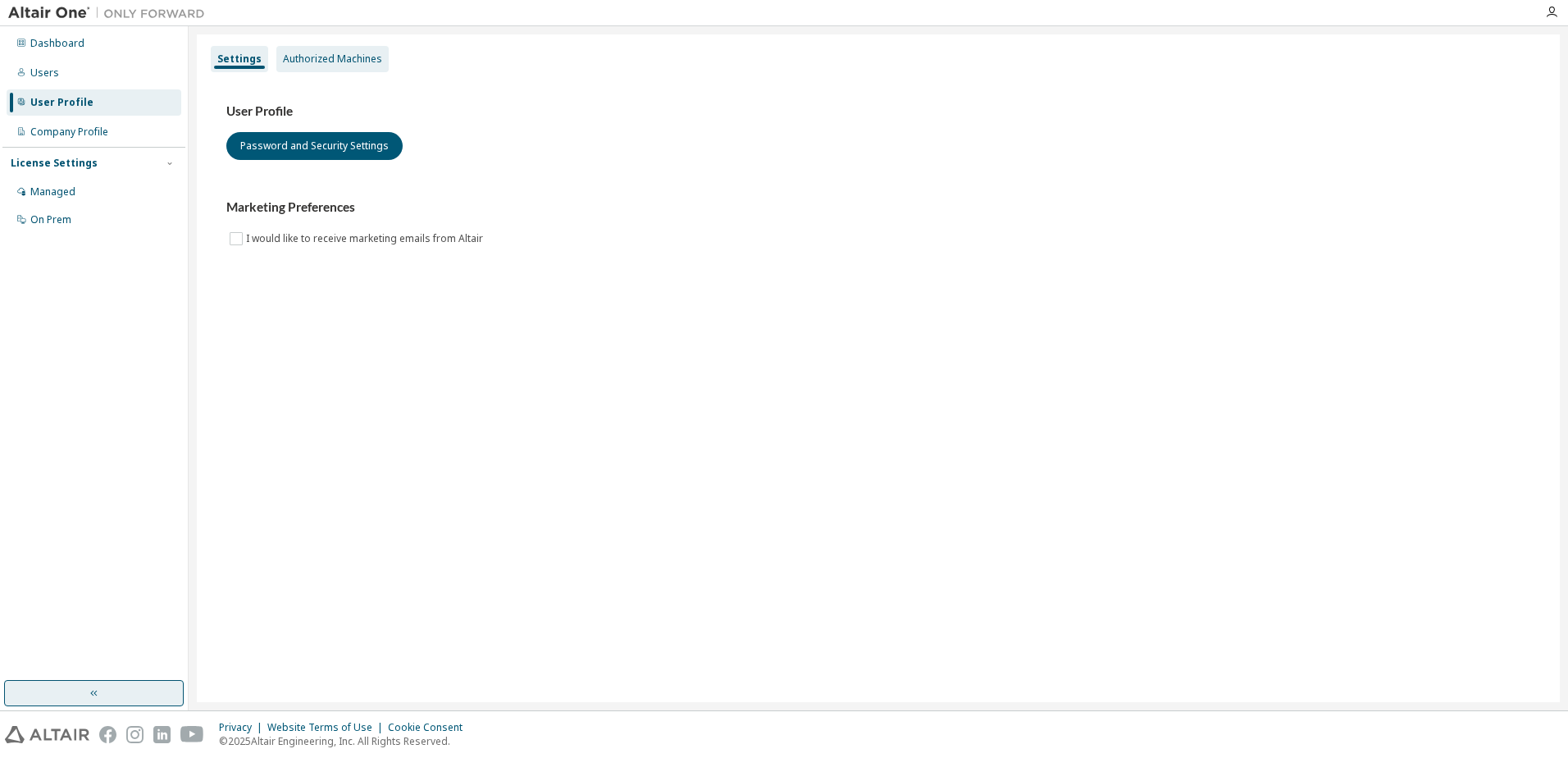
click at [333, 51] on div "Authorized Machines" at bounding box center [333, 59] width 113 height 26
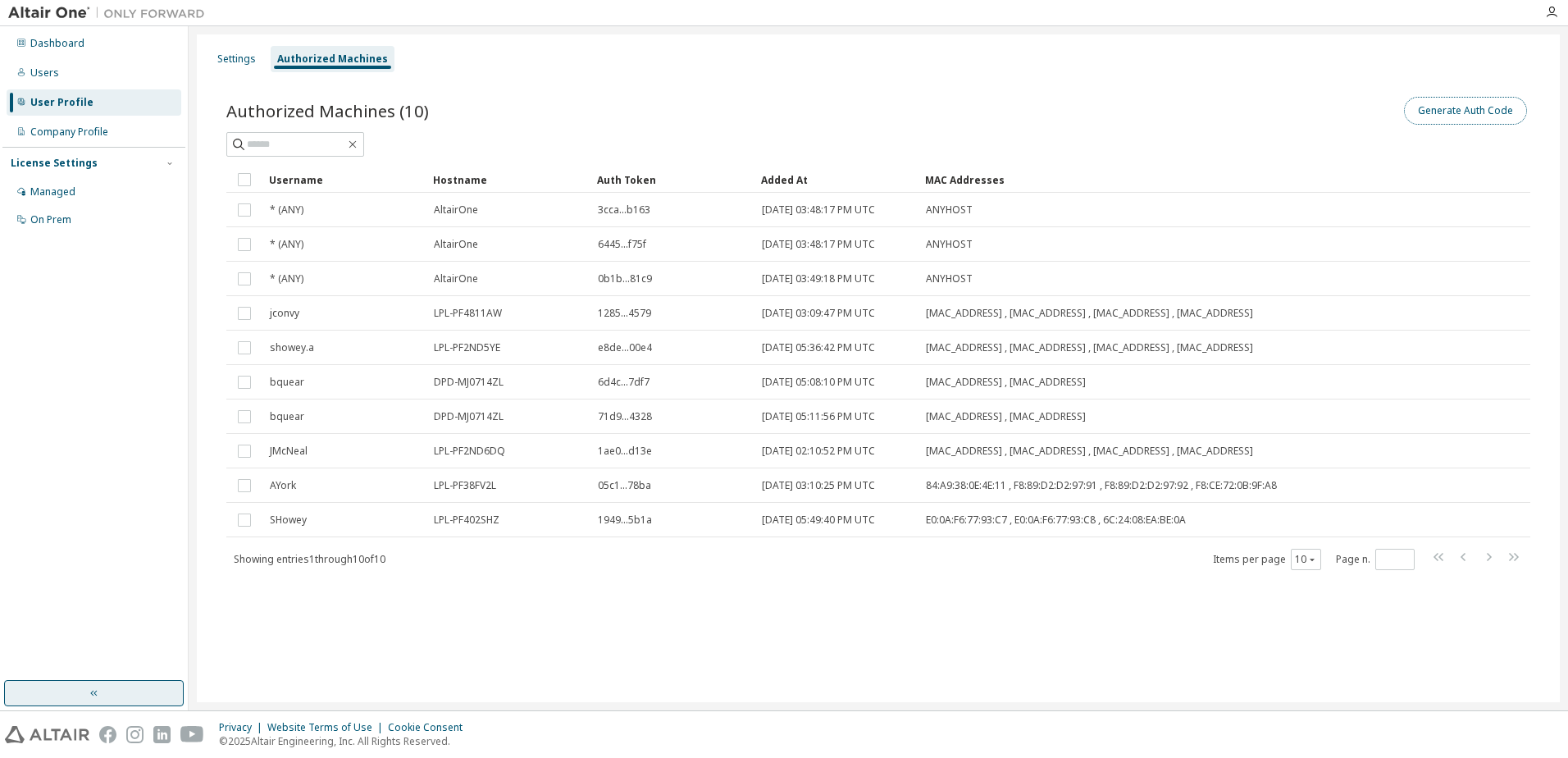
click at [1452, 114] on button "Generate Auth Code" at bounding box center [1466, 111] width 123 height 28
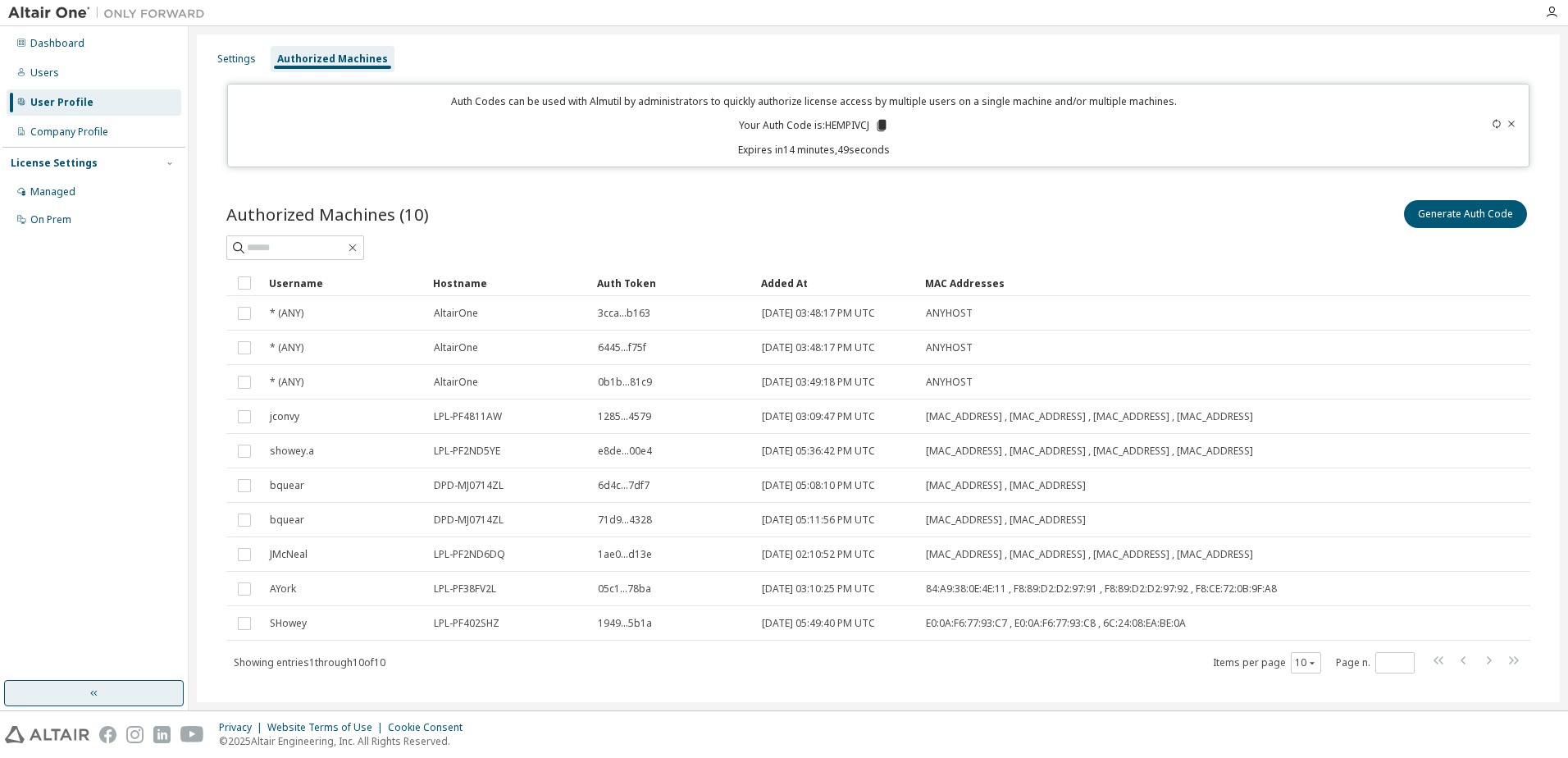
click at [1509, 125] on icon at bounding box center [1513, 123] width 7 height 6
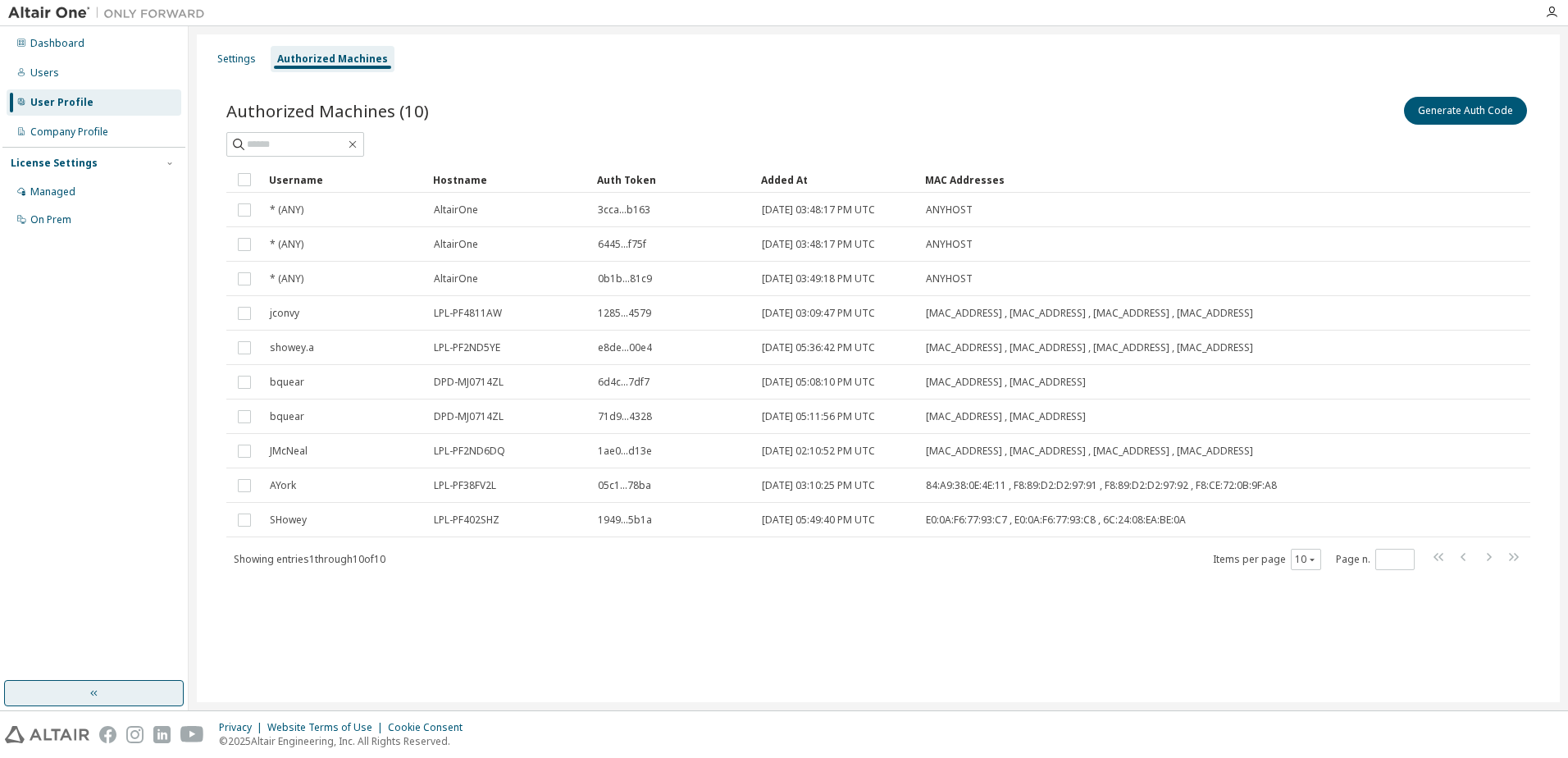
click at [791, 94] on div "Authorized Machines (10) Generate Auth Code" at bounding box center [878, 111] width 1304 height 35
click at [417, 621] on div "Settings Authorized Machines Authorized Machines (10) Generate Auth Code Clear …" at bounding box center [878, 369] width 1363 height 668
